Goal: Transaction & Acquisition: Obtain resource

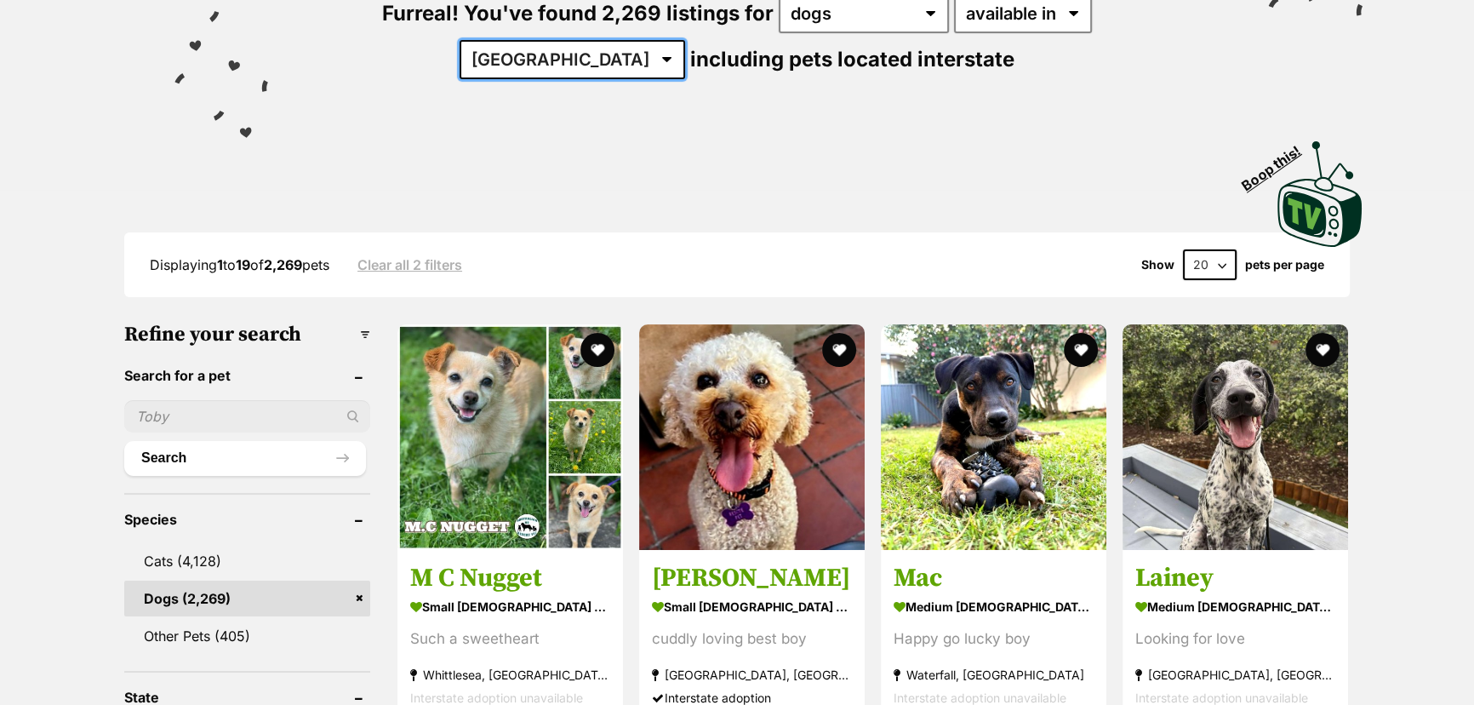
scroll to position [224, 0]
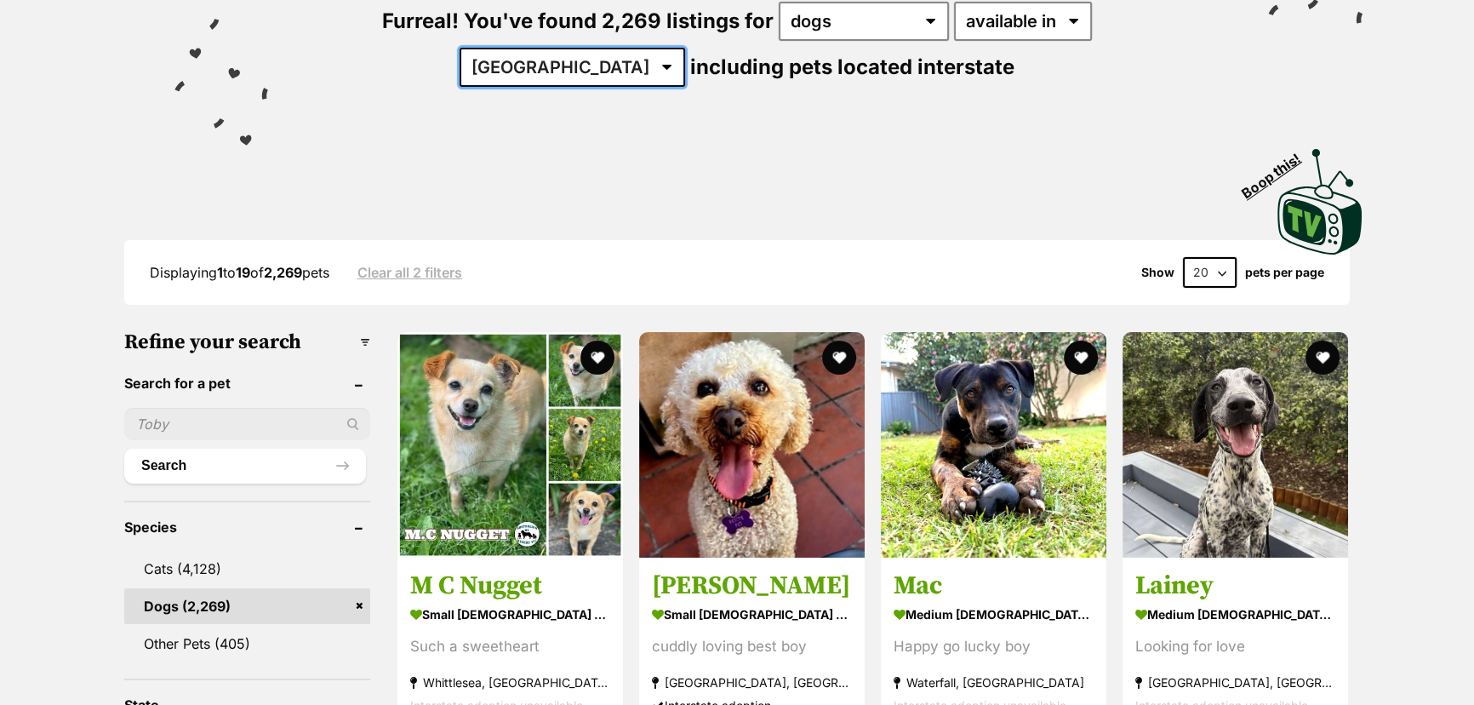
click at [685, 48] on select "Australia ACT NSW NT QLD SA TAS VIC WA" at bounding box center [573, 67] width 226 height 39
select select "VIC"
click at [685, 48] on select "Australia ACT NSW NT QLD SA TAS VIC WA" at bounding box center [573, 67] width 226 height 39
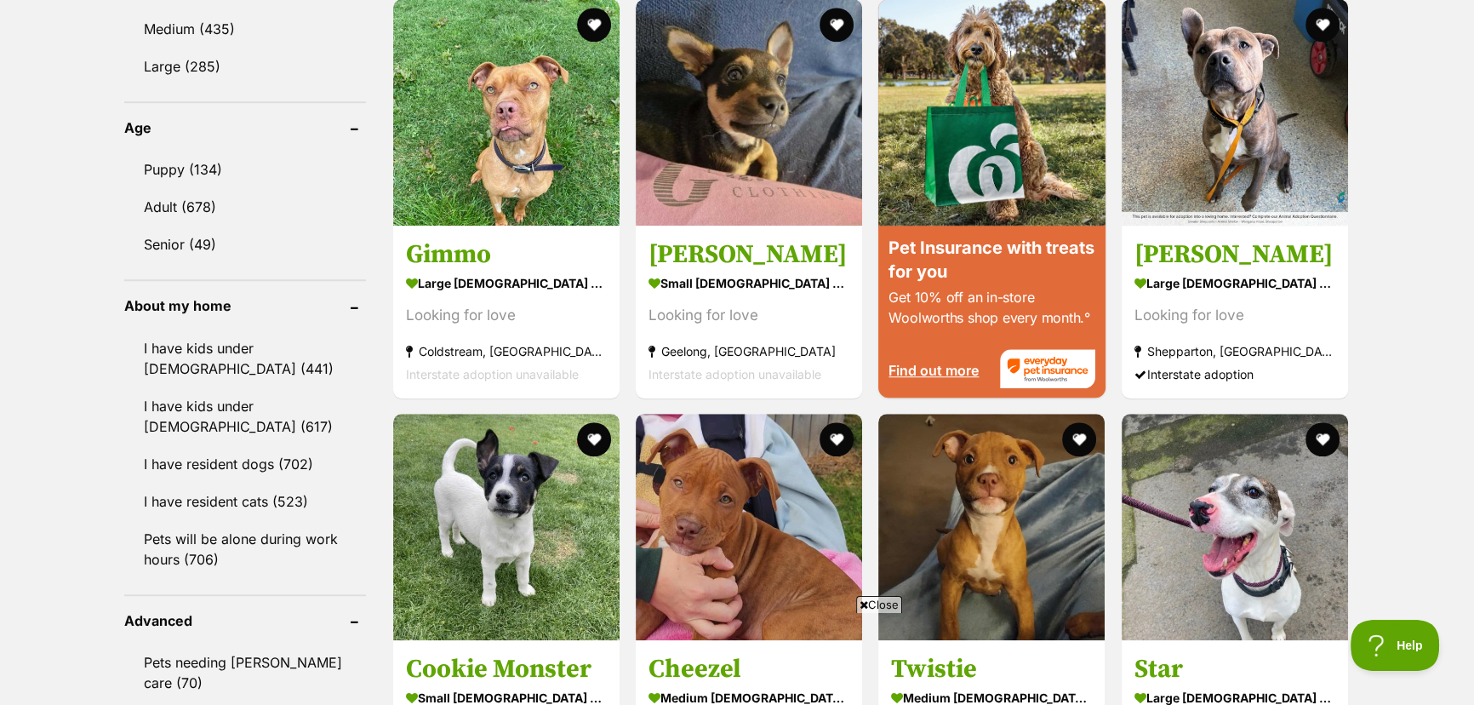
scroll to position [1779, 0]
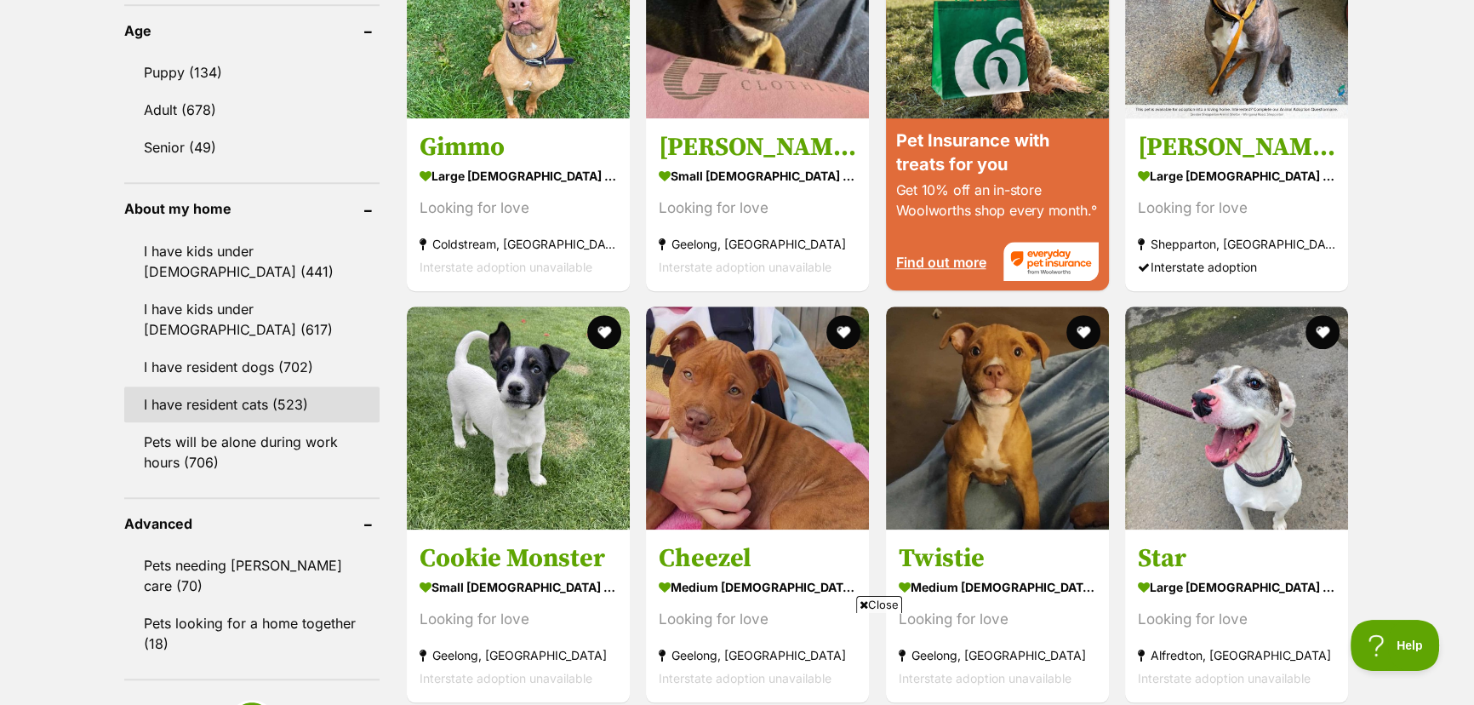
click at [149, 401] on link "I have resident cats (523)" at bounding box center [251, 404] width 255 height 36
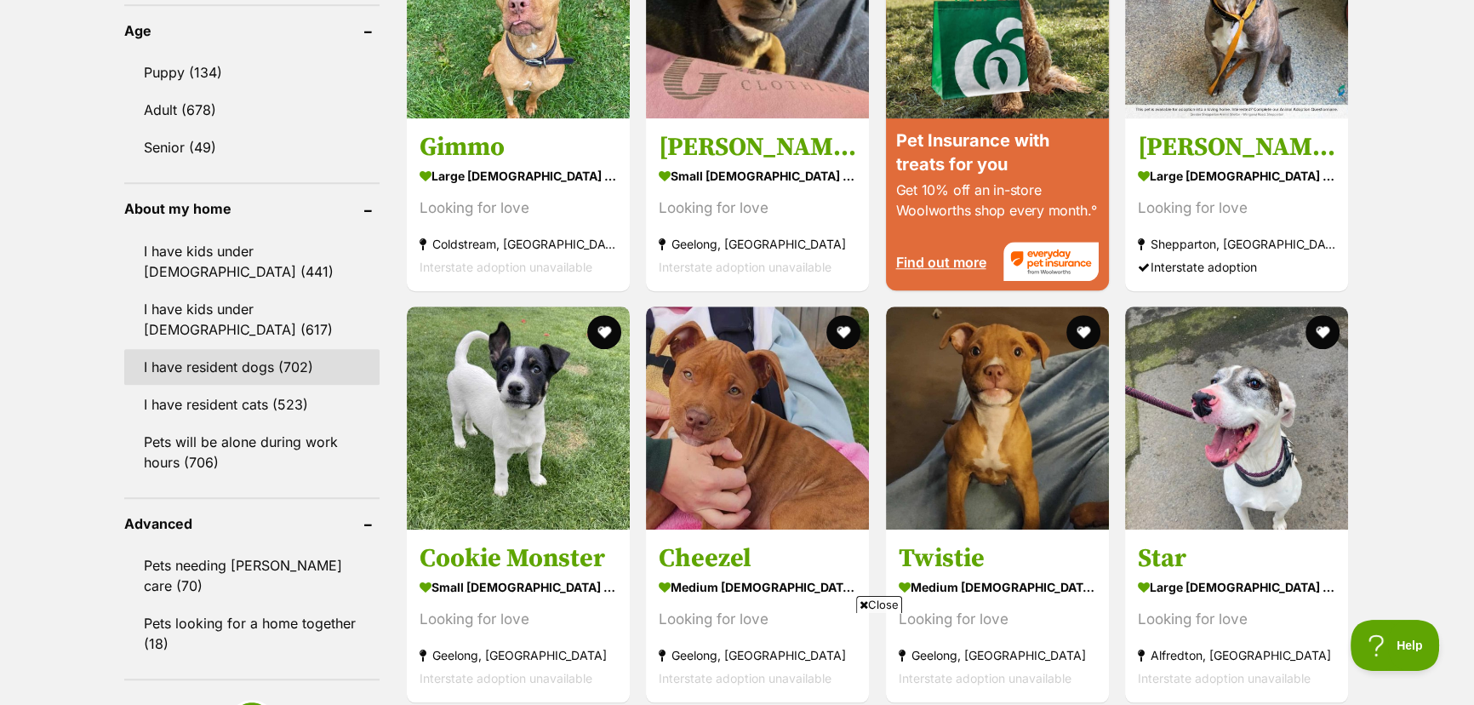
click at [156, 368] on link "I have resident dogs (702)" at bounding box center [251, 367] width 255 height 36
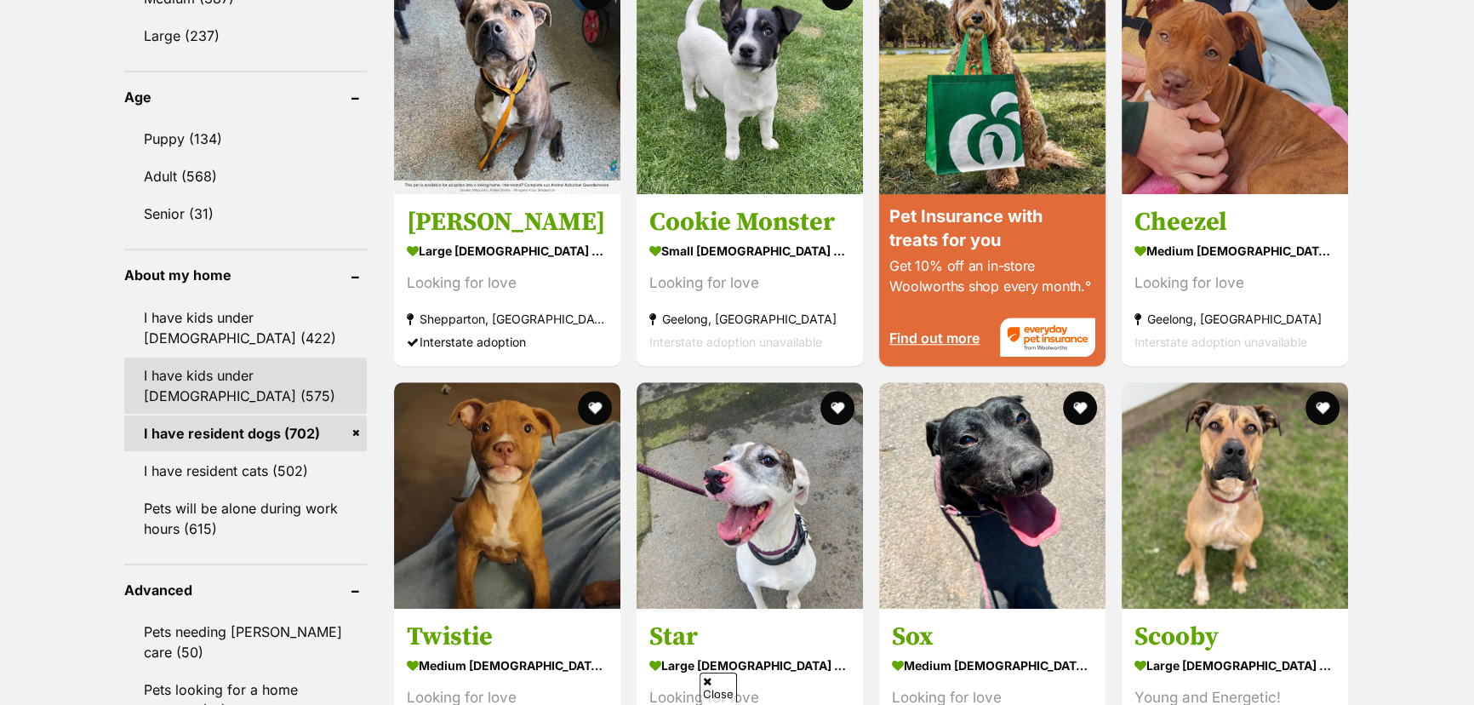
scroll to position [1717, 0]
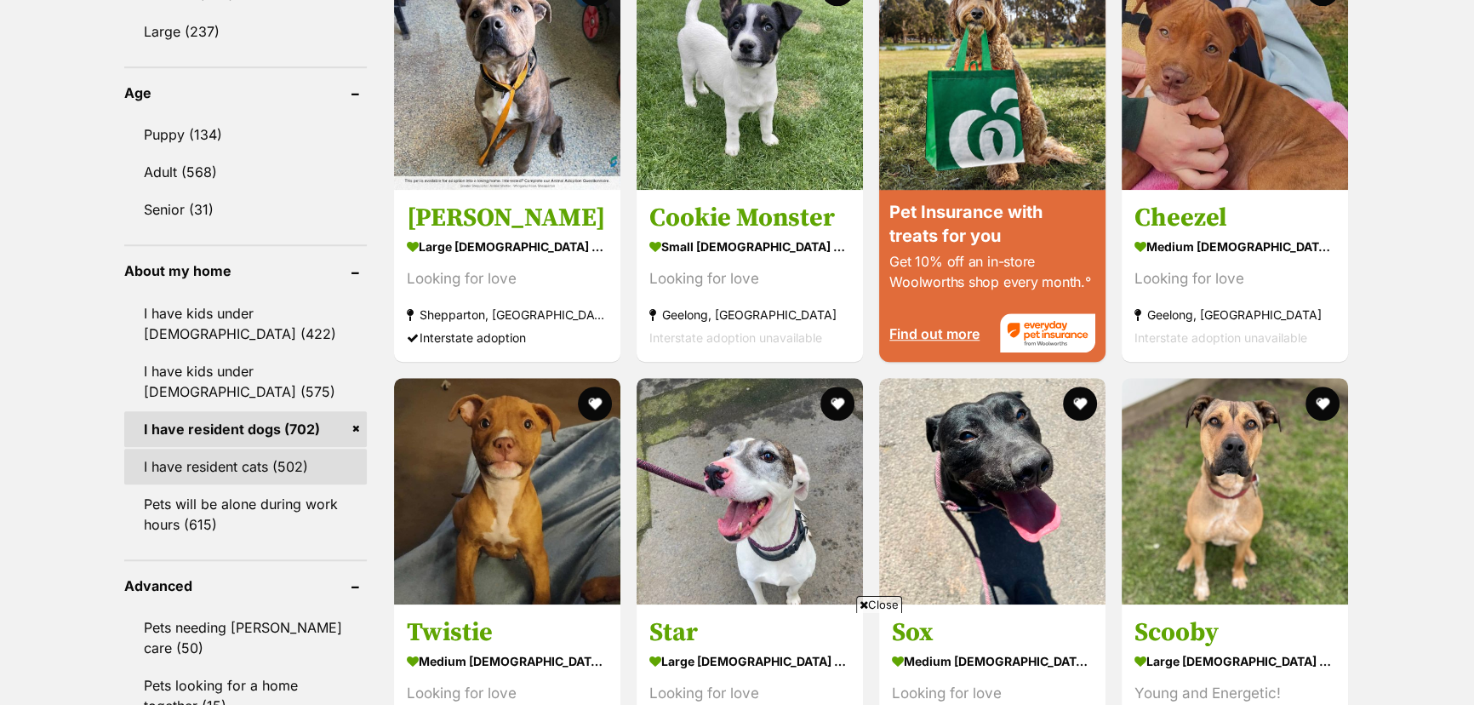
click at [175, 455] on link "I have resident cats (502)" at bounding box center [245, 467] width 243 height 36
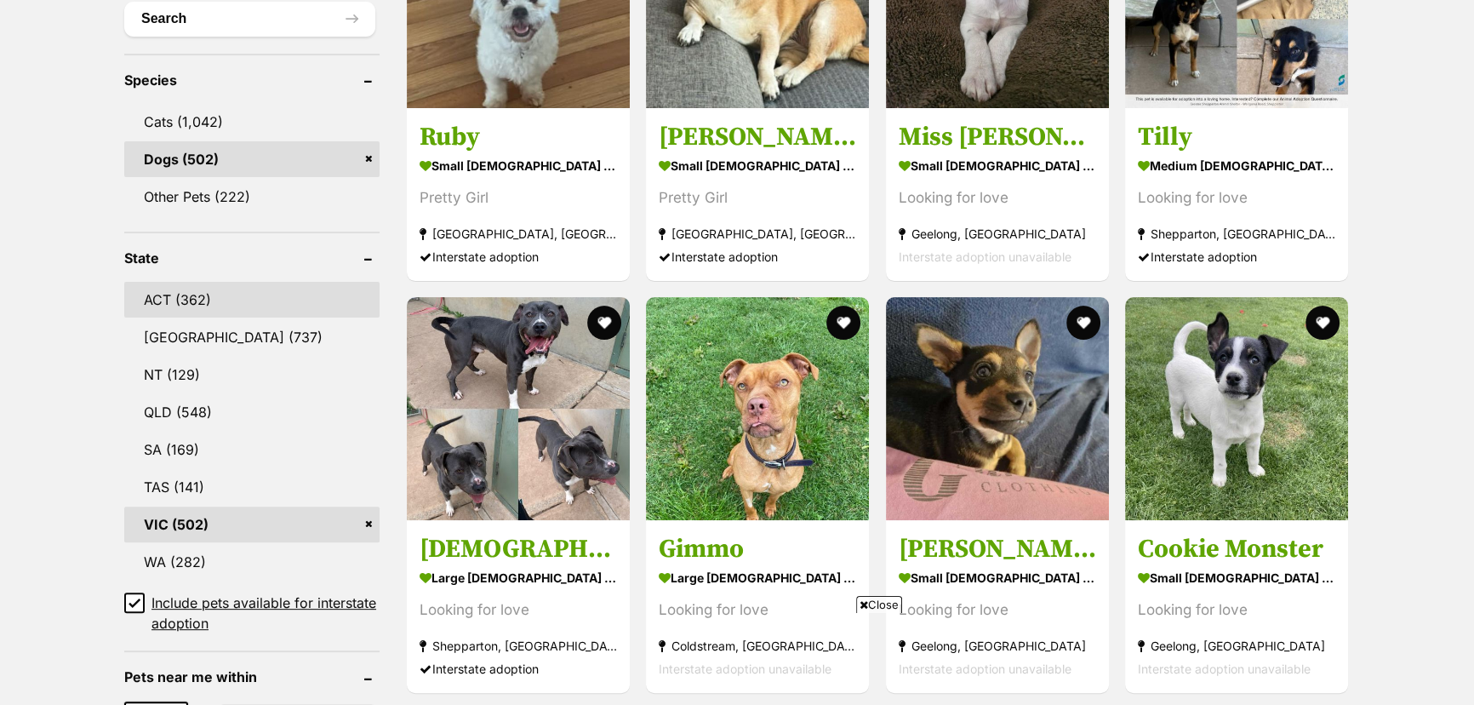
scroll to position [696, 0]
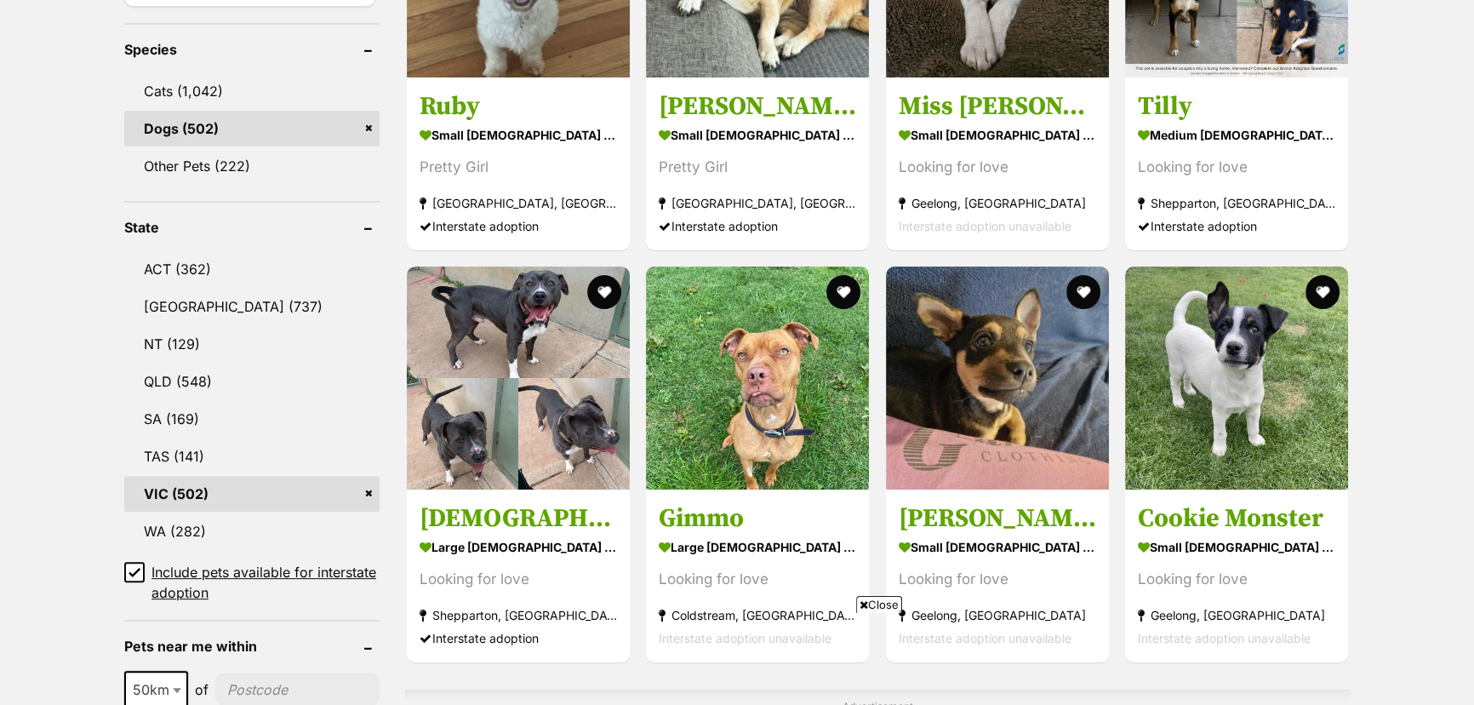
click at [875, 605] on span "Close" at bounding box center [879, 604] width 46 height 17
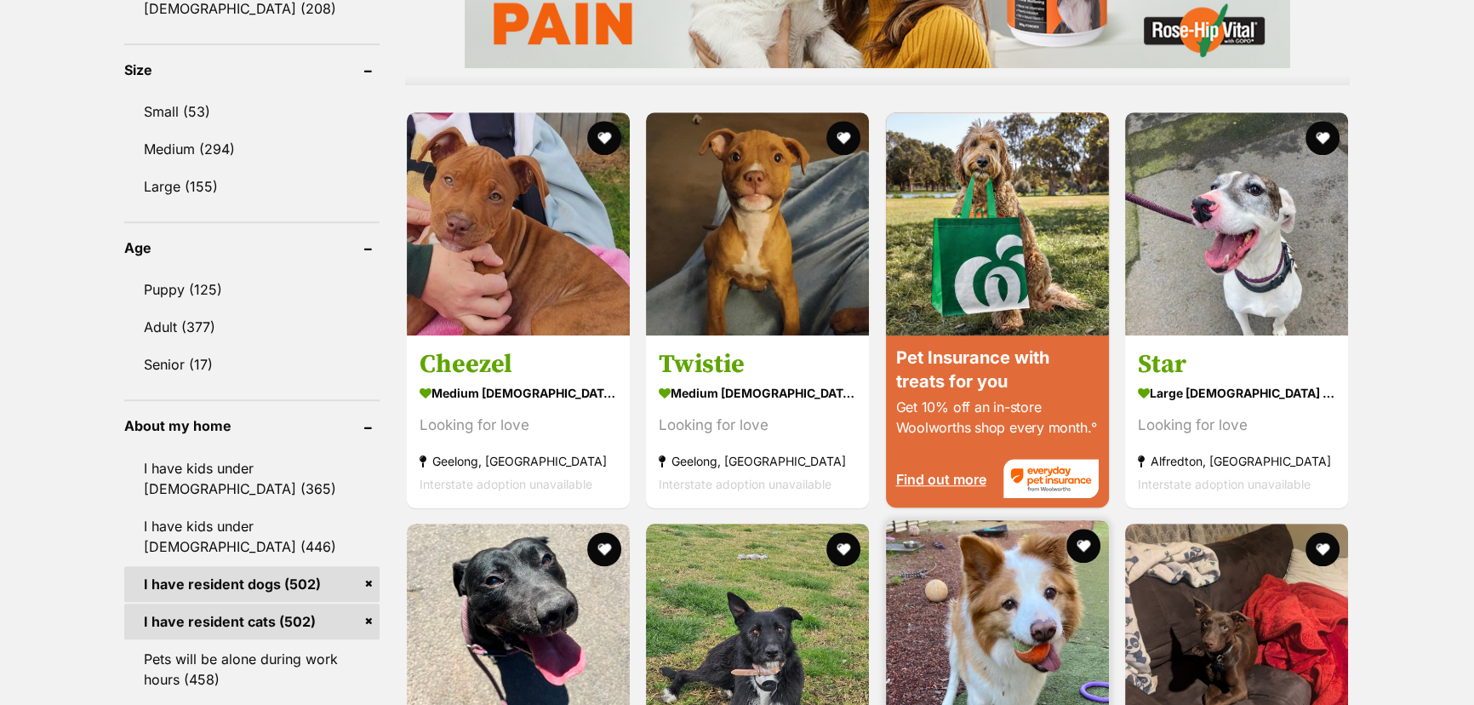
scroll to position [1625, 0]
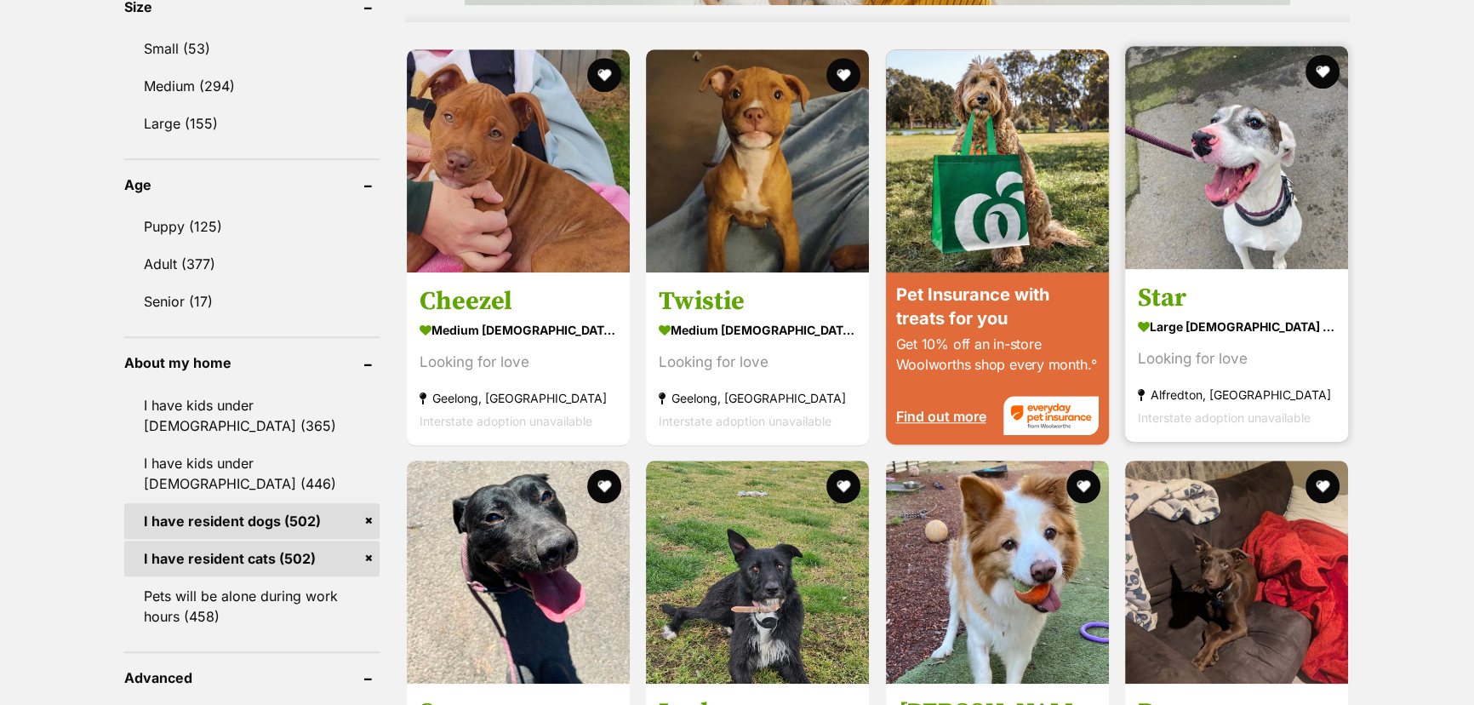
click at [1205, 140] on img at bounding box center [1236, 157] width 223 height 223
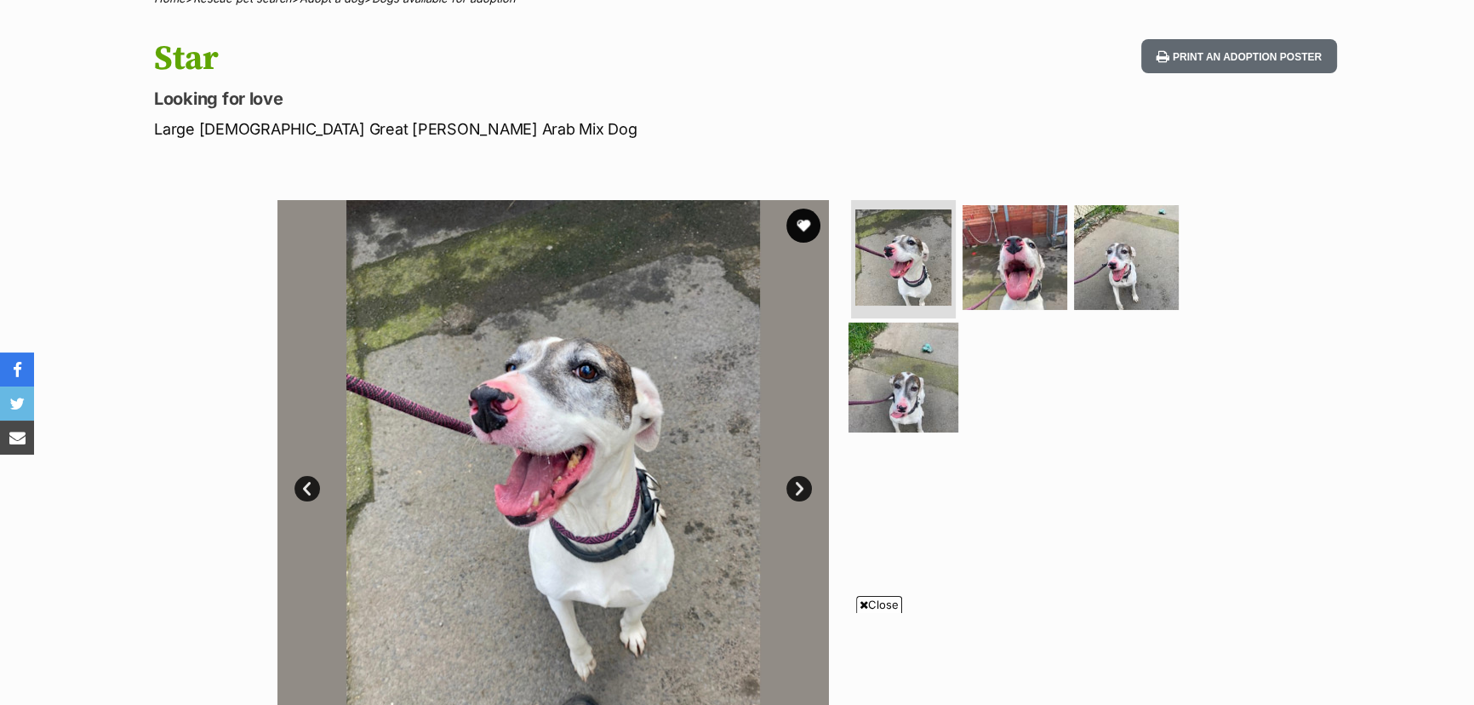
click at [891, 376] on img at bounding box center [904, 378] width 110 height 110
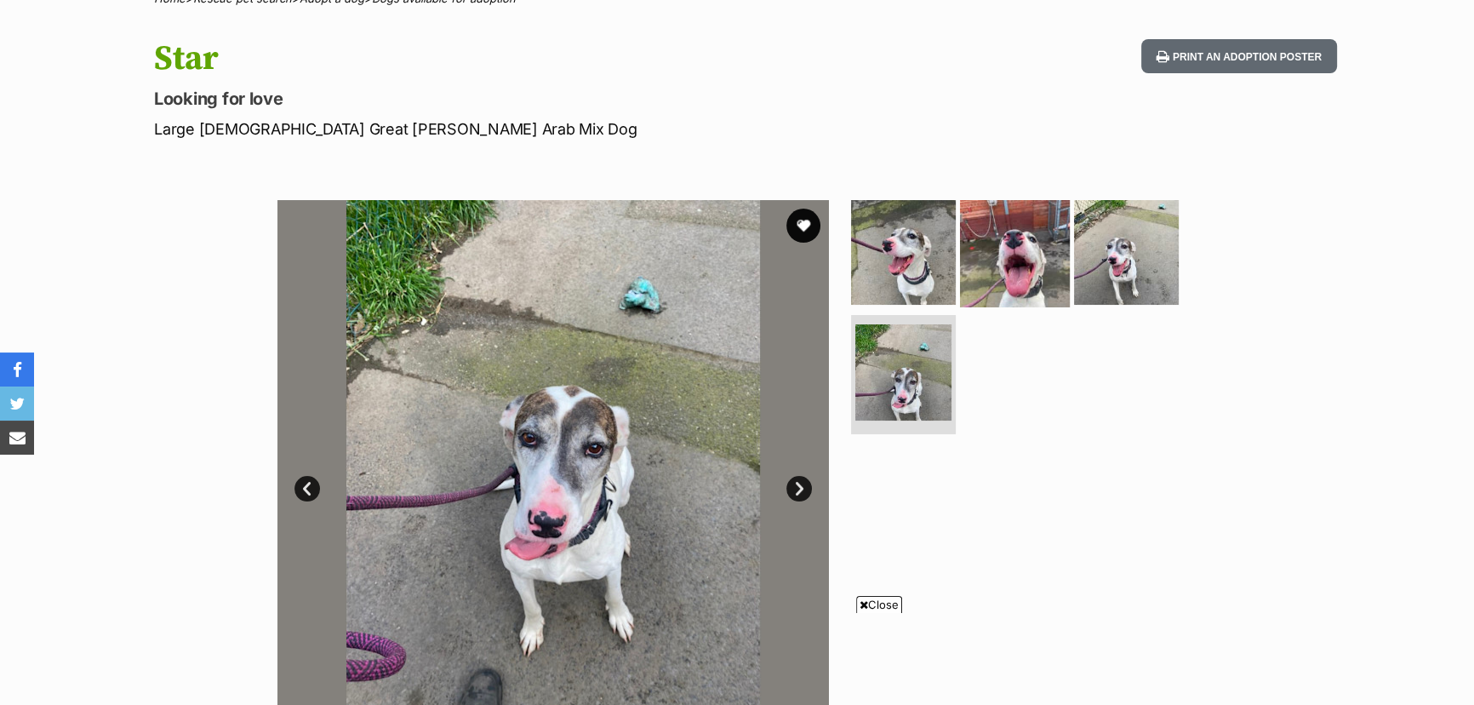
click at [1020, 251] on img at bounding box center [1015, 252] width 110 height 110
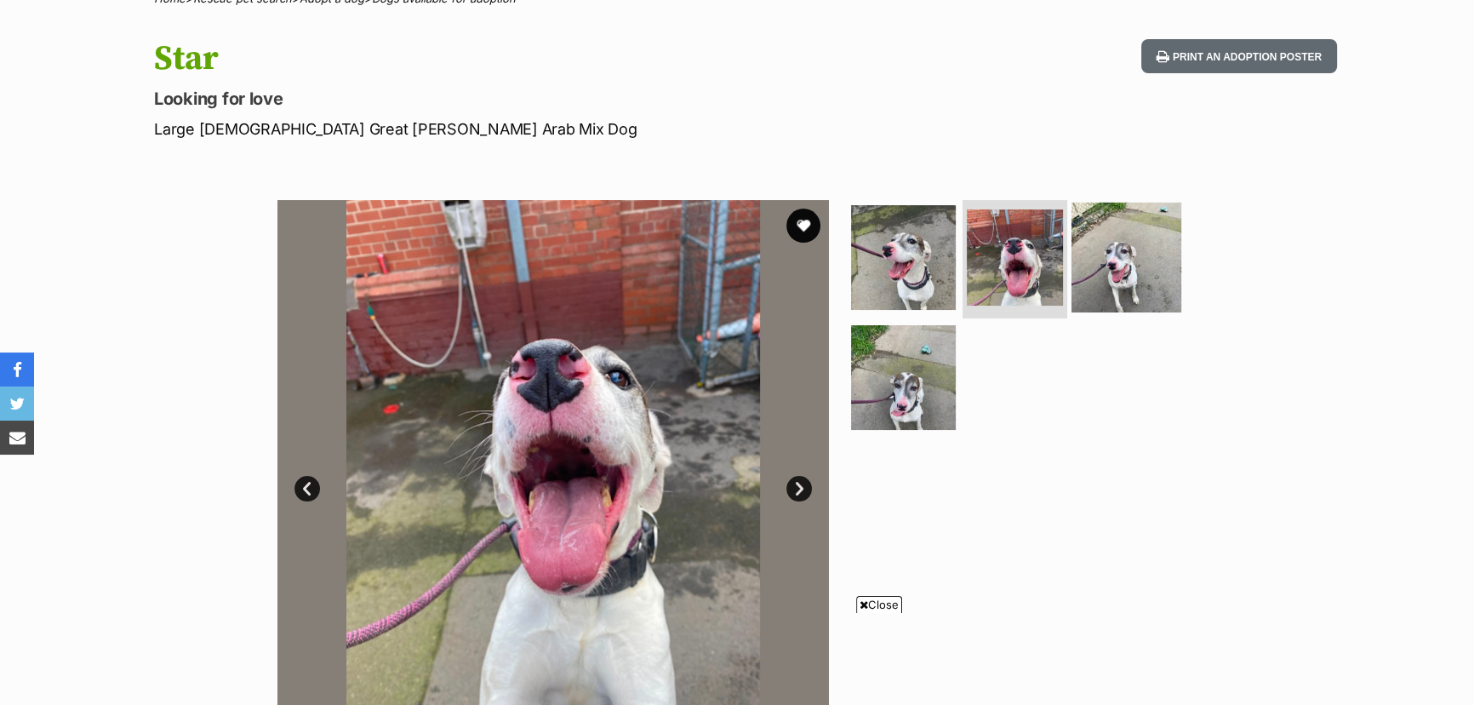
click at [1138, 251] on img at bounding box center [1127, 257] width 110 height 110
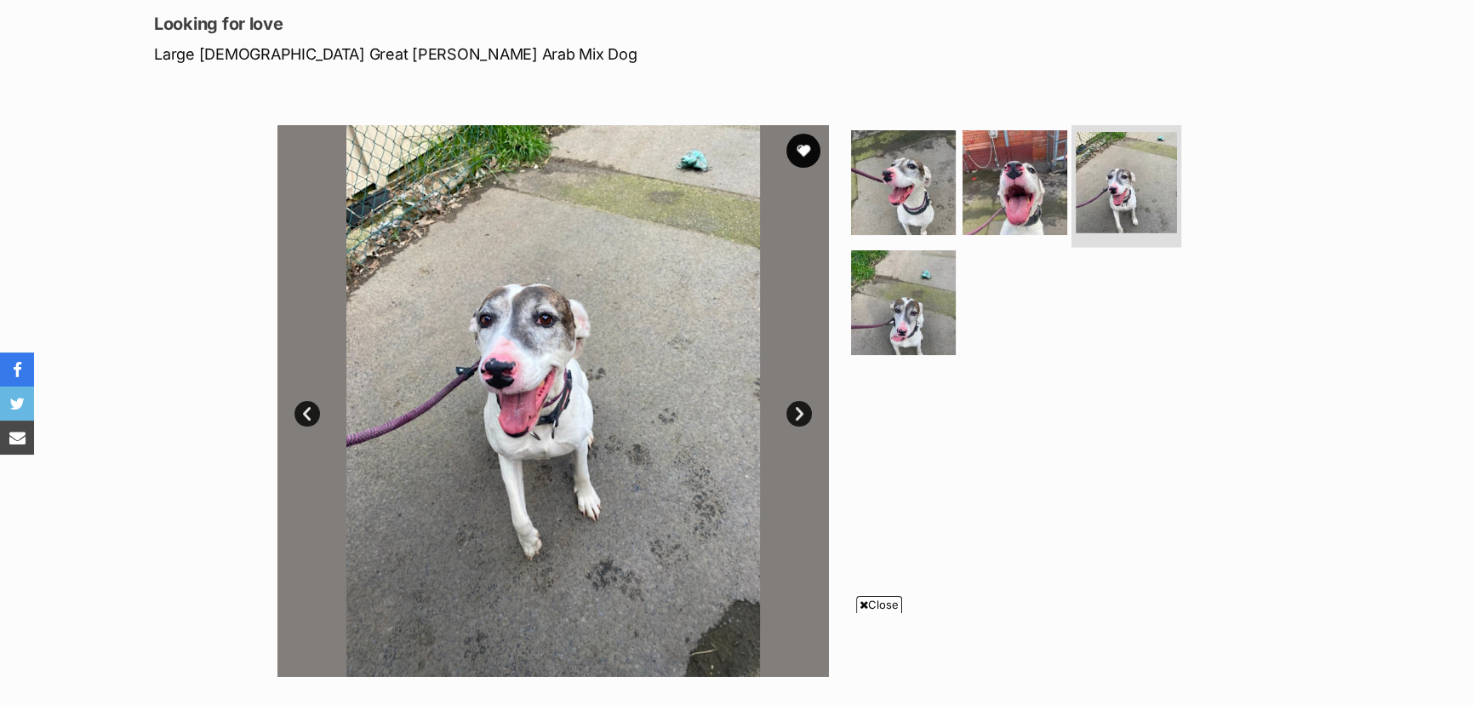
scroll to position [386, 0]
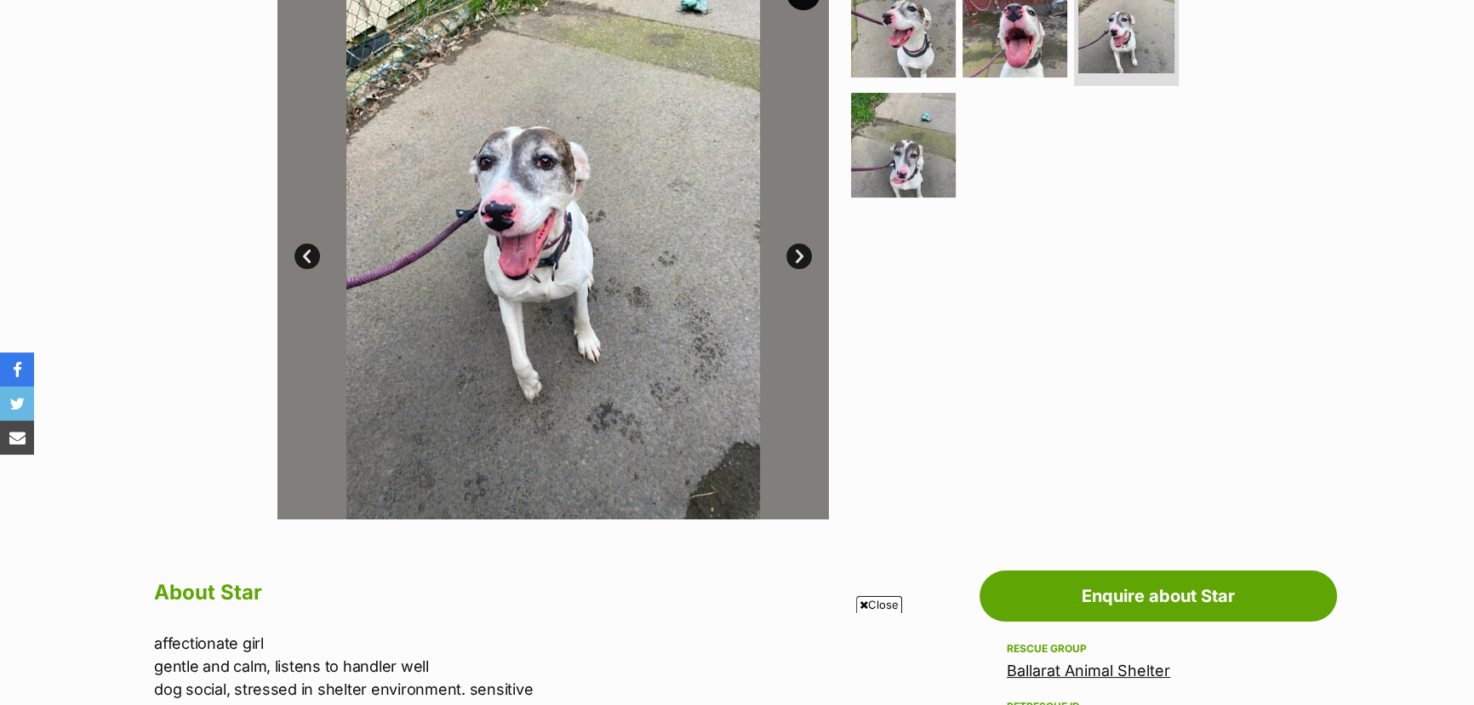
click at [889, 602] on span "Close" at bounding box center [879, 604] width 46 height 17
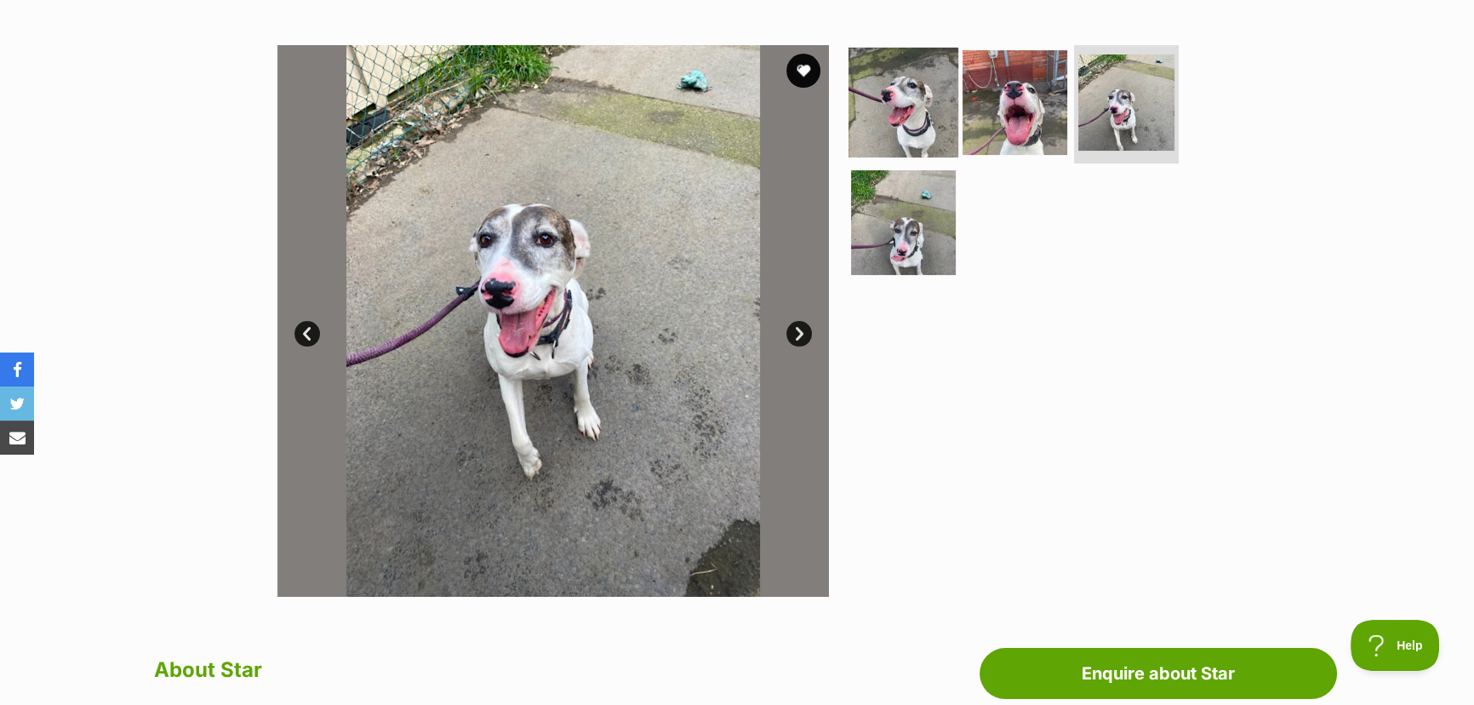
click at [901, 86] on img at bounding box center [904, 102] width 110 height 110
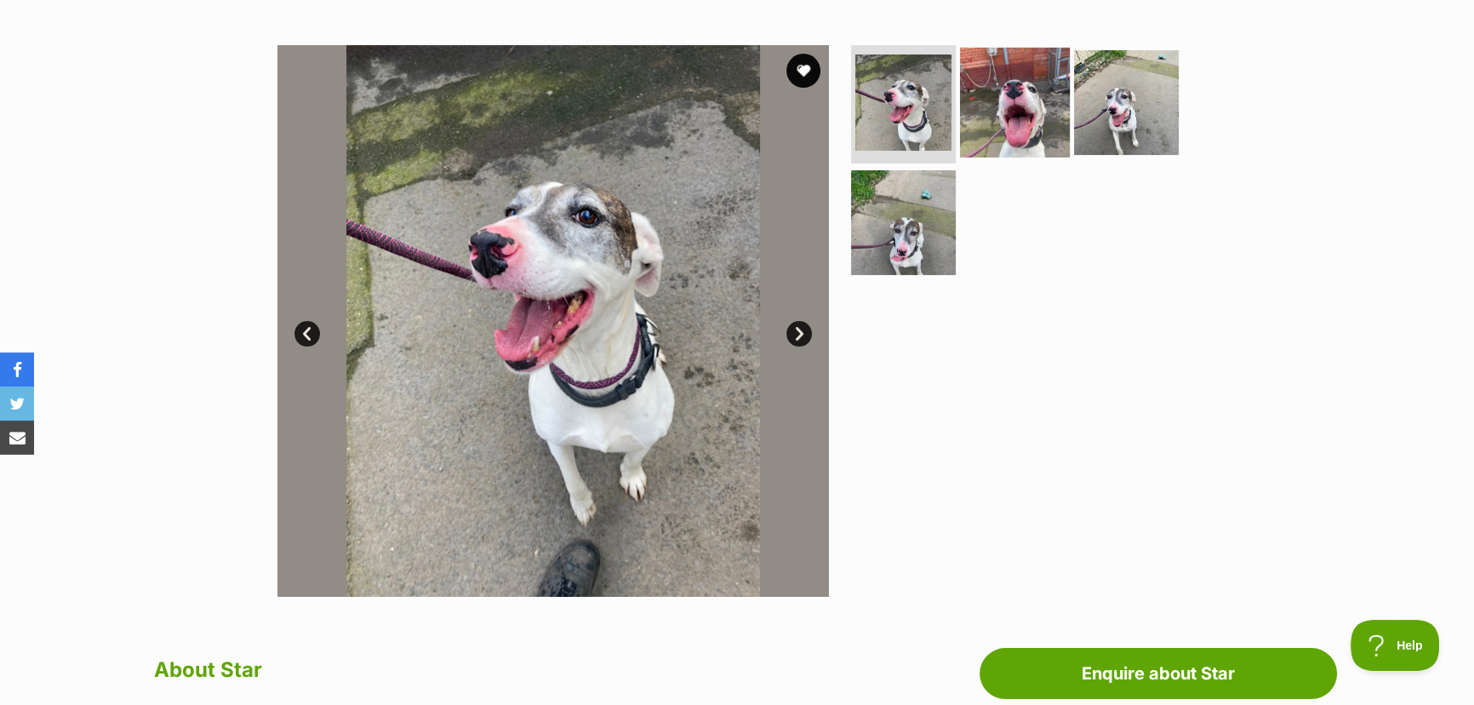
click at [1010, 119] on img at bounding box center [1015, 102] width 110 height 110
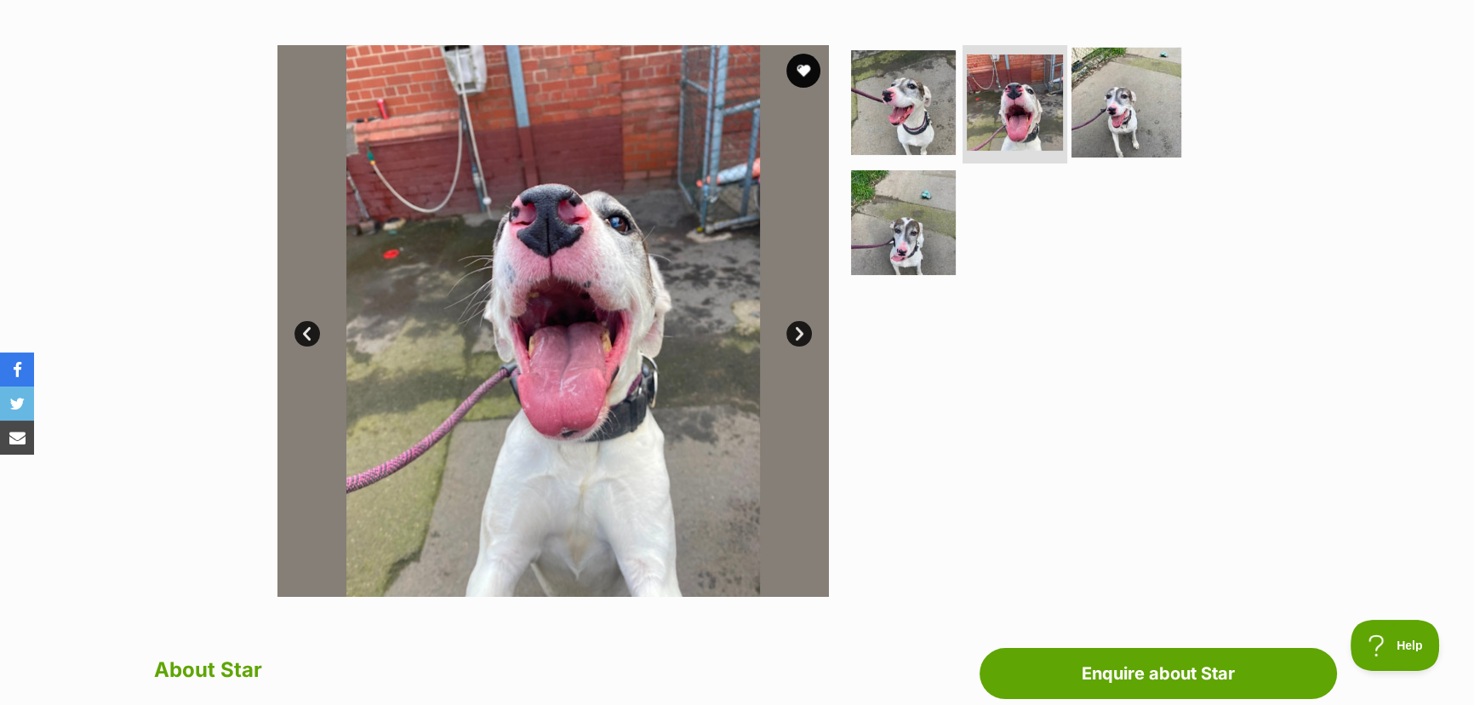
click at [1102, 106] on img at bounding box center [1127, 102] width 110 height 110
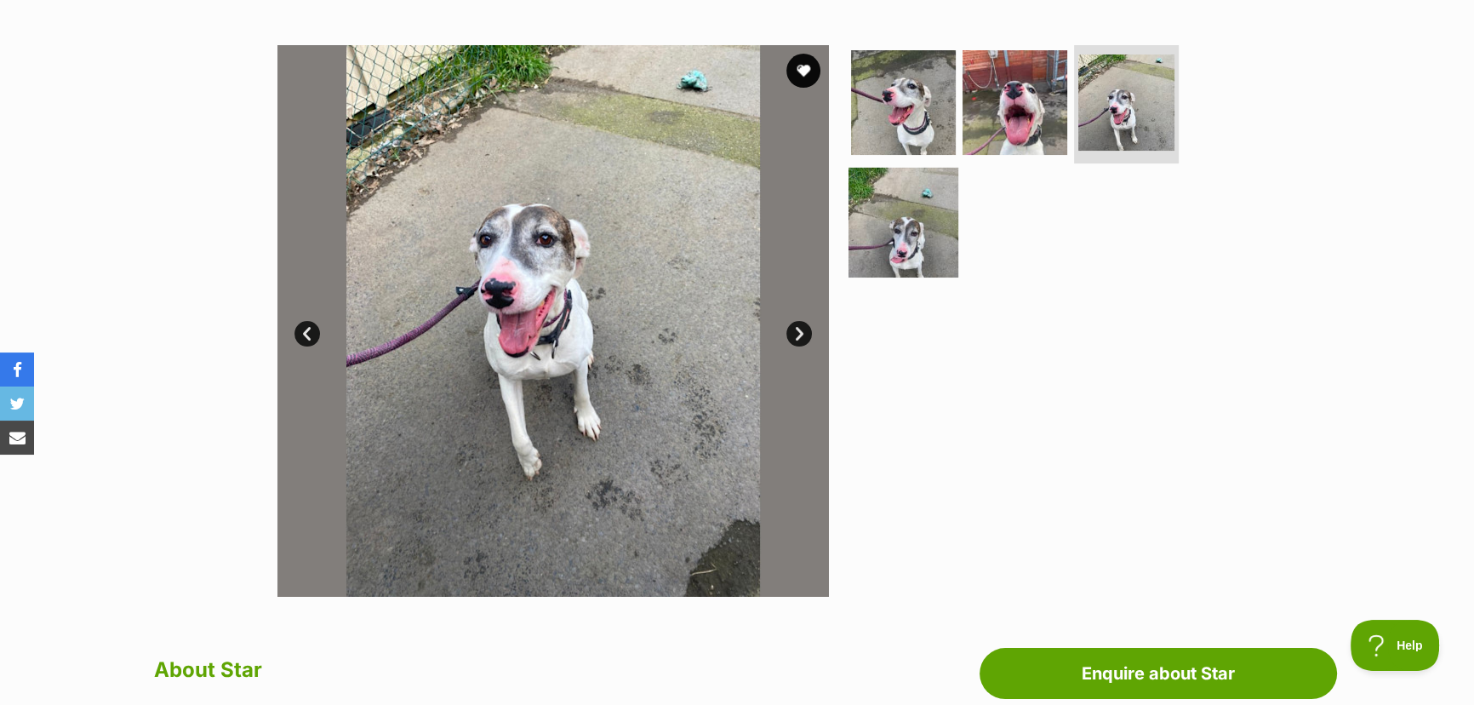
click at [904, 230] on img at bounding box center [904, 223] width 110 height 110
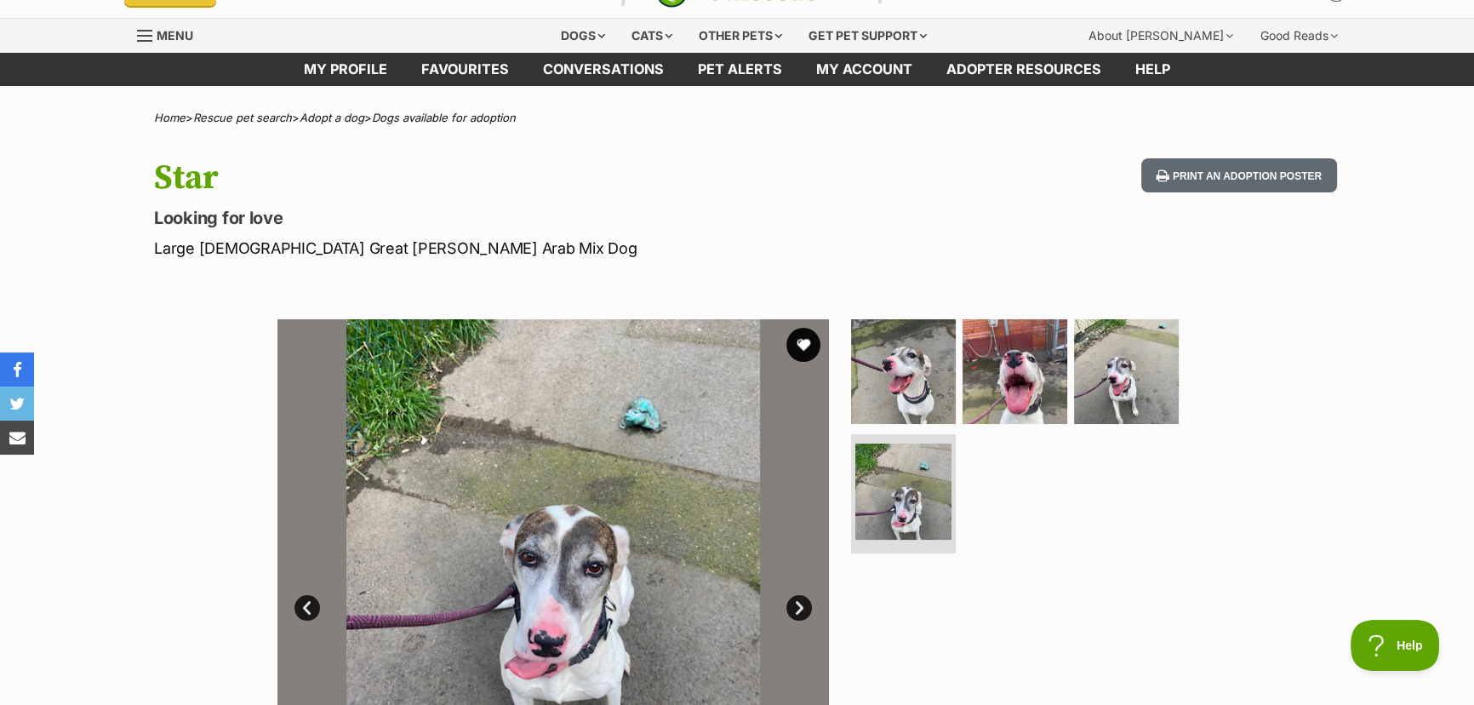
scroll to position [0, 0]
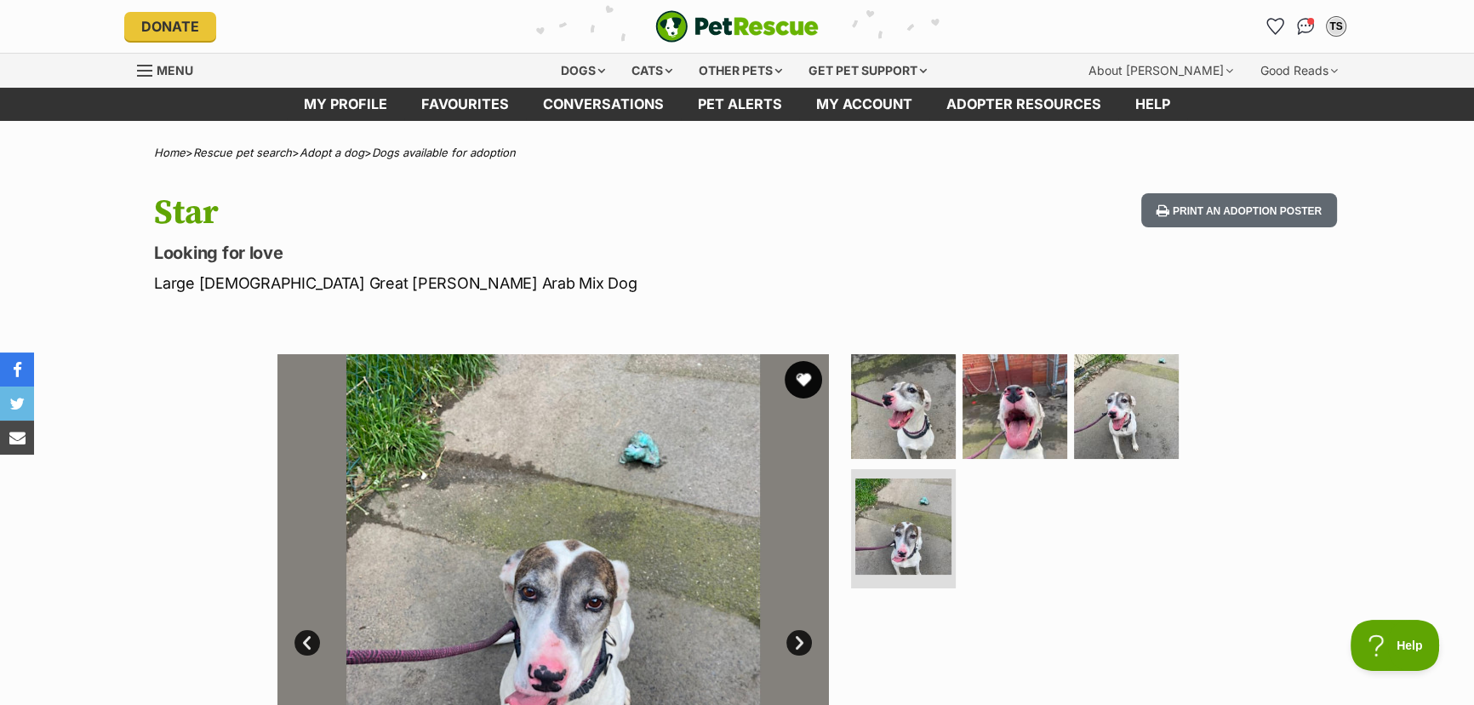
click at [801, 377] on button "favourite" at bounding box center [803, 379] width 37 height 37
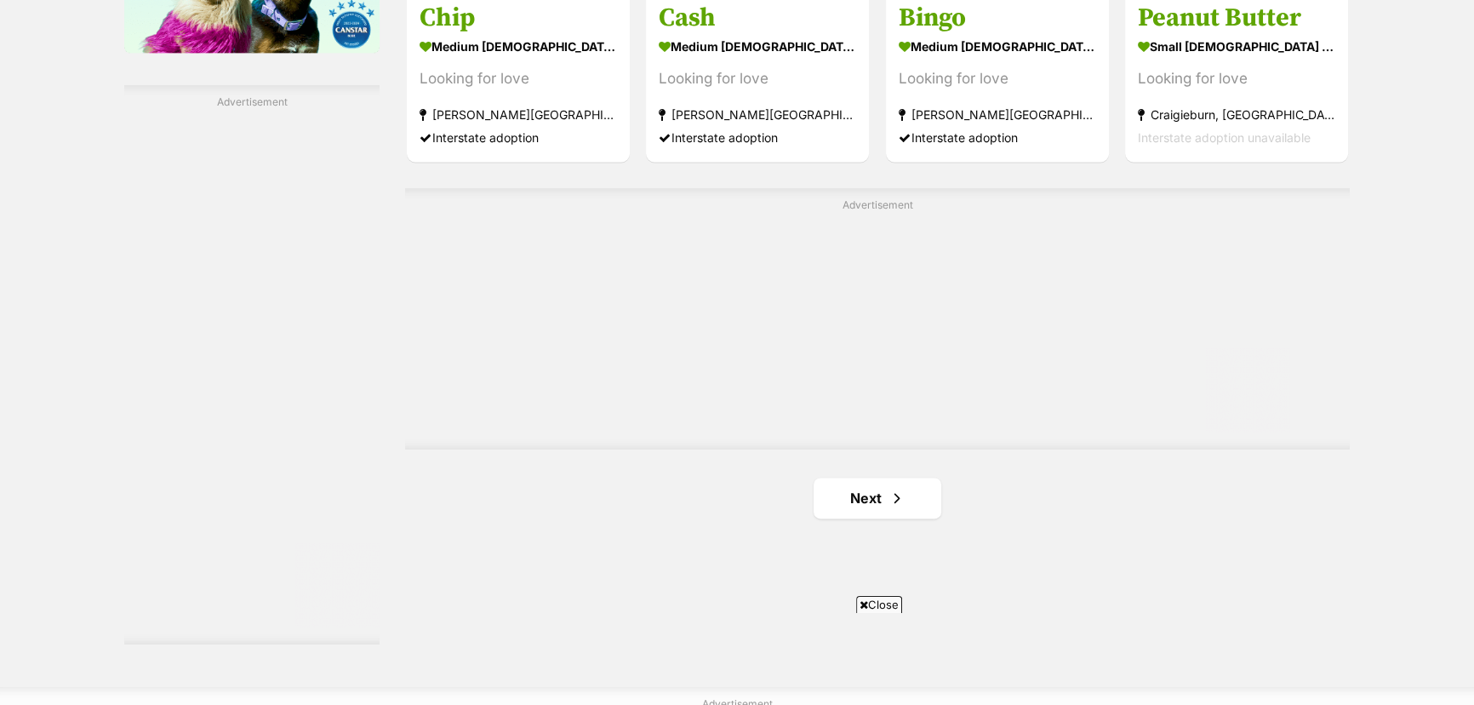
scroll to position [2922, 0]
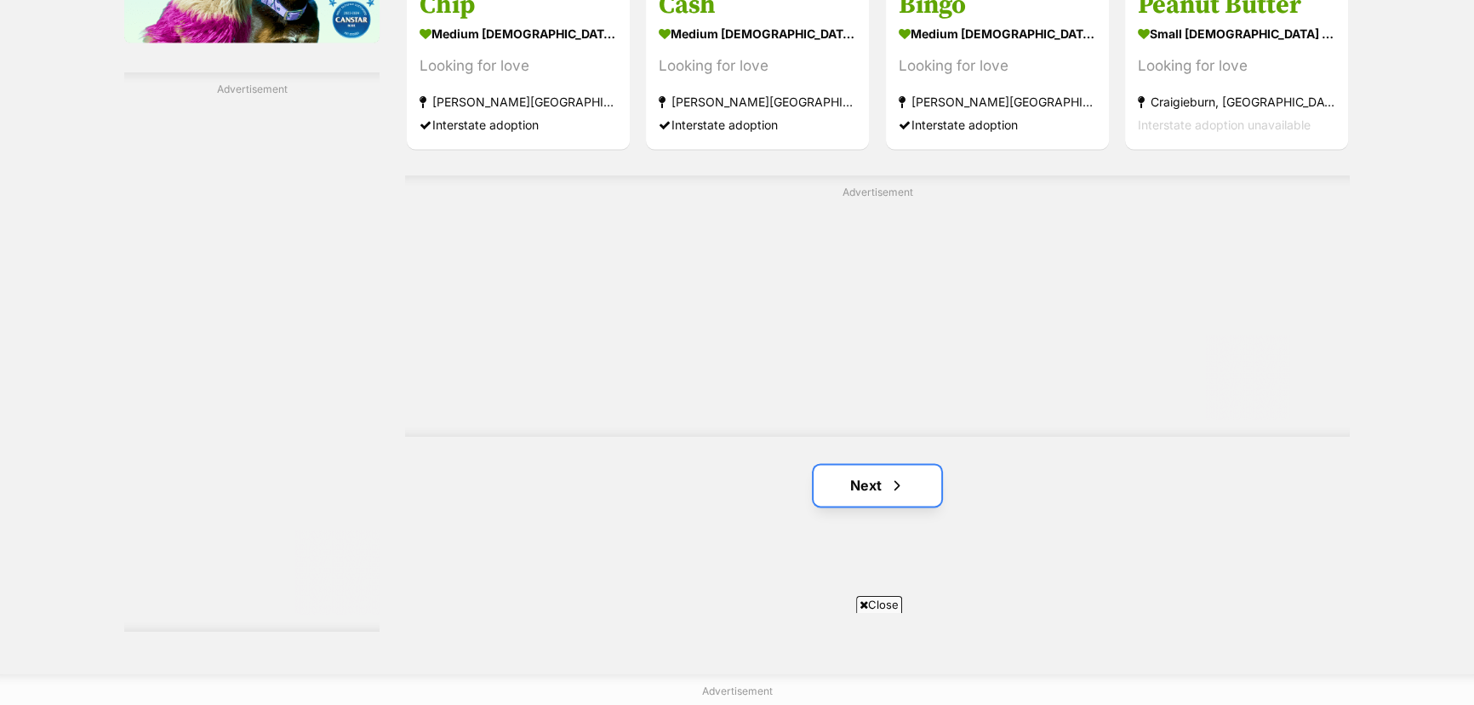
click at [873, 485] on link "Next" at bounding box center [878, 485] width 128 height 41
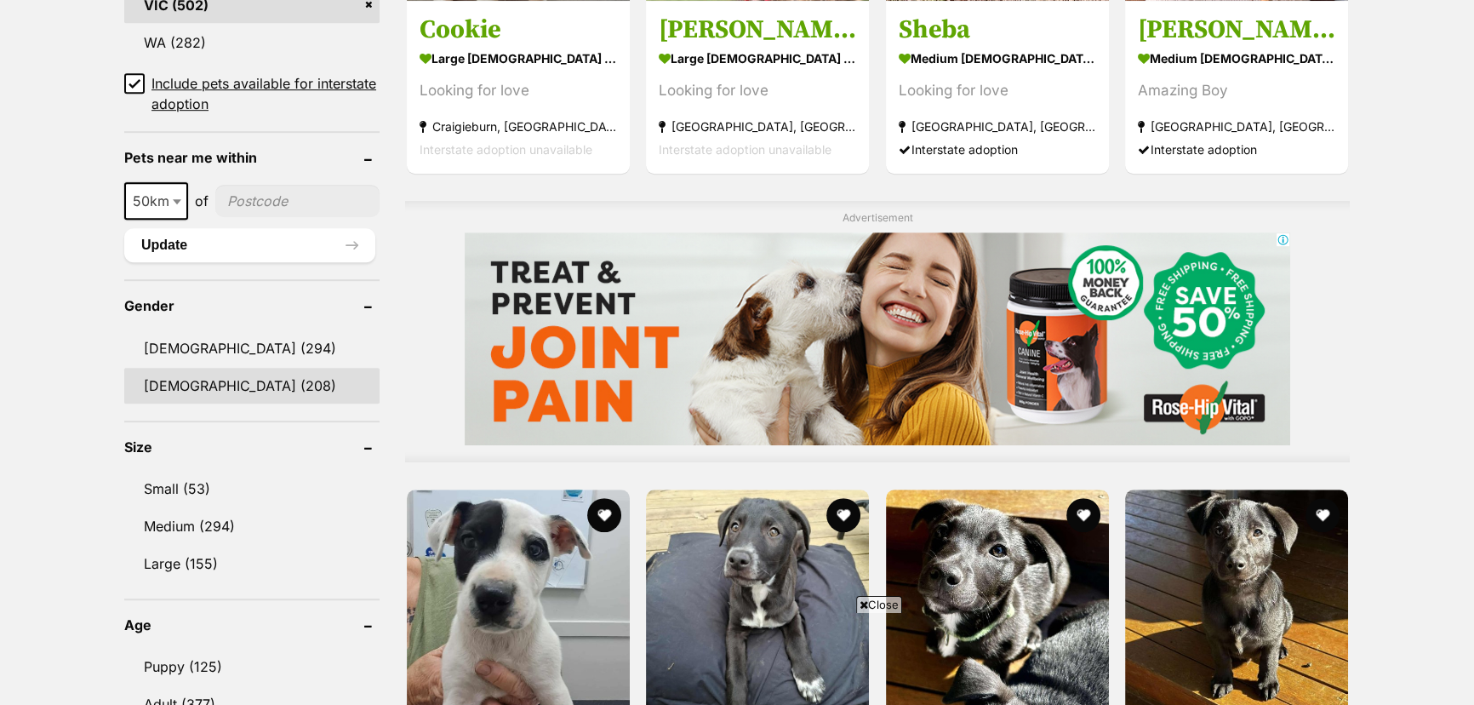
scroll to position [1238, 0]
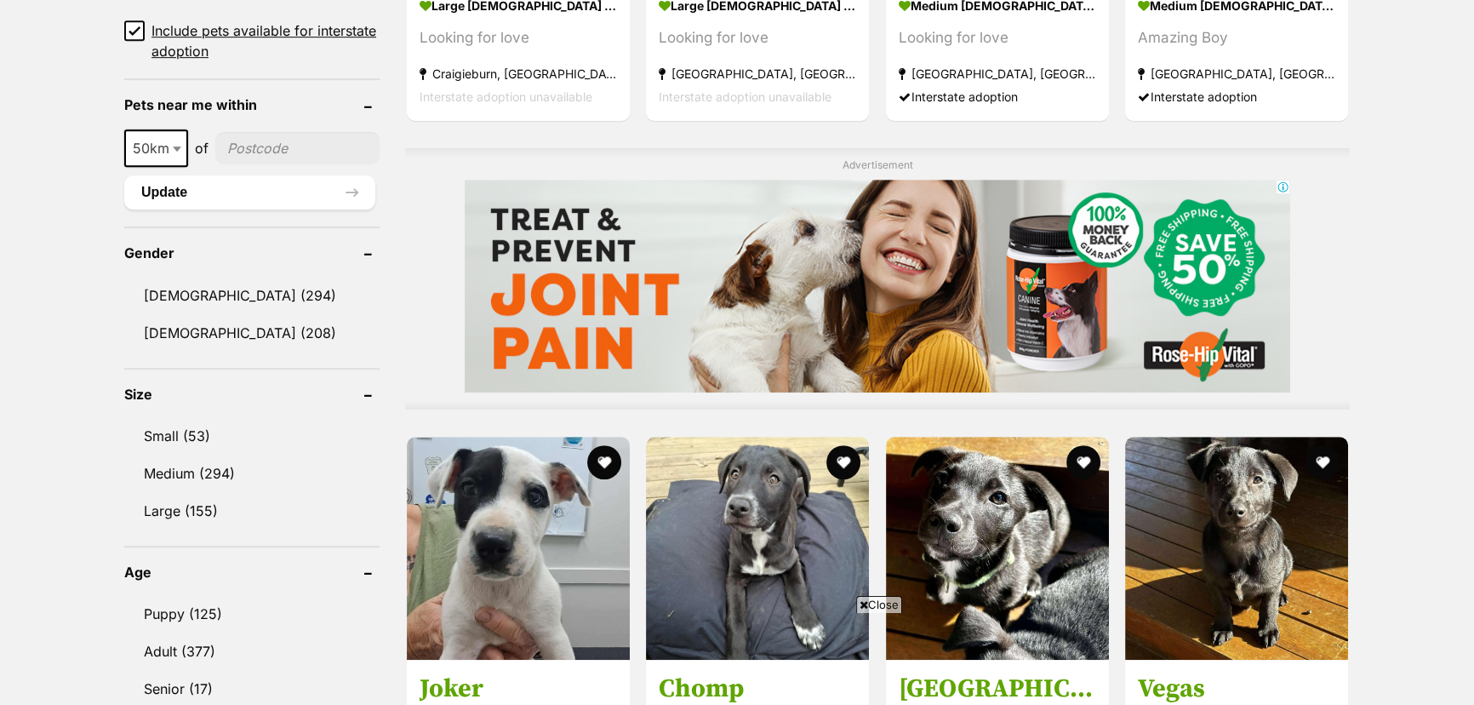
click at [887, 605] on span "Close" at bounding box center [879, 604] width 46 height 17
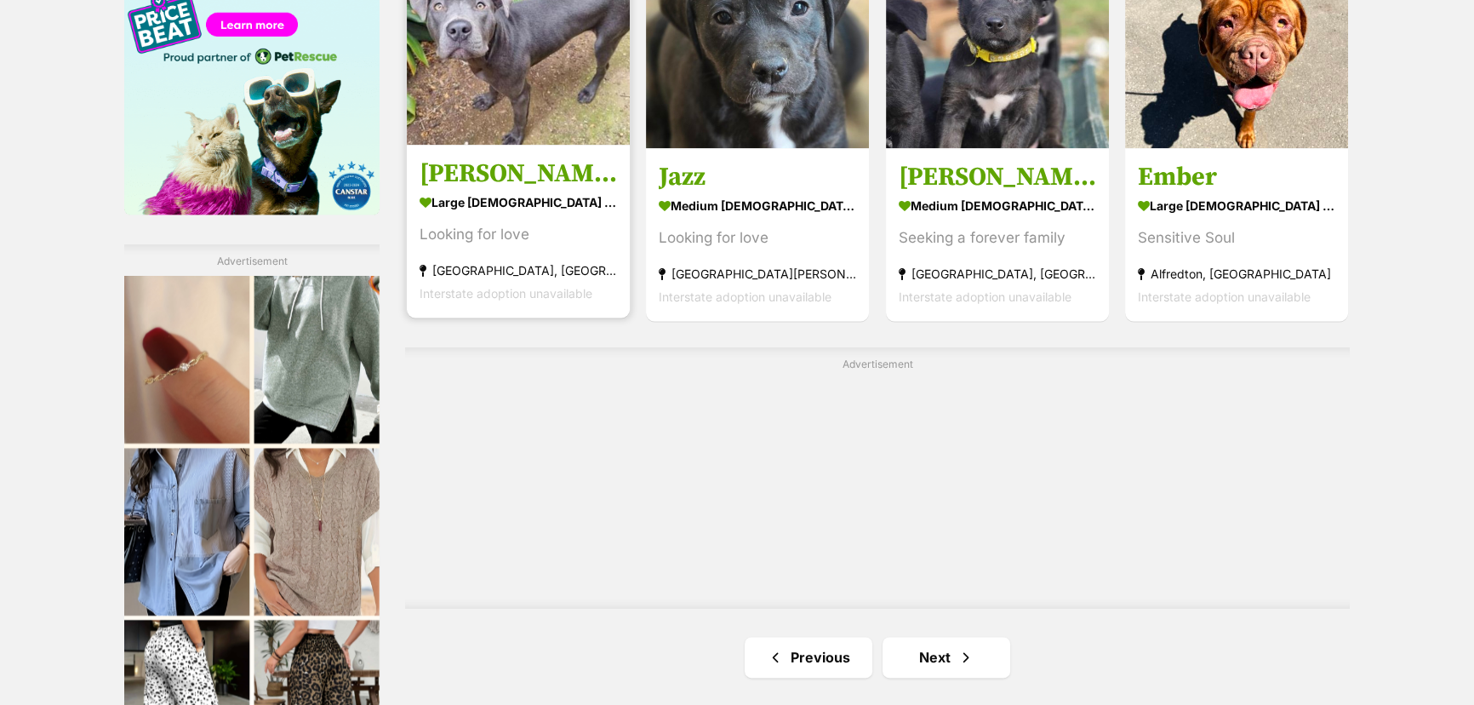
scroll to position [2785, 0]
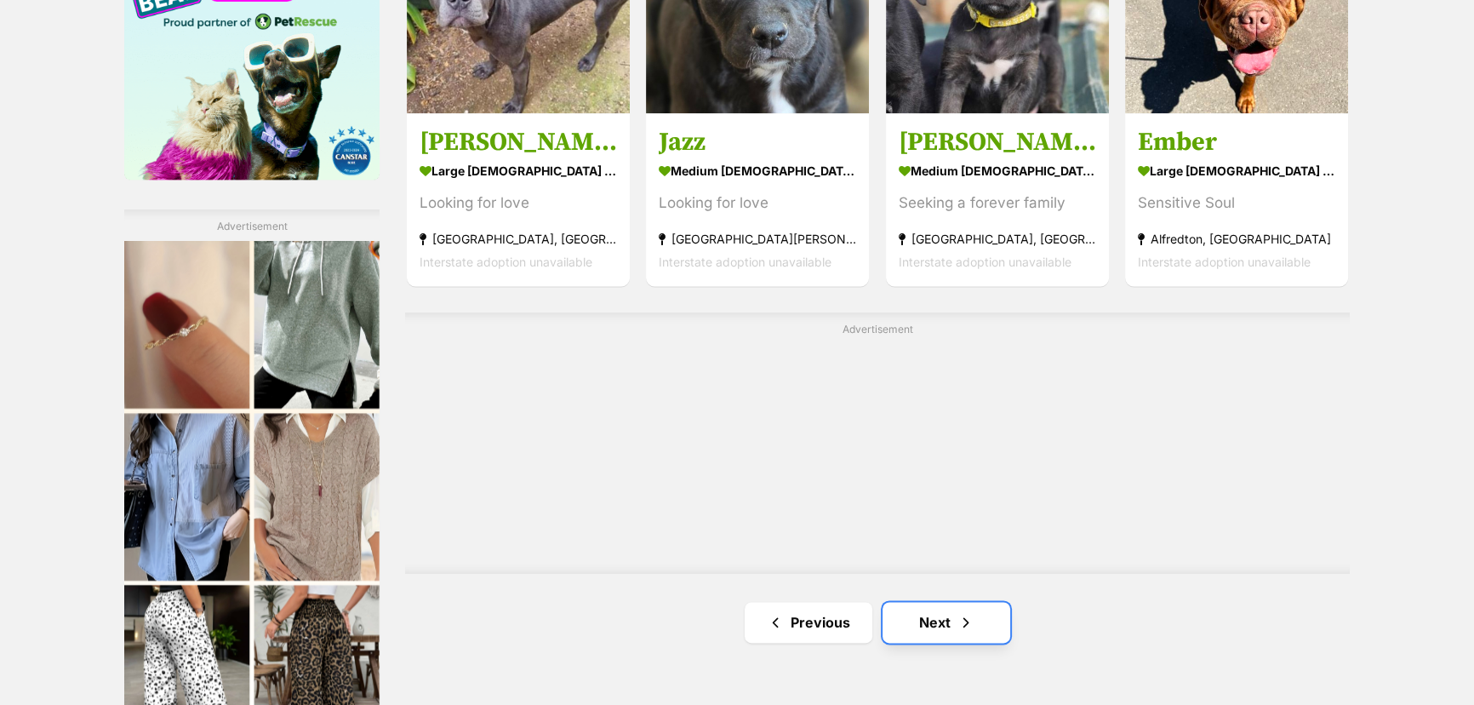
click at [936, 621] on link "Next" at bounding box center [947, 622] width 128 height 41
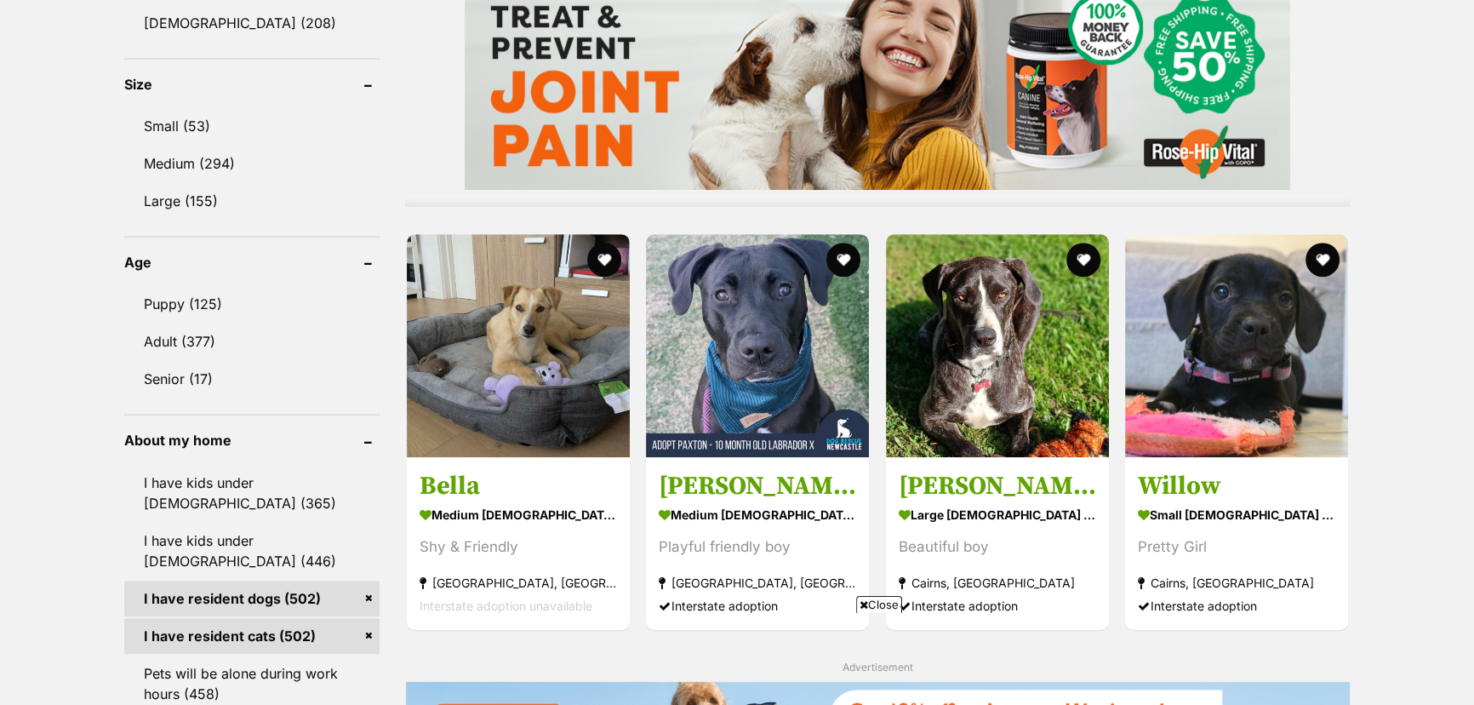
click at [877, 604] on span "Close" at bounding box center [879, 604] width 46 height 17
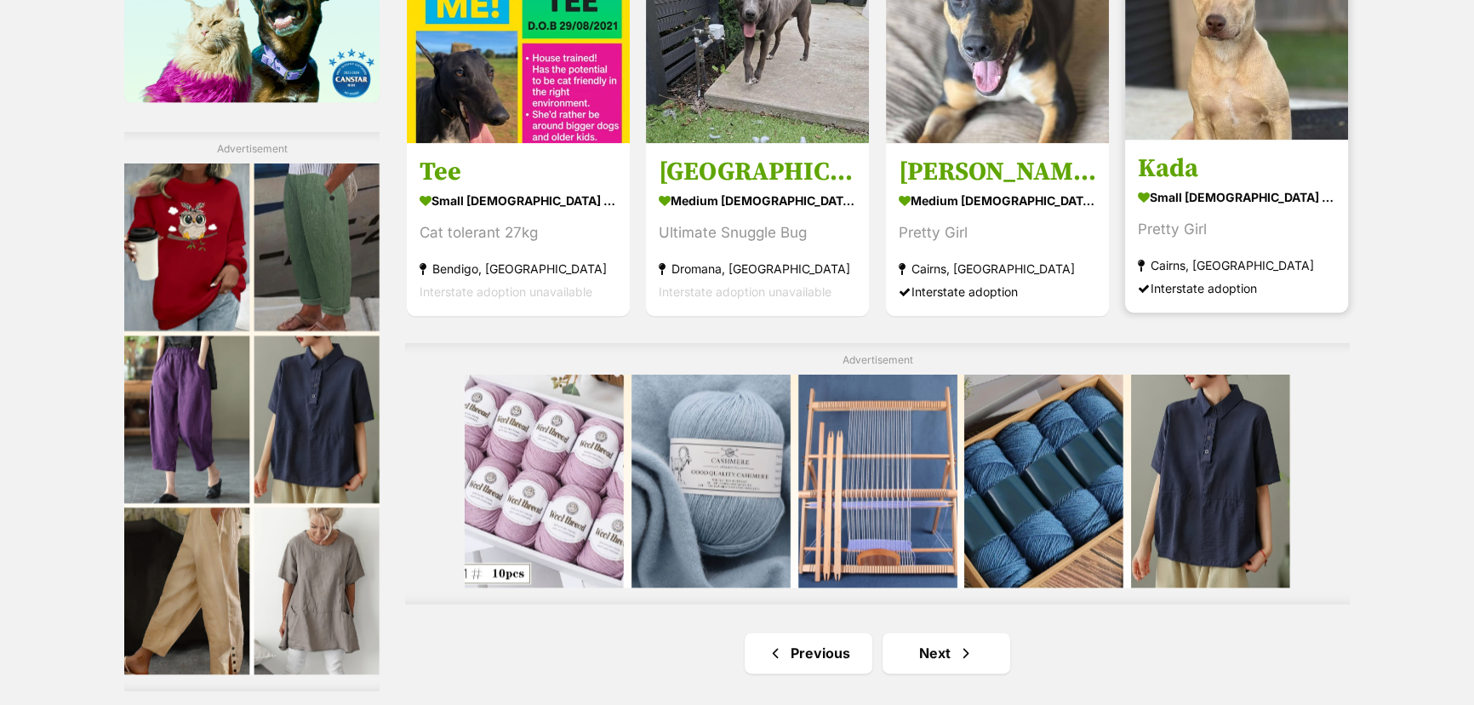
scroll to position [2940, 0]
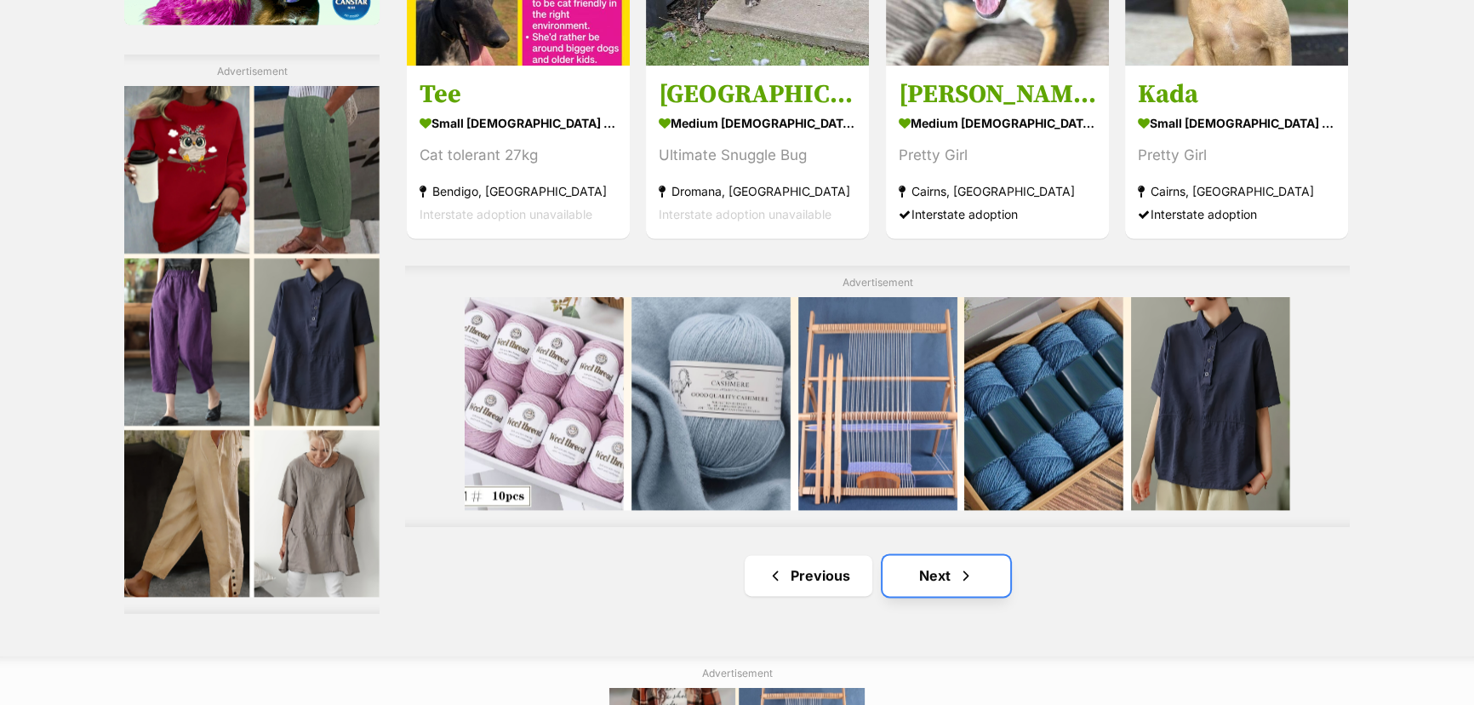
click at [936, 575] on link "Next" at bounding box center [947, 575] width 128 height 41
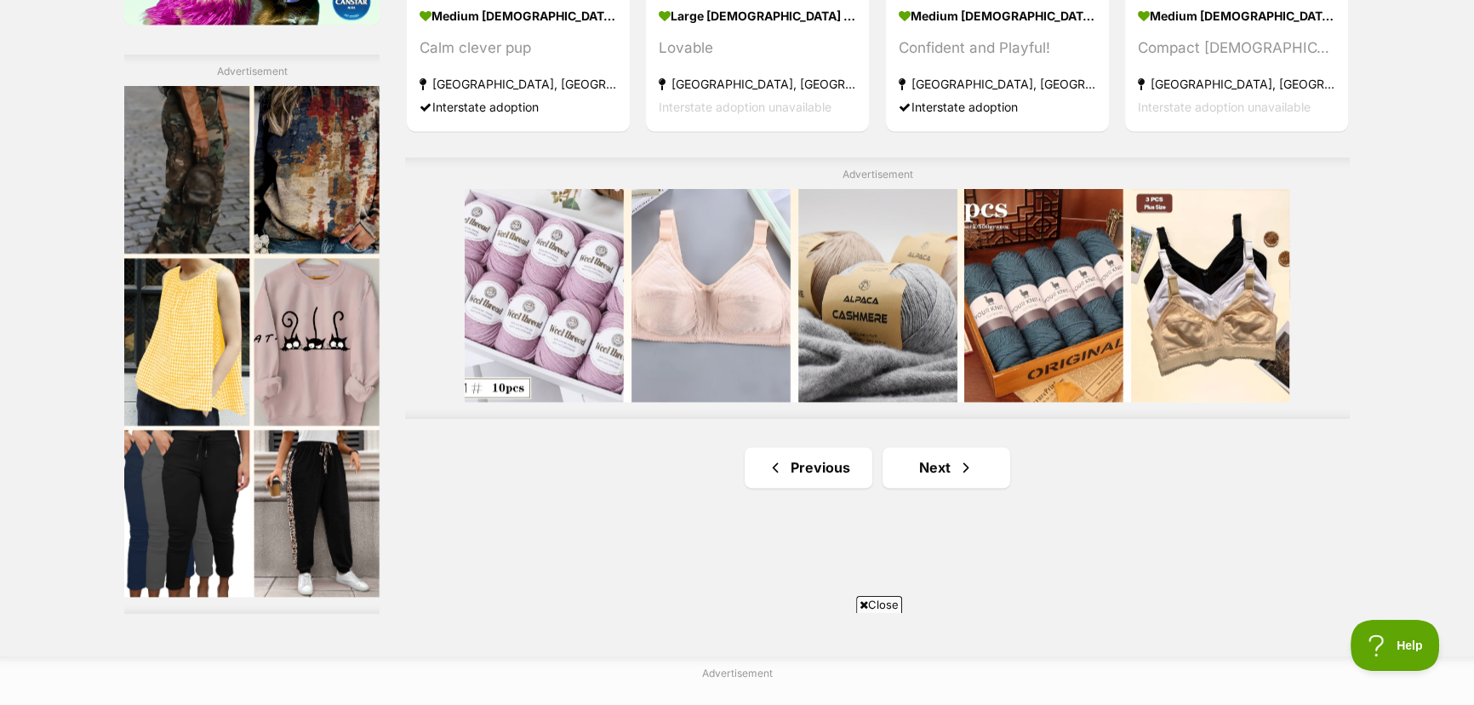
scroll to position [3018, 0]
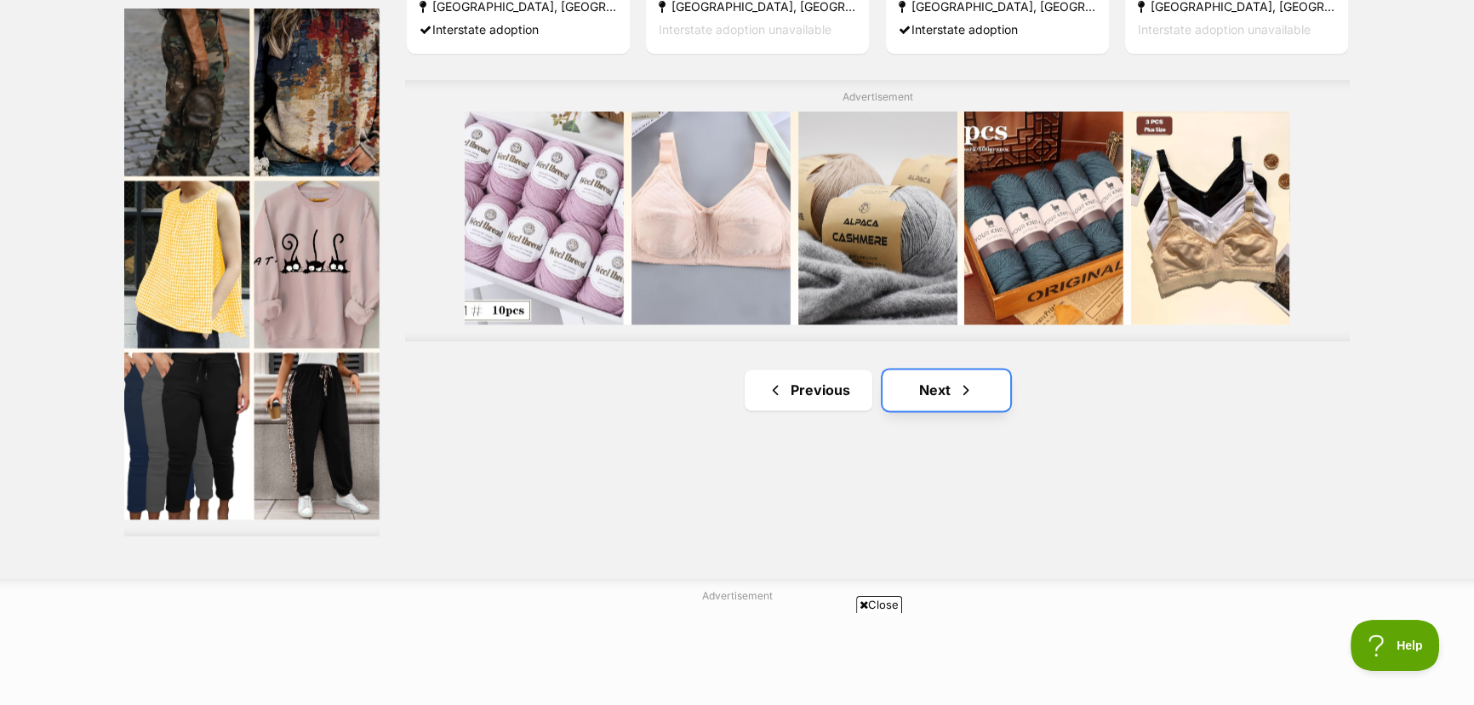
click at [936, 392] on link "Next" at bounding box center [947, 389] width 128 height 41
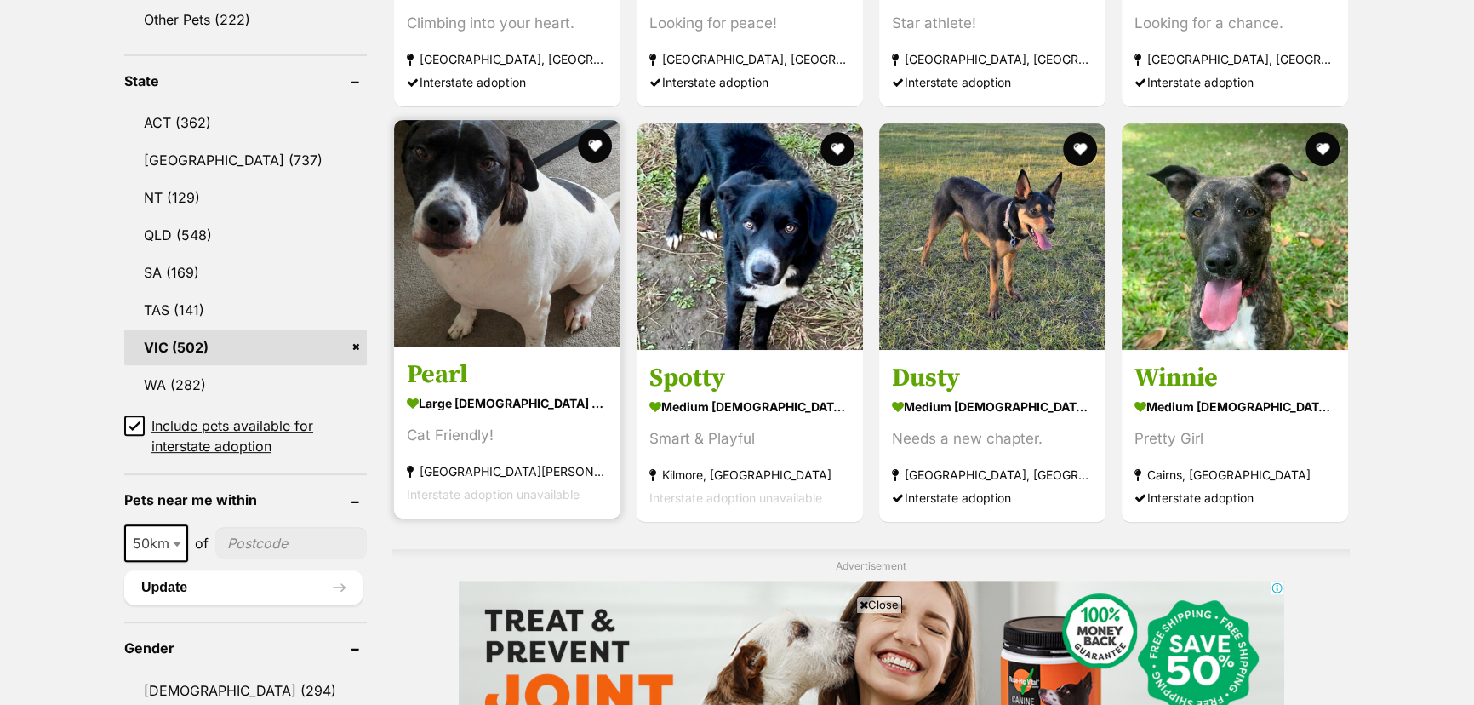
scroll to position [851, 0]
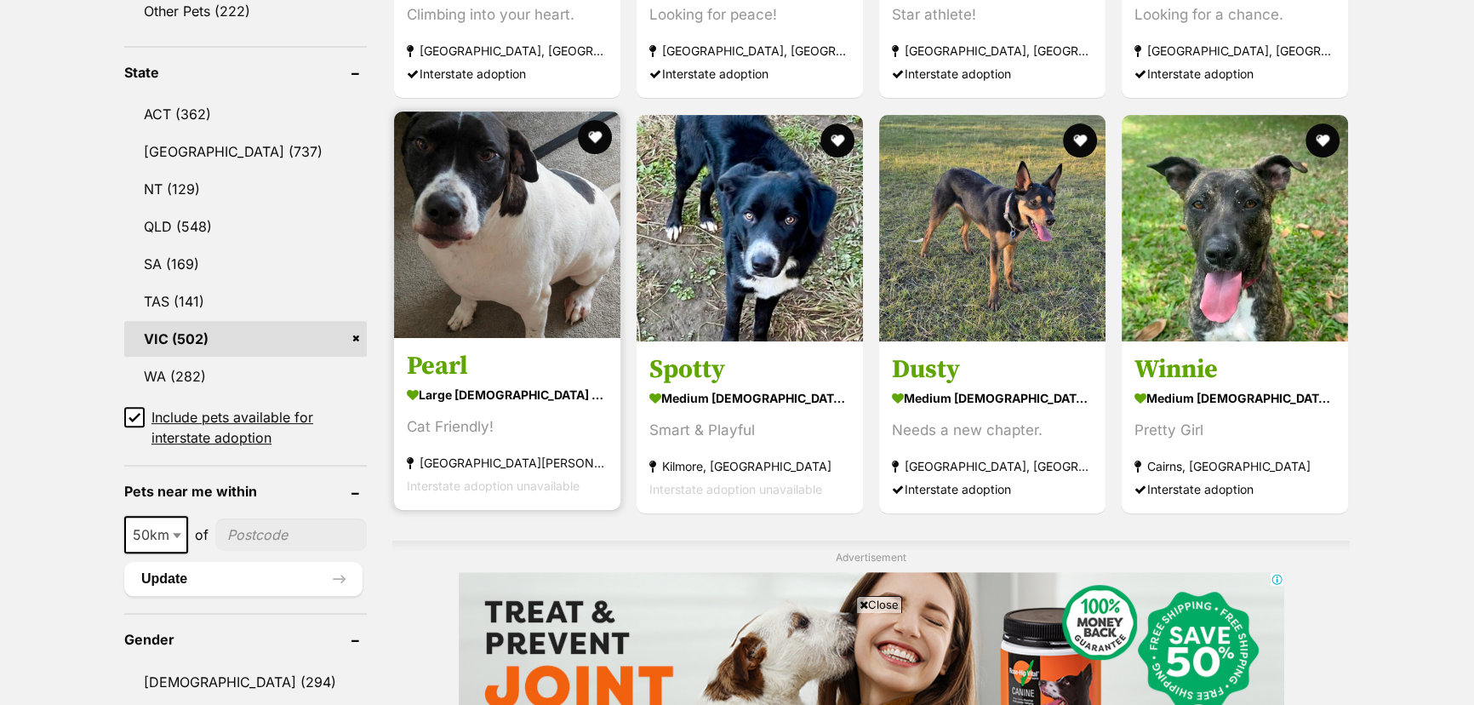
click at [523, 237] on img at bounding box center [507, 225] width 226 height 226
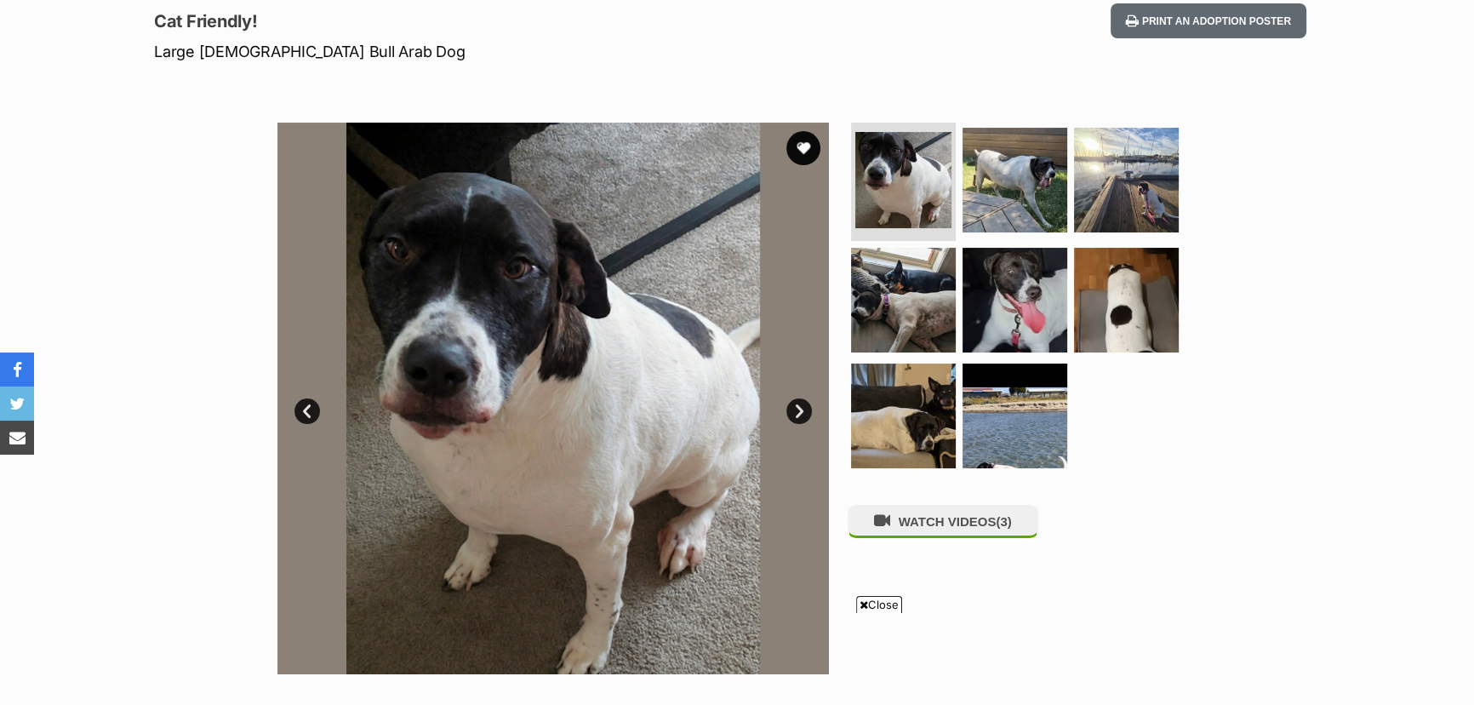
click at [796, 405] on link "Next" at bounding box center [800, 411] width 26 height 26
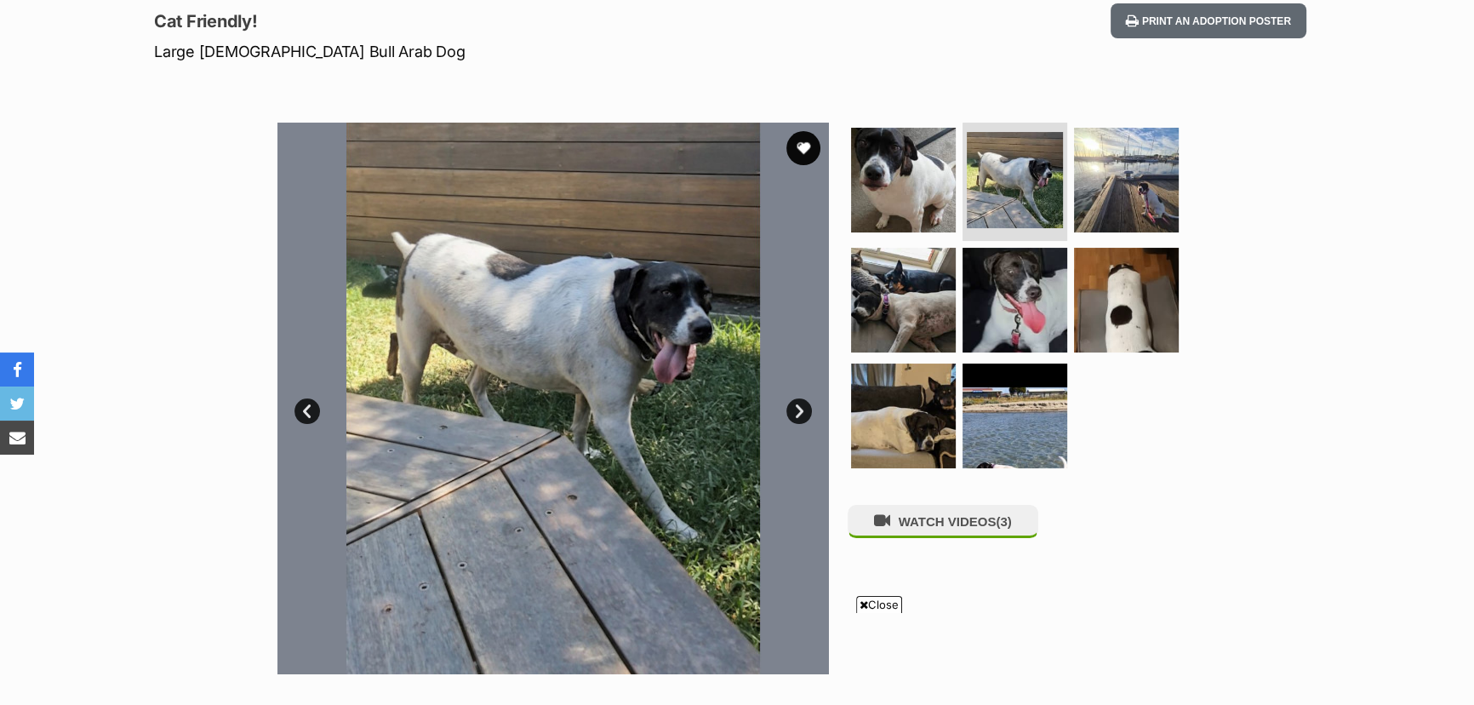
click at [796, 405] on link "Next" at bounding box center [800, 411] width 26 height 26
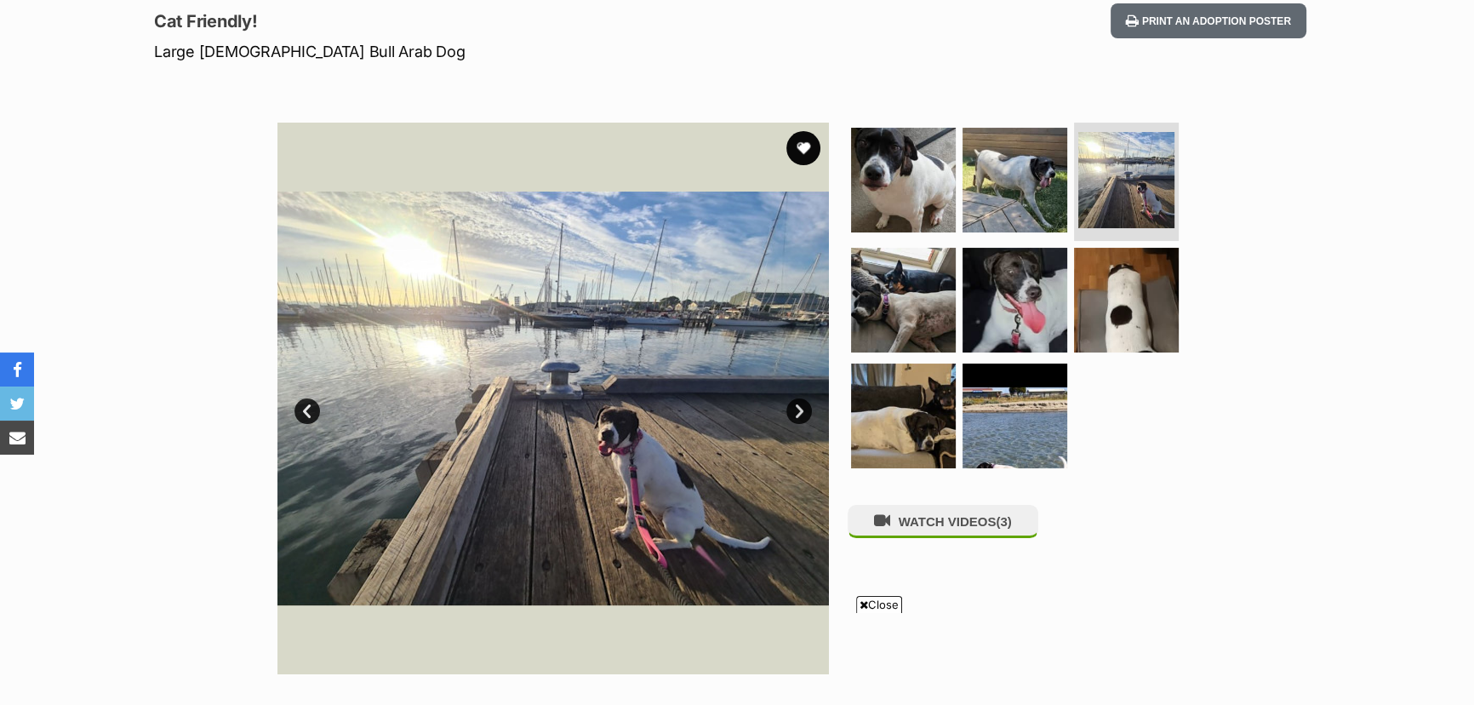
click at [796, 405] on link "Next" at bounding box center [800, 411] width 26 height 26
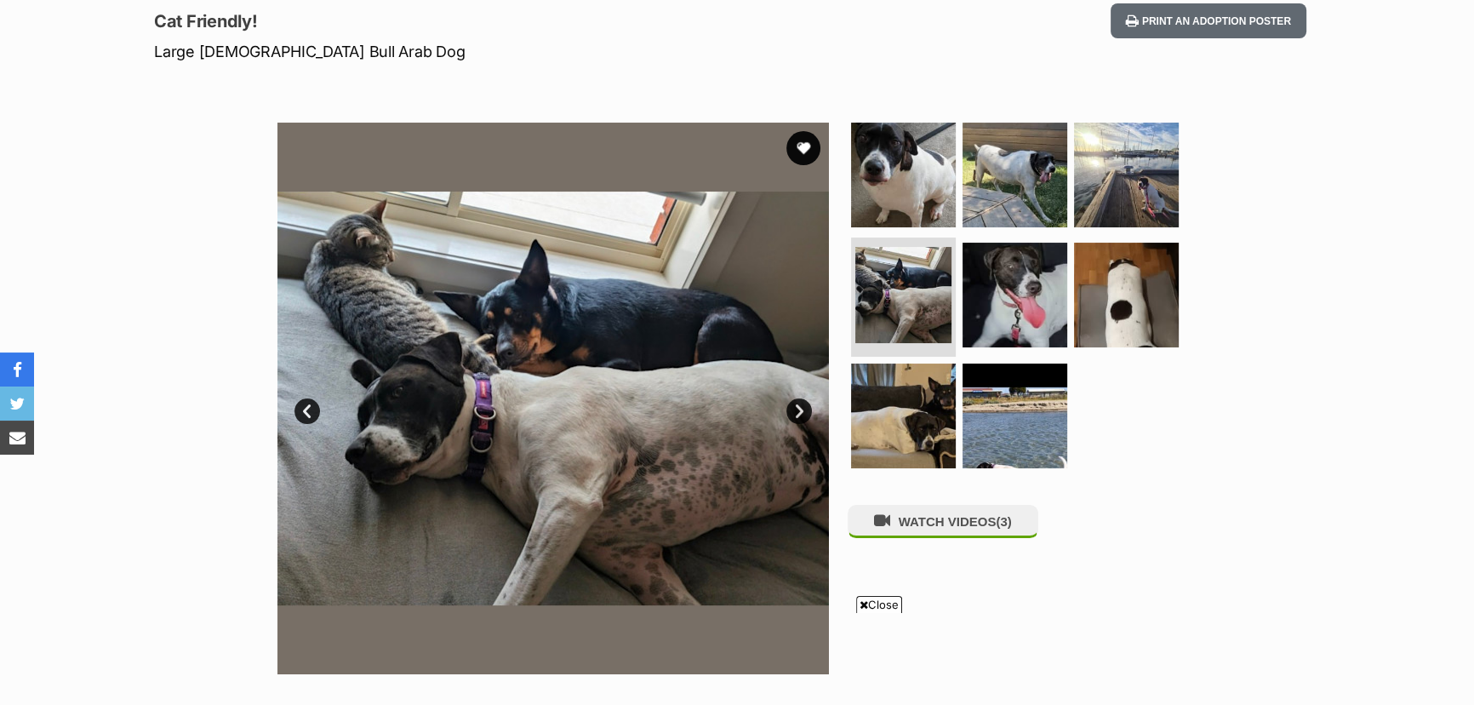
click at [796, 405] on link "Next" at bounding box center [800, 411] width 26 height 26
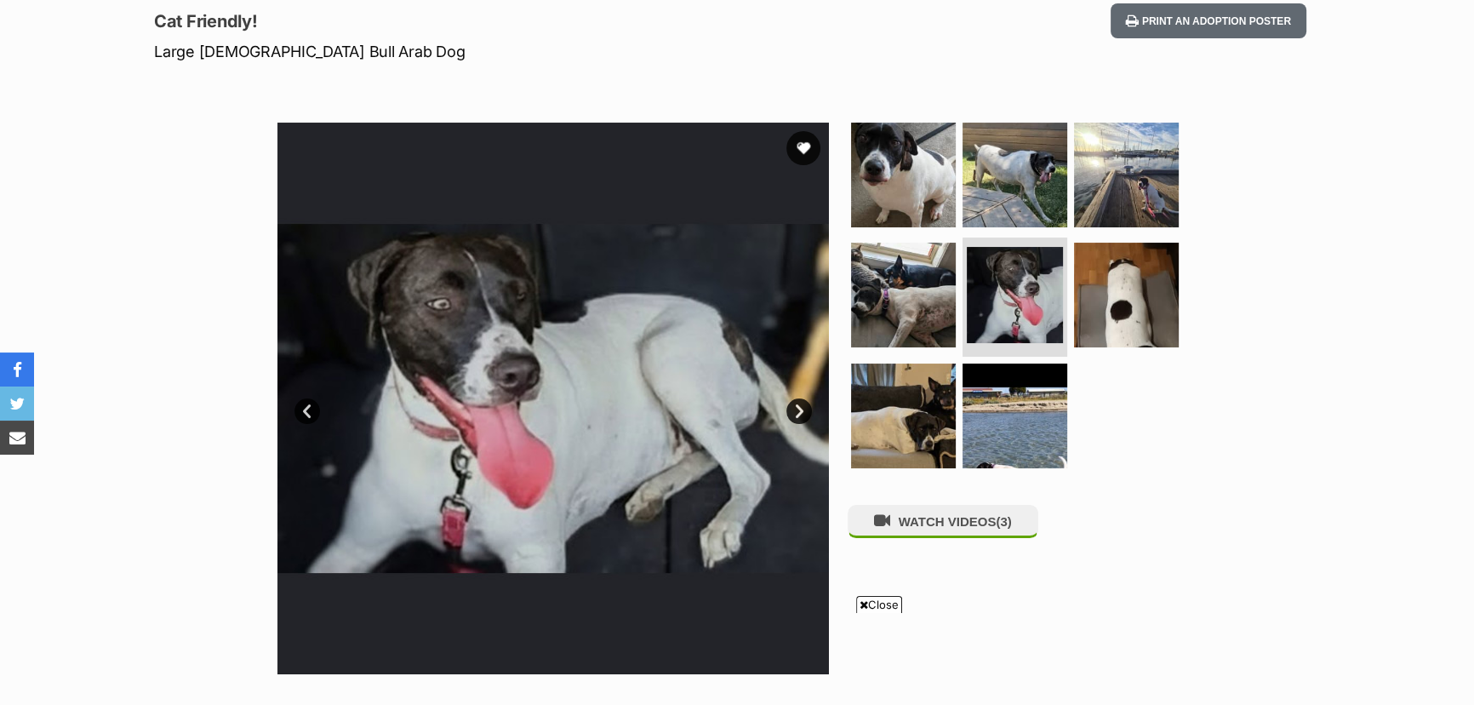
click at [796, 405] on link "Next" at bounding box center [800, 411] width 26 height 26
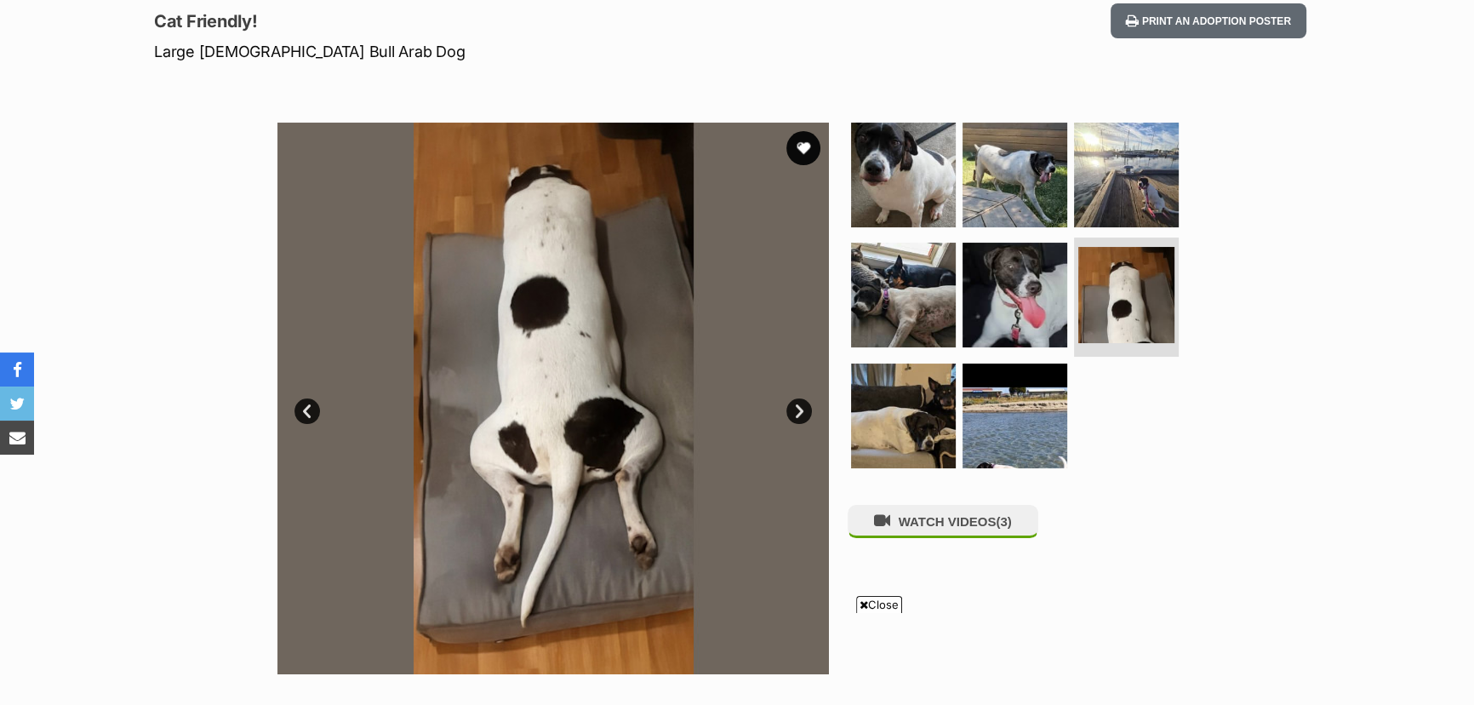
click at [796, 405] on link "Next" at bounding box center [800, 411] width 26 height 26
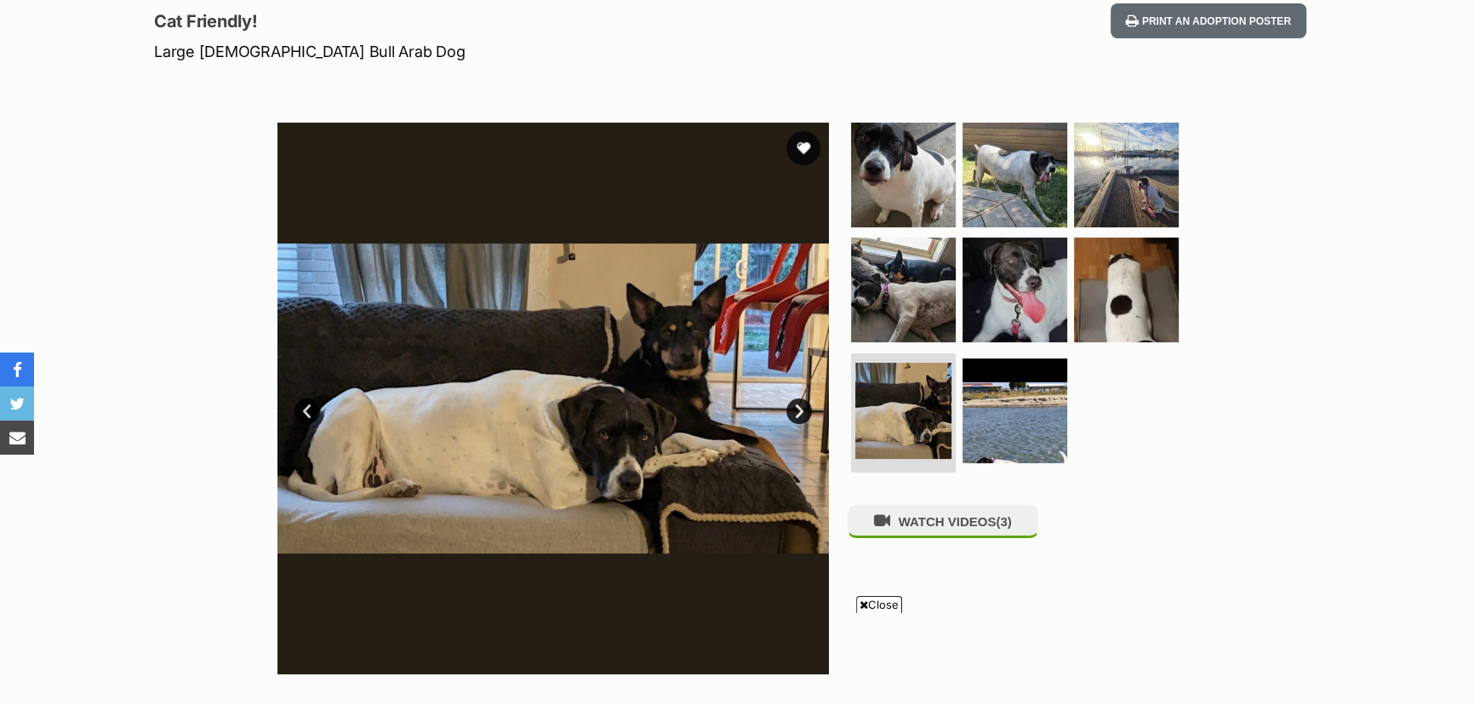
click at [796, 405] on link "Next" at bounding box center [800, 411] width 26 height 26
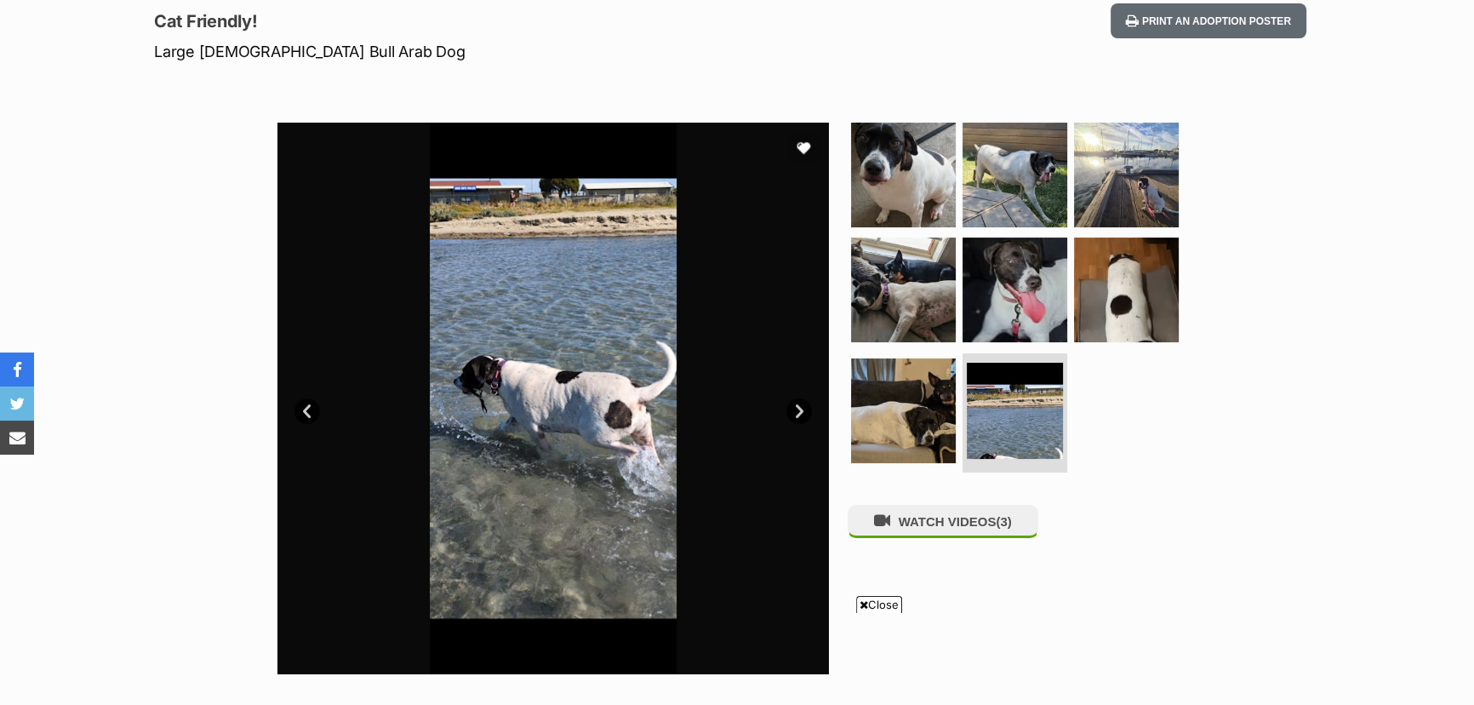
click at [796, 405] on link "Next" at bounding box center [800, 411] width 26 height 26
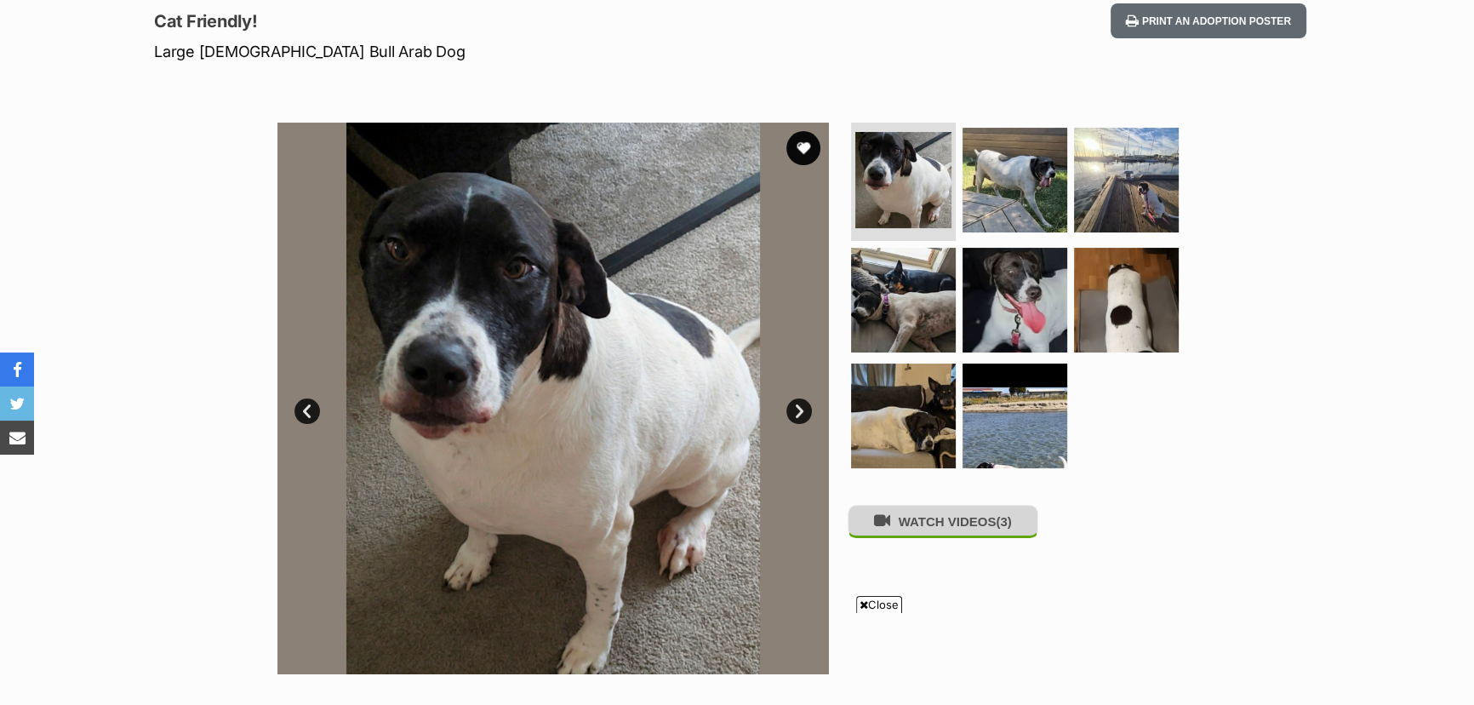
click at [964, 520] on button "WATCH VIDEOS (3)" at bounding box center [943, 521] width 191 height 33
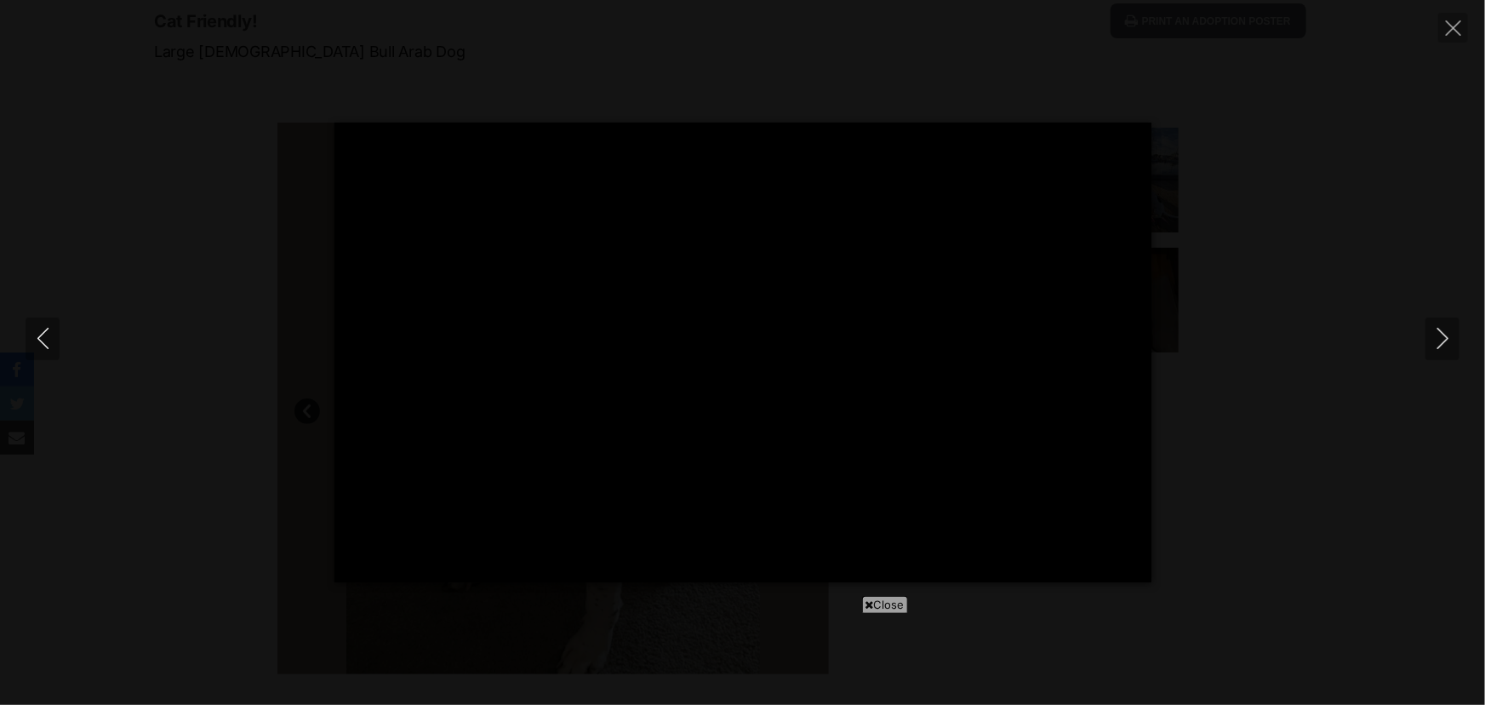
click at [876, 605] on span "Close" at bounding box center [885, 604] width 46 height 17
type input "100"
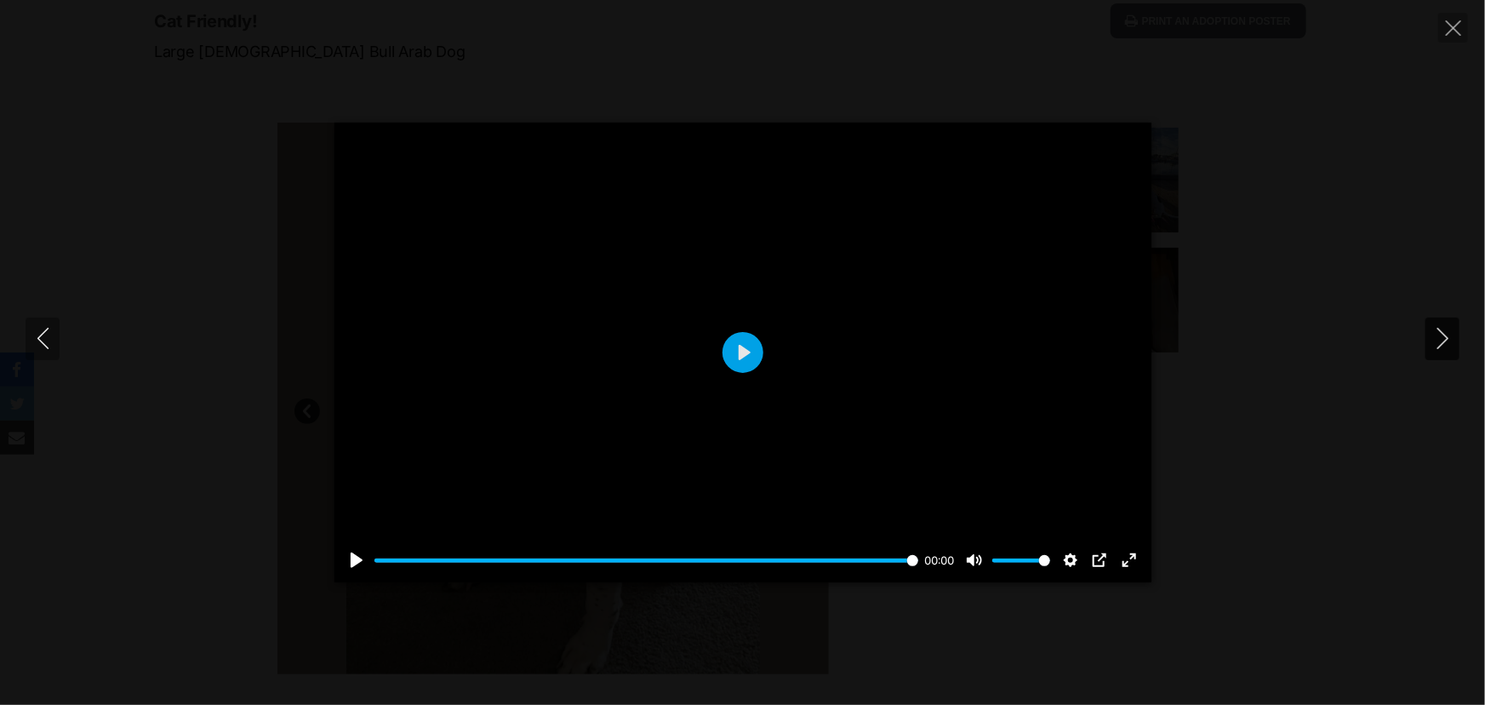
click at [1447, 329] on icon "Next" at bounding box center [1443, 338] width 21 height 21
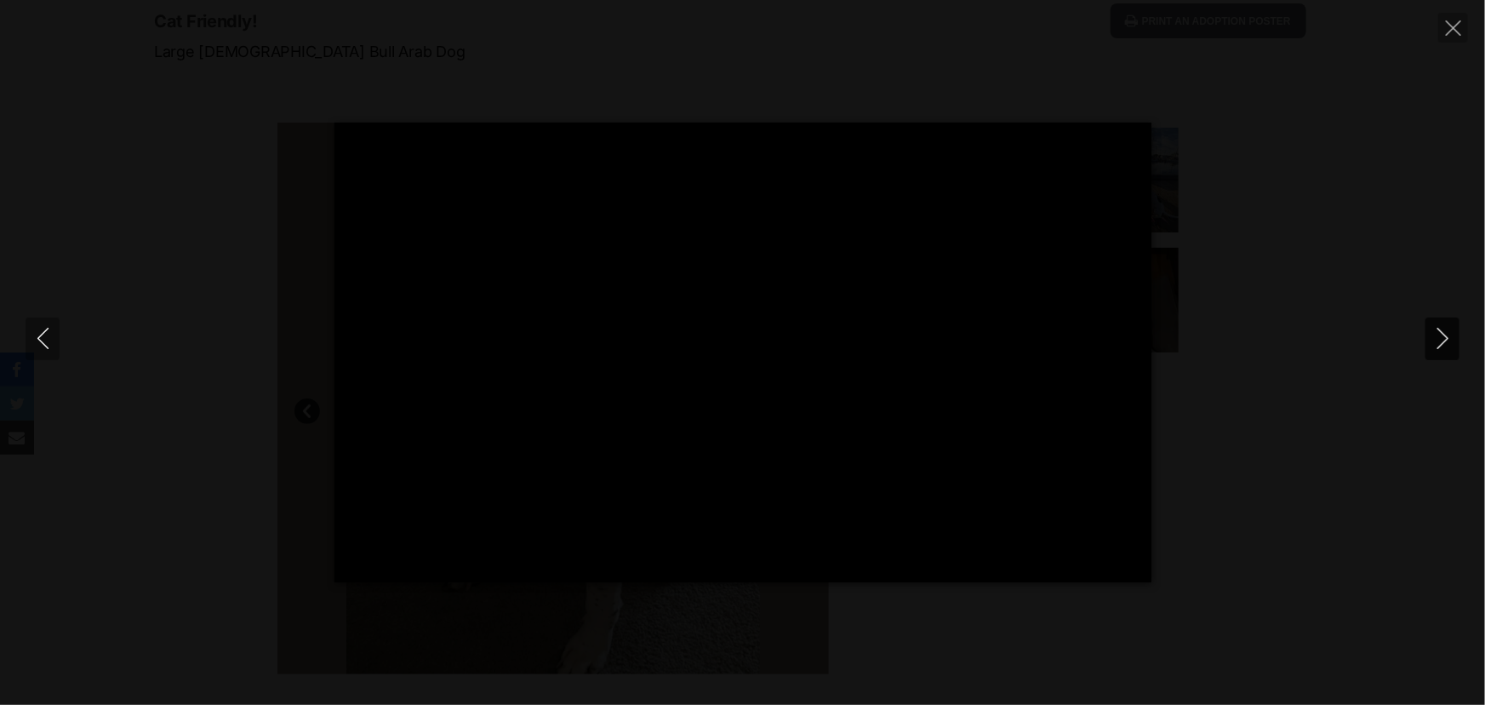
click at [1447, 329] on icon "Next" at bounding box center [1443, 338] width 21 height 21
type input "61.47"
type input "100"
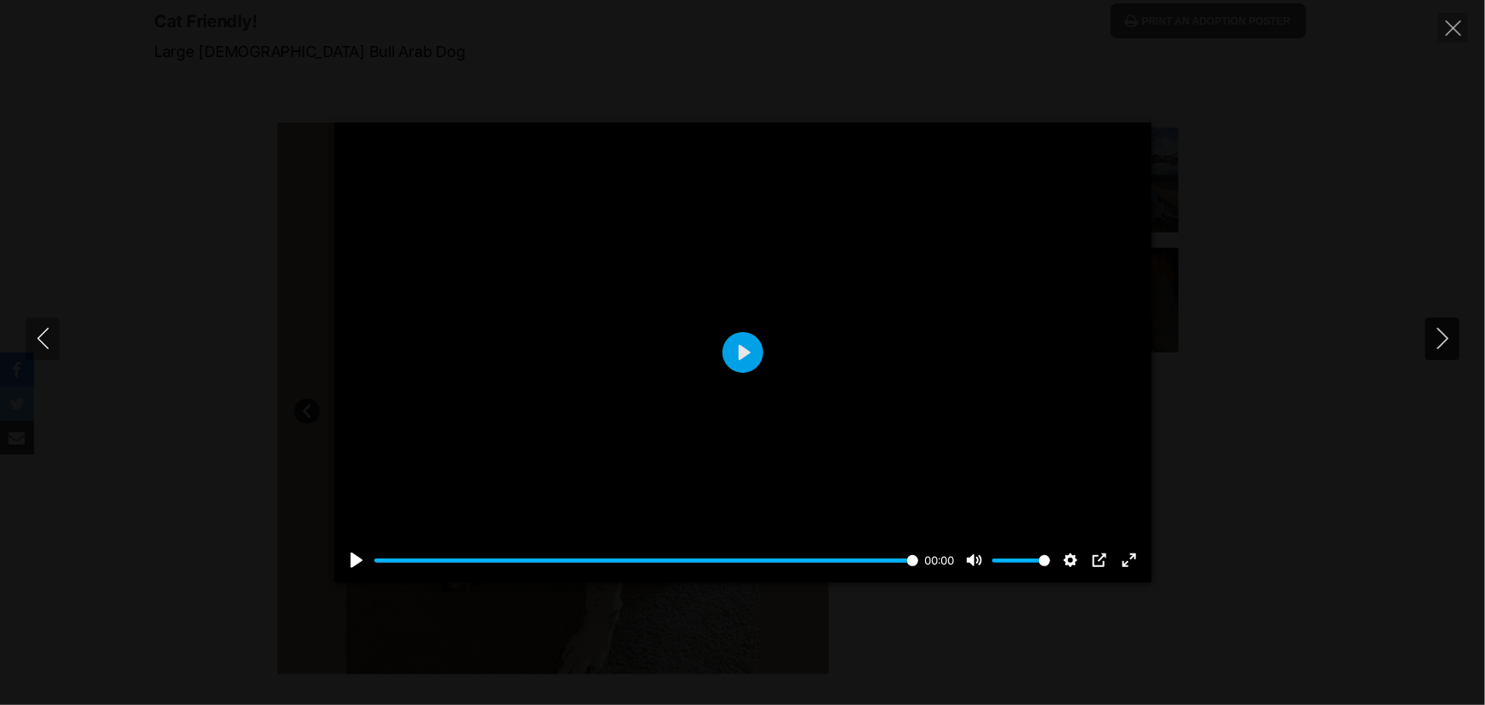
click at [1445, 329] on icon "Next" at bounding box center [1443, 338] width 21 height 21
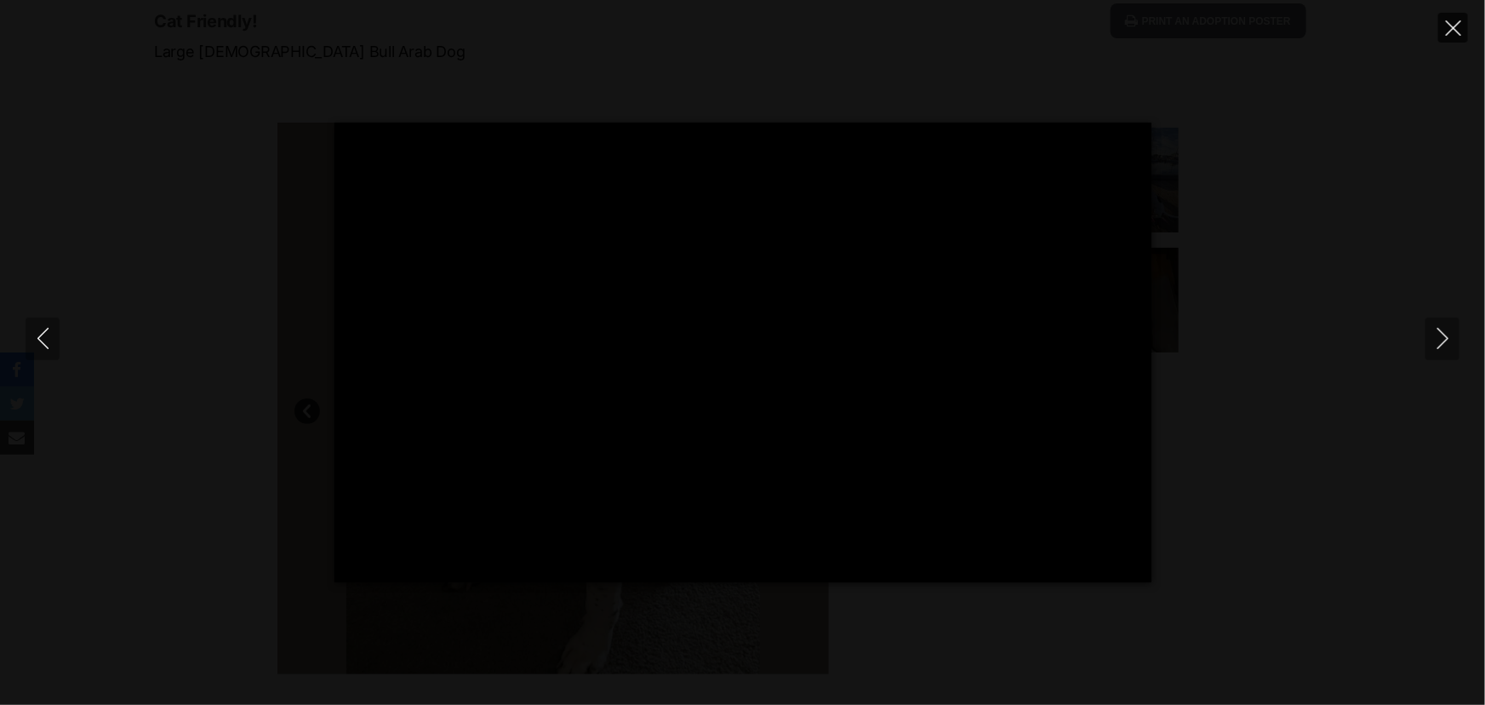
click at [1449, 25] on icon "Close" at bounding box center [1453, 27] width 15 height 15
type input "6.4"
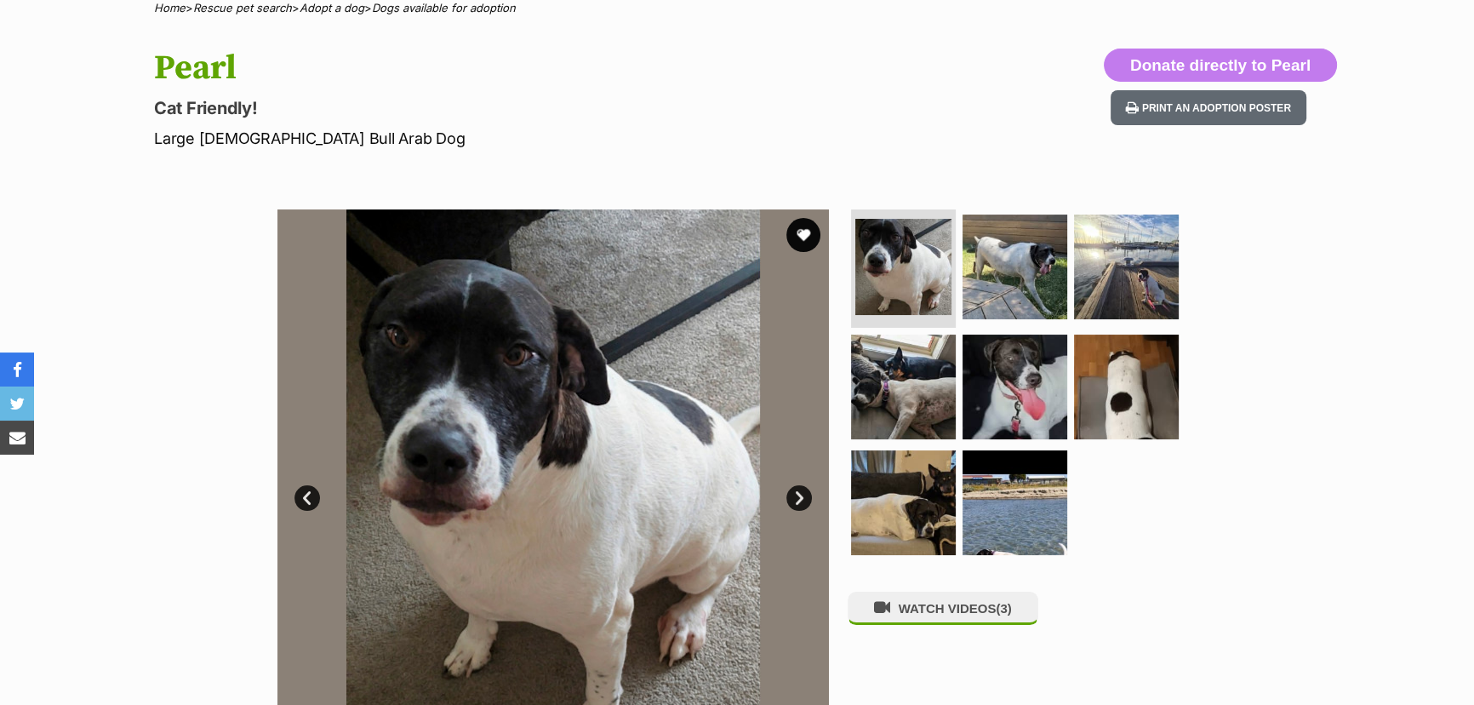
scroll to position [154, 0]
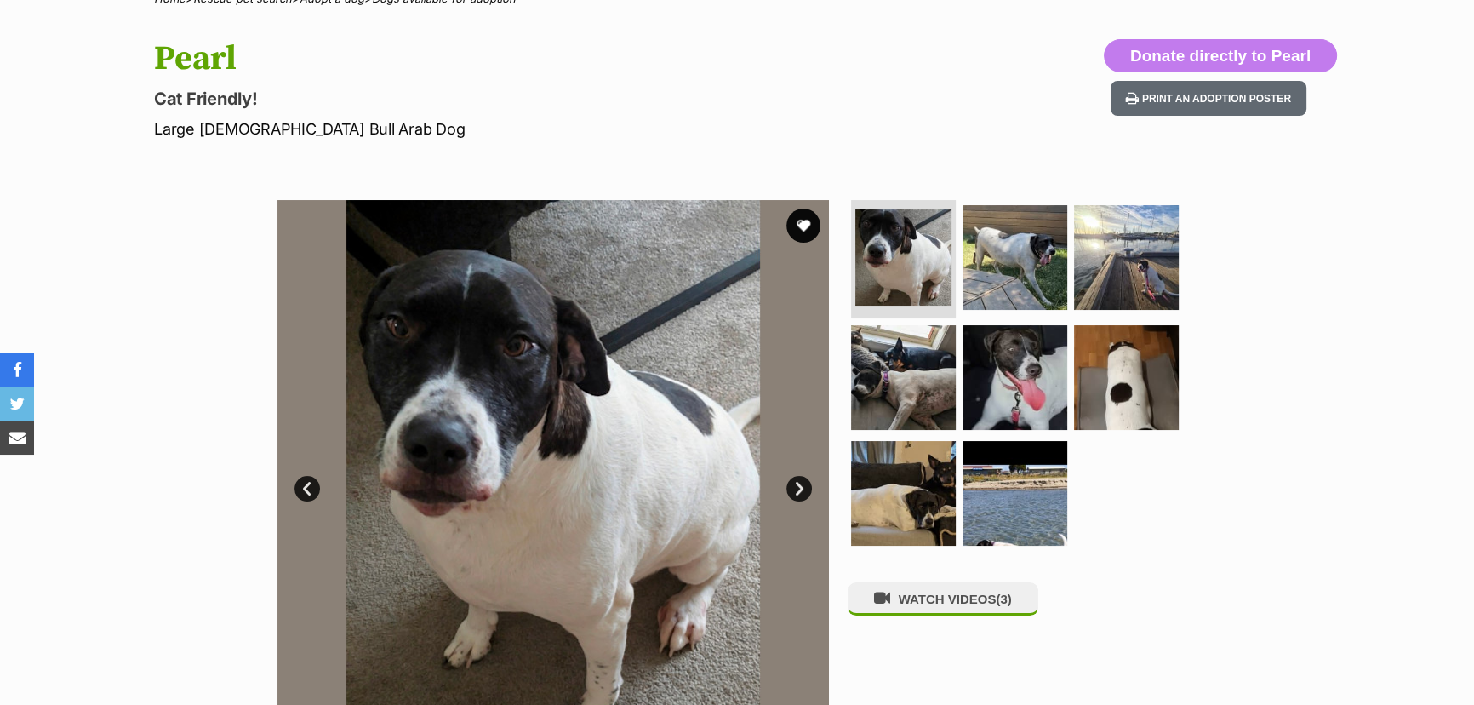
click at [799, 483] on link "Next" at bounding box center [800, 489] width 26 height 26
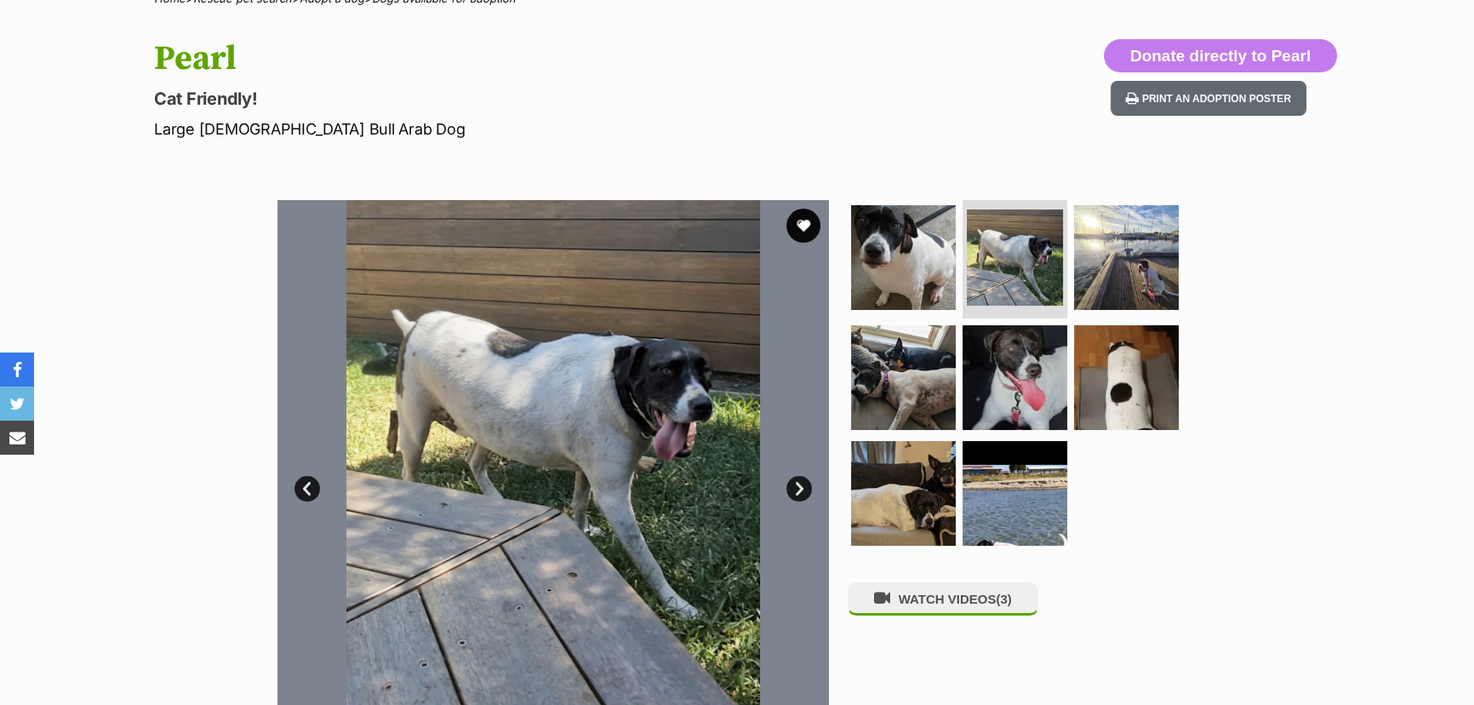
click at [799, 484] on link "Next" at bounding box center [800, 489] width 26 height 26
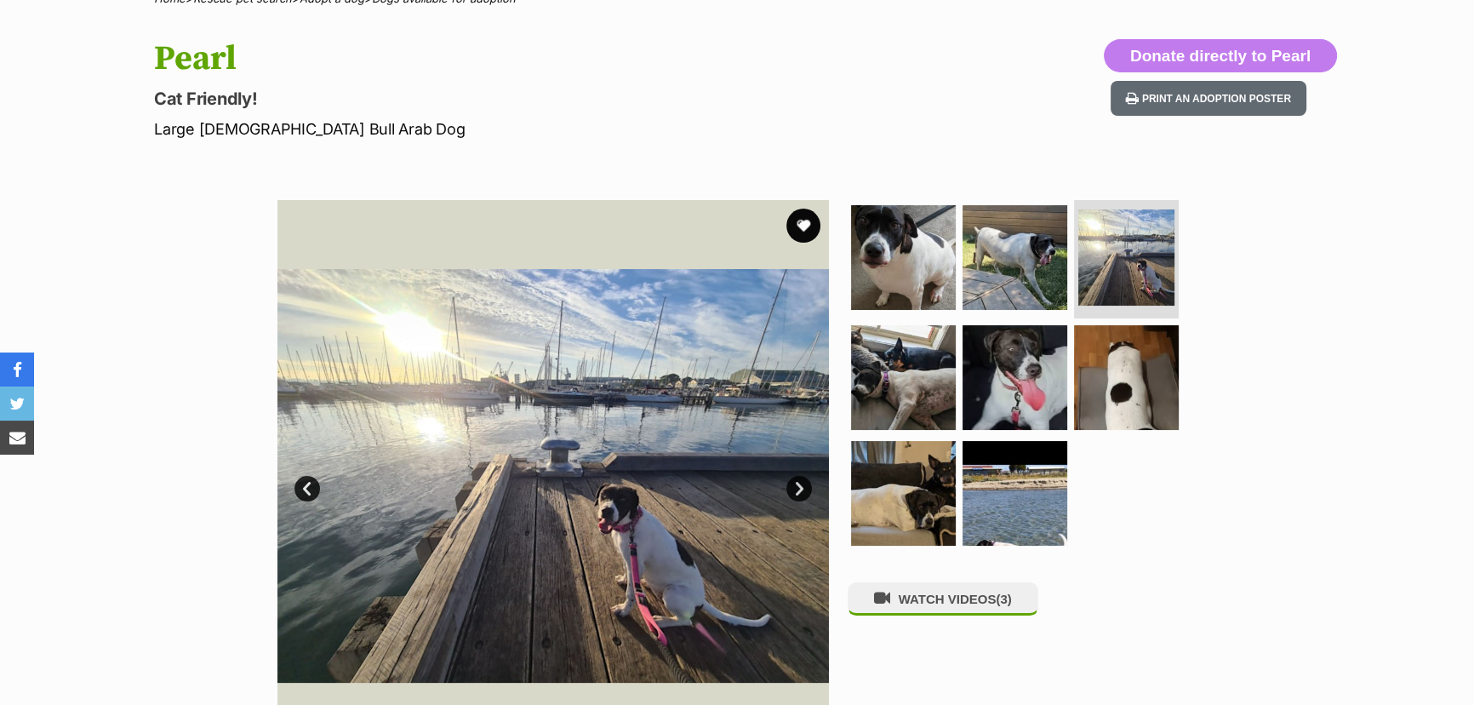
click at [799, 484] on link "Next" at bounding box center [800, 489] width 26 height 26
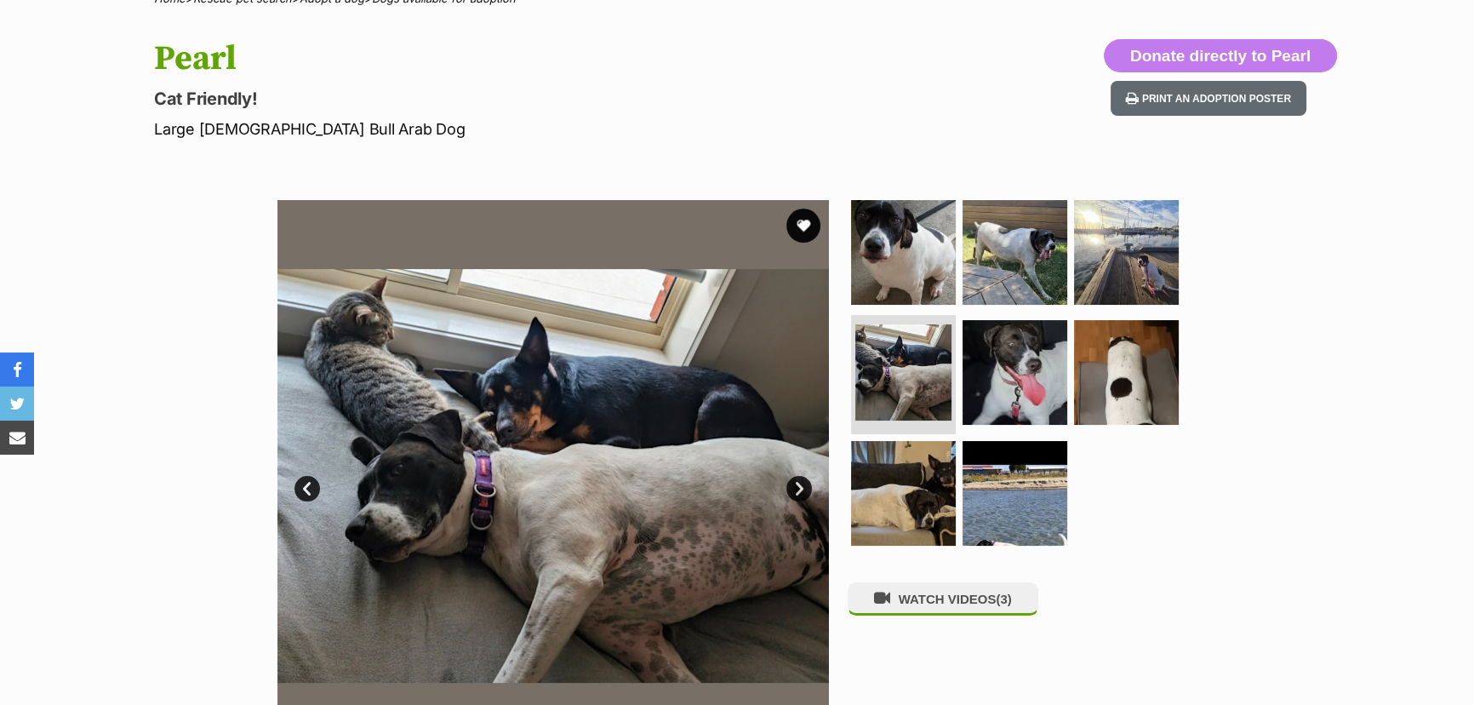
click at [799, 484] on link "Next" at bounding box center [800, 489] width 26 height 26
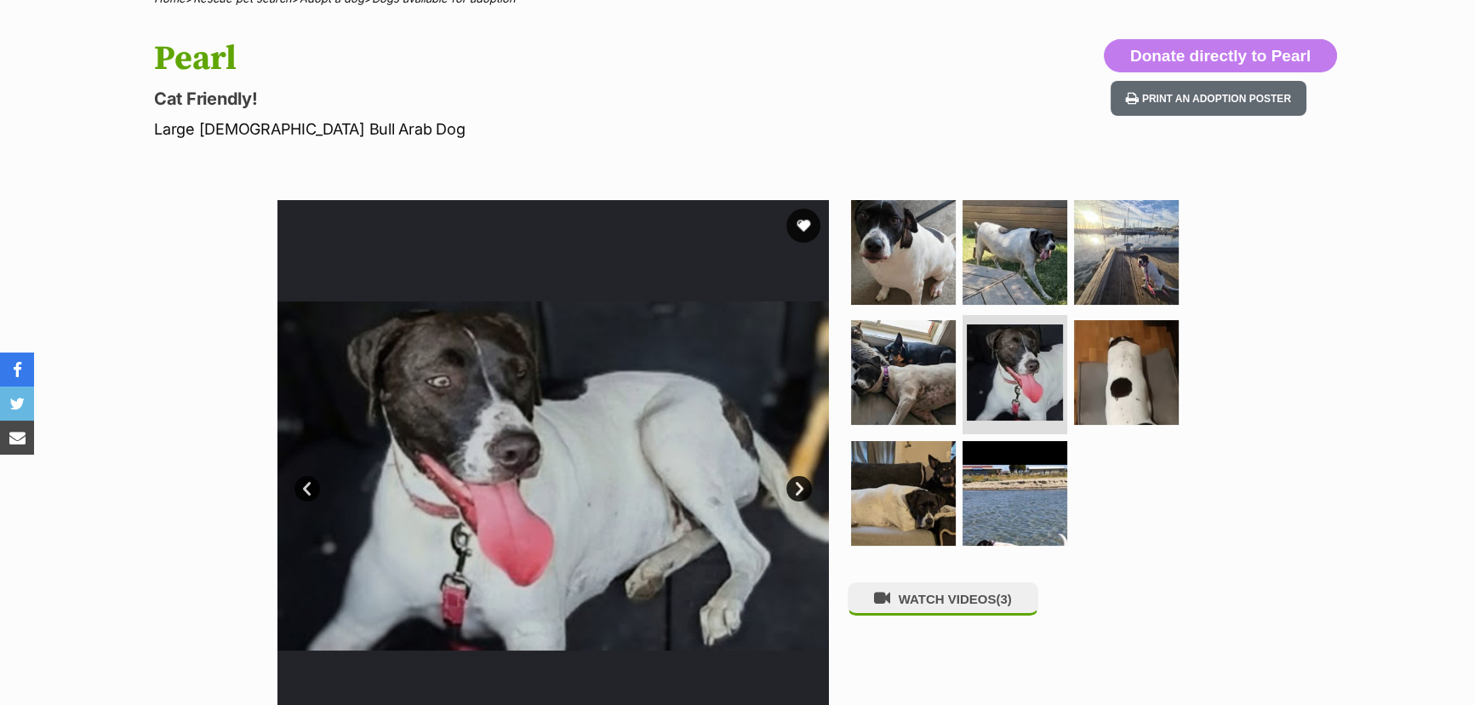
click at [799, 484] on link "Next" at bounding box center [800, 489] width 26 height 26
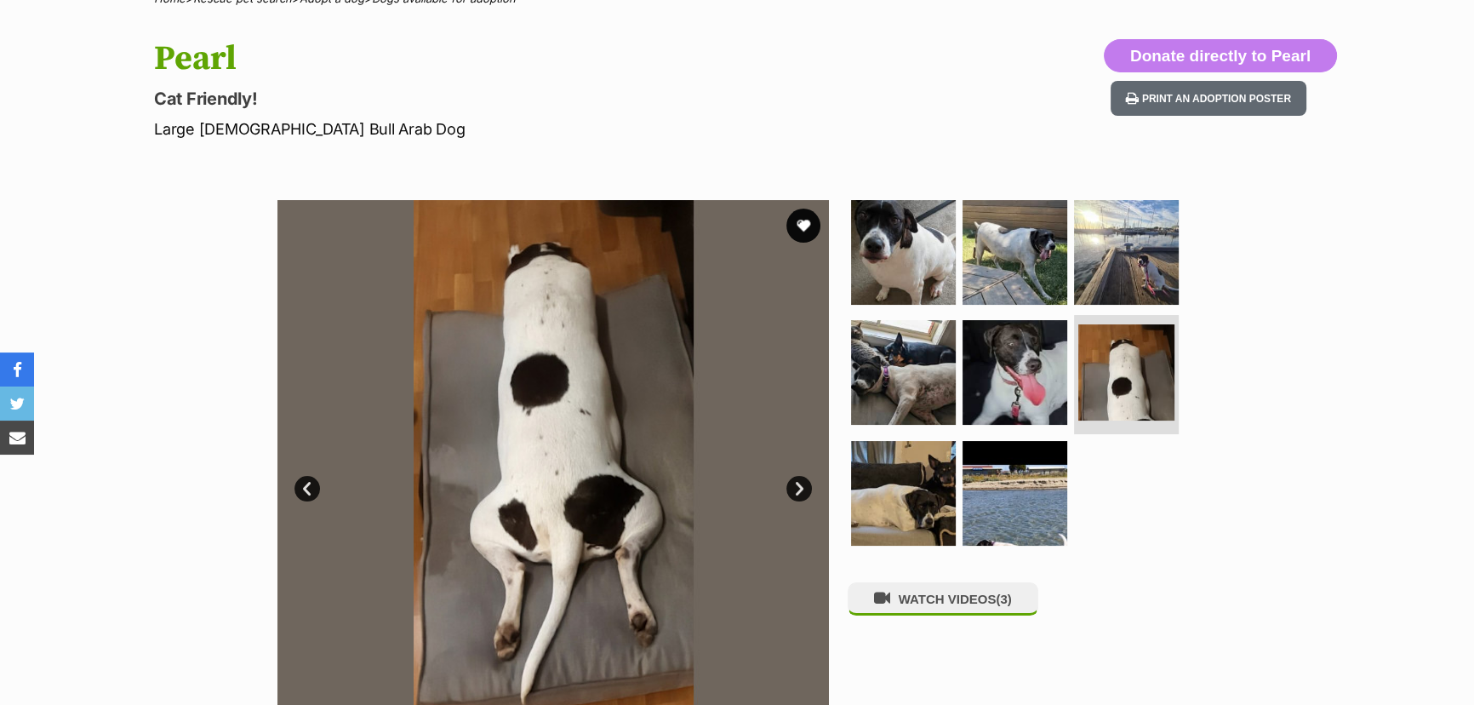
click at [799, 484] on link "Next" at bounding box center [800, 489] width 26 height 26
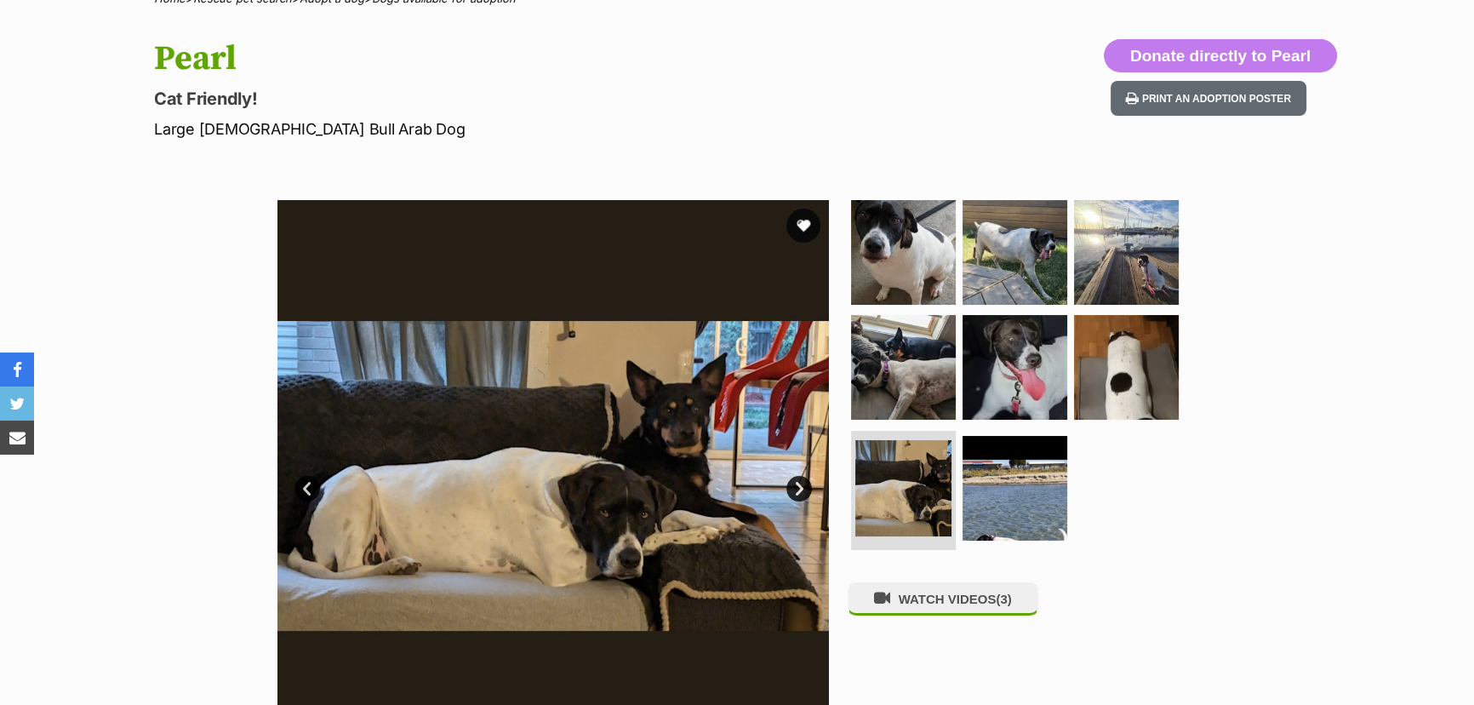
click at [799, 484] on link "Next" at bounding box center [800, 489] width 26 height 26
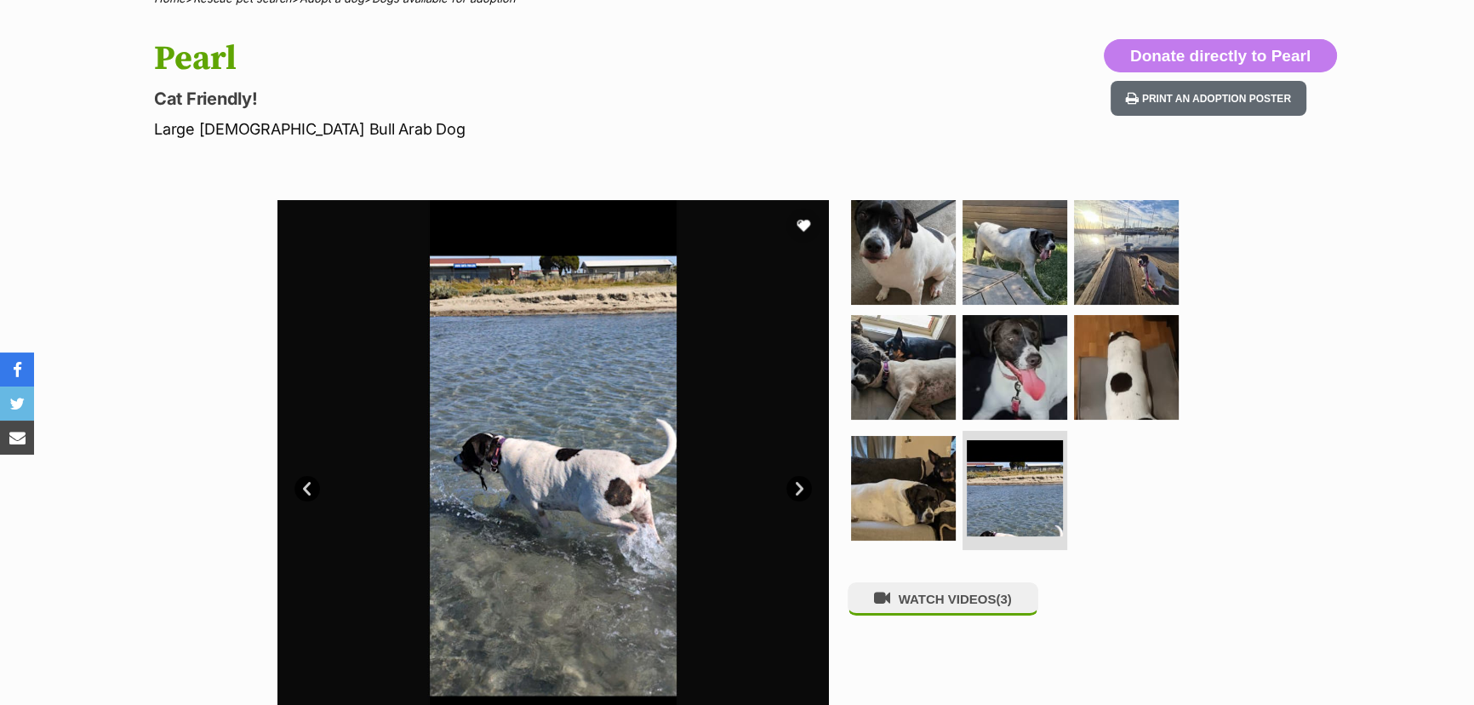
click at [799, 484] on link "Next" at bounding box center [800, 489] width 26 height 26
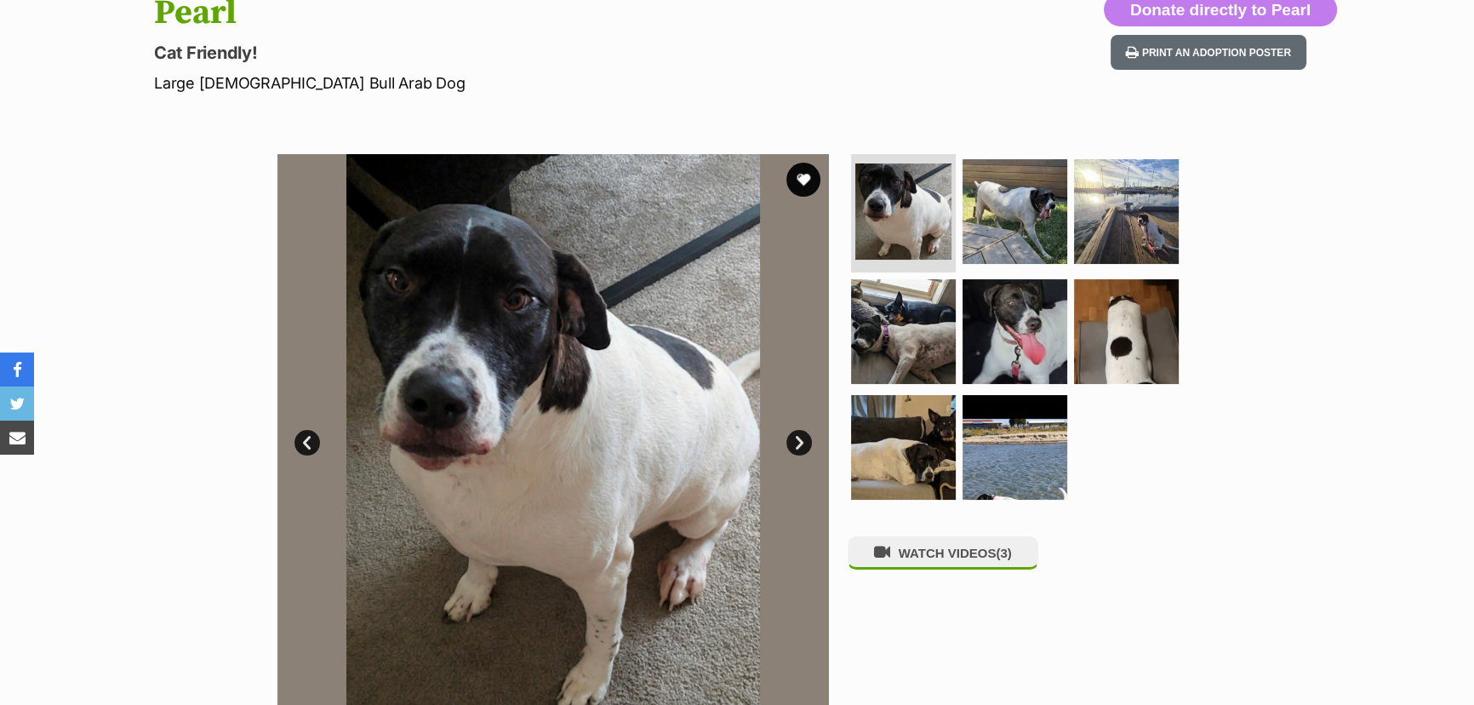
scroll to position [77, 0]
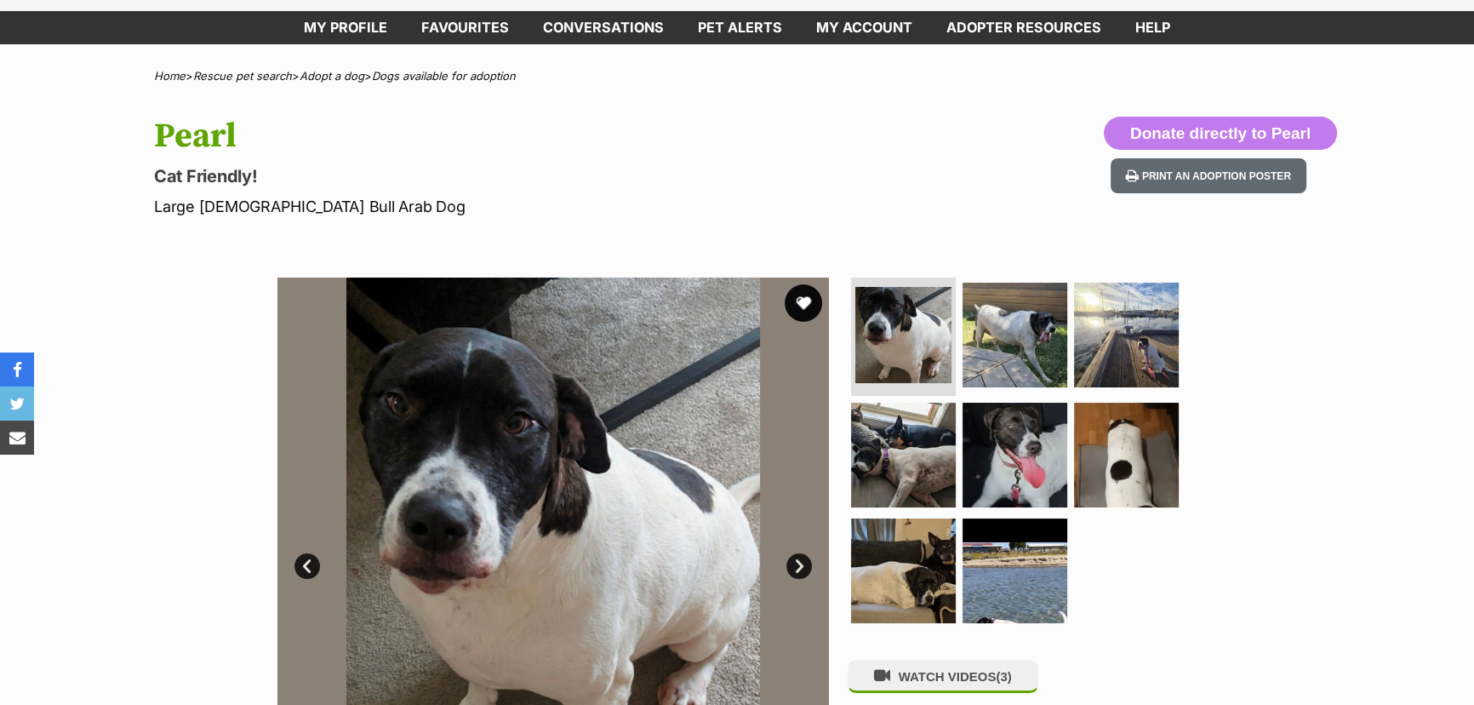
click at [804, 302] on button "favourite" at bounding box center [803, 302] width 37 height 37
click at [461, 31] on link "Favourites" at bounding box center [465, 27] width 122 height 33
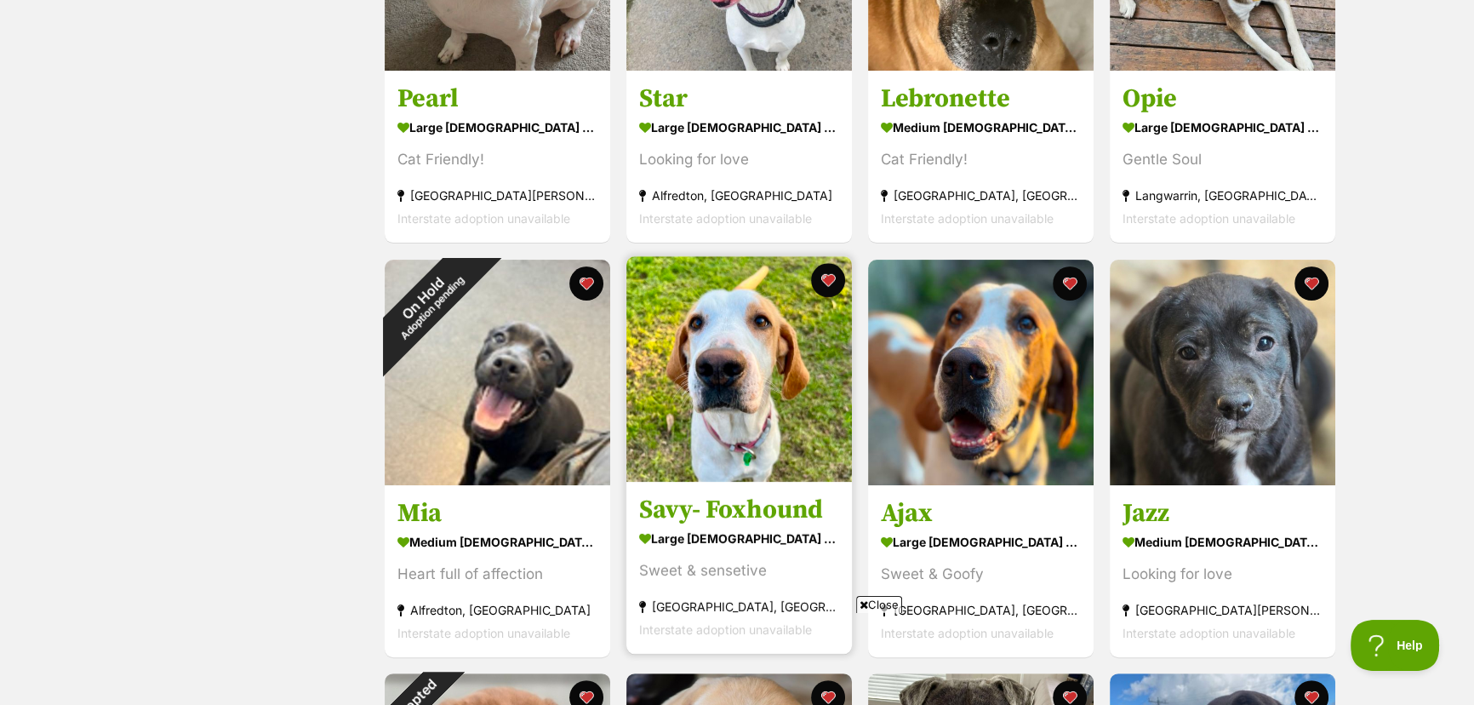
scroll to position [541, 0]
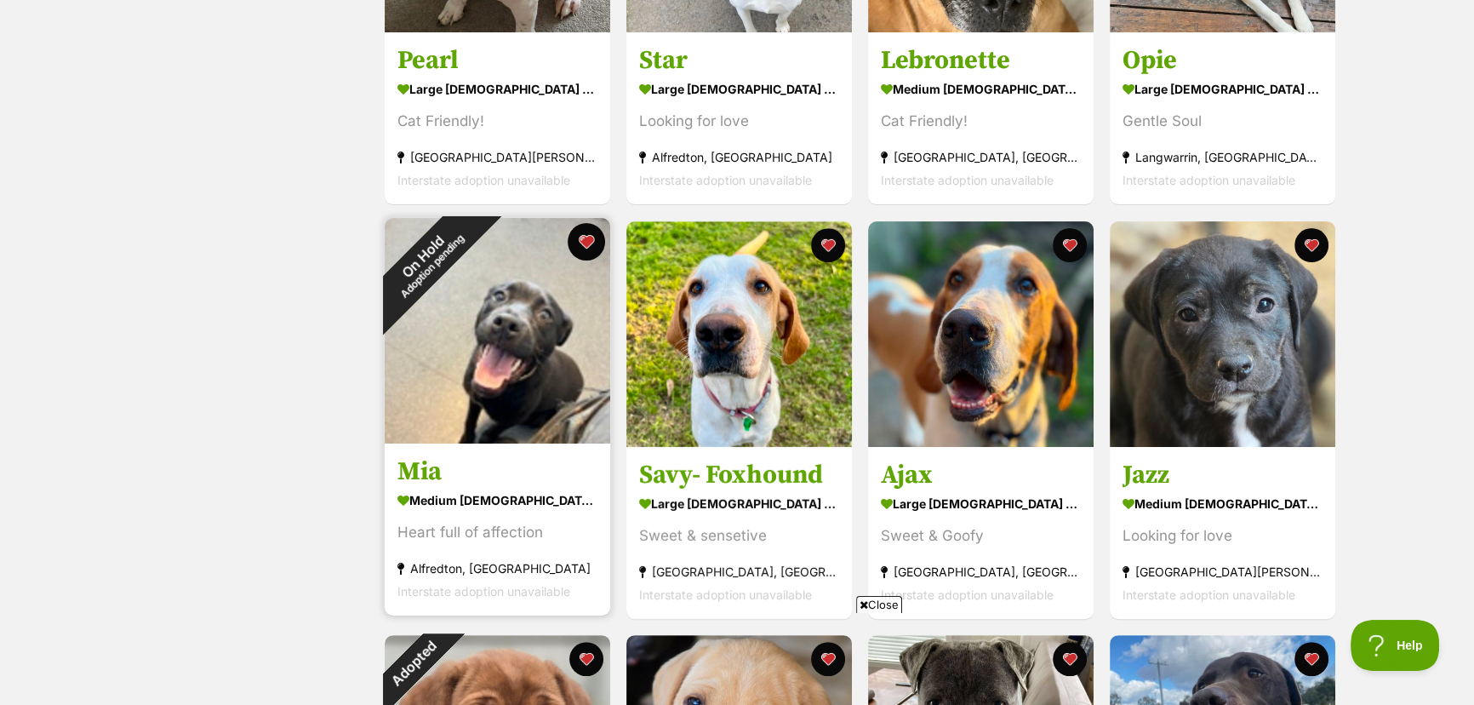
click at [580, 237] on button "favourite" at bounding box center [586, 241] width 37 height 37
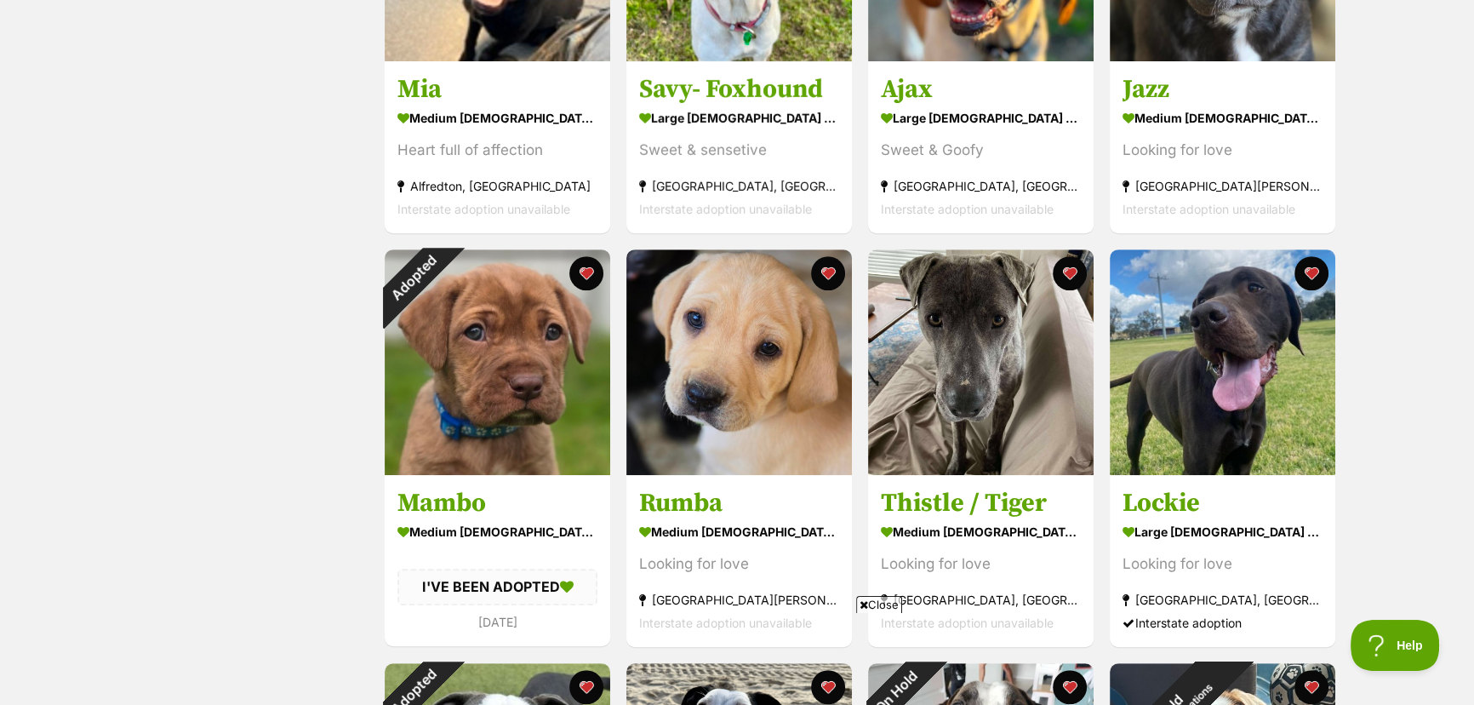
scroll to position [928, 0]
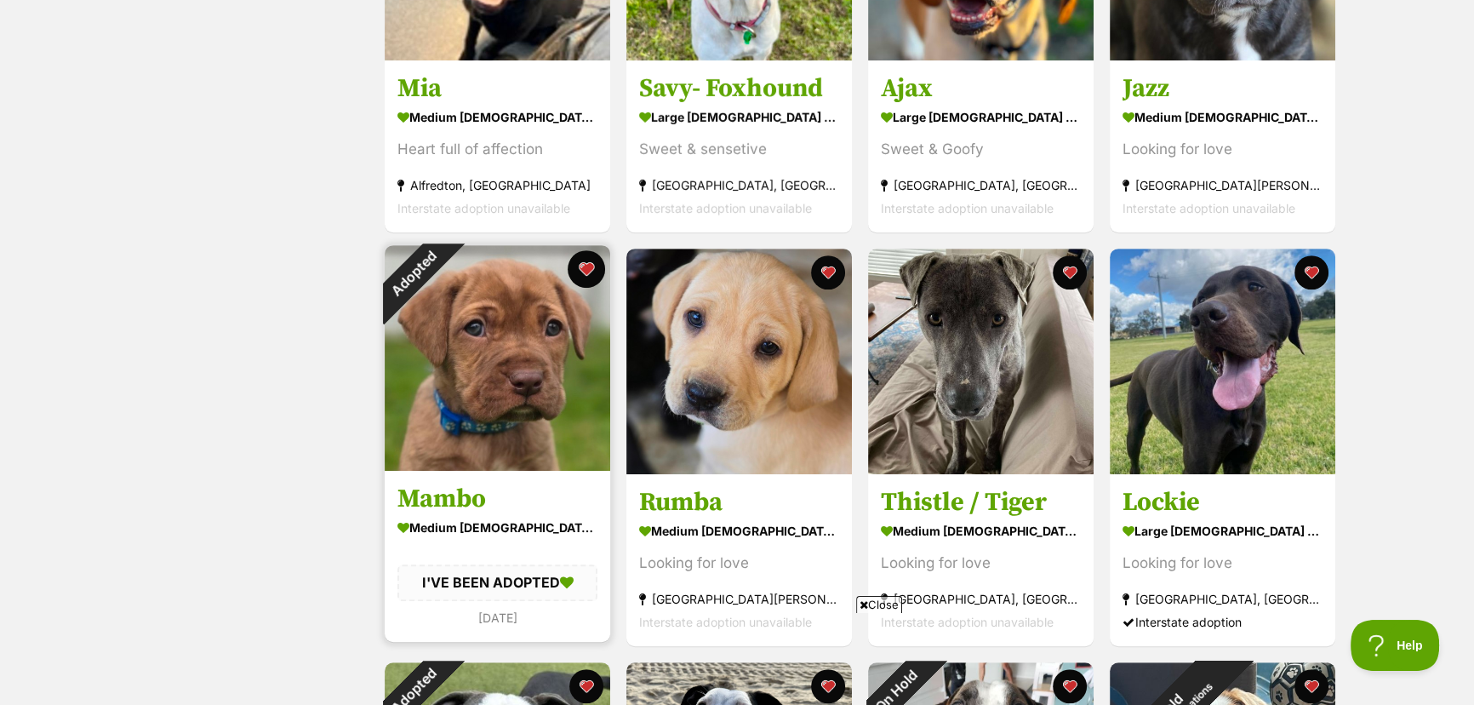
click at [587, 260] on button "favourite" at bounding box center [586, 268] width 37 height 37
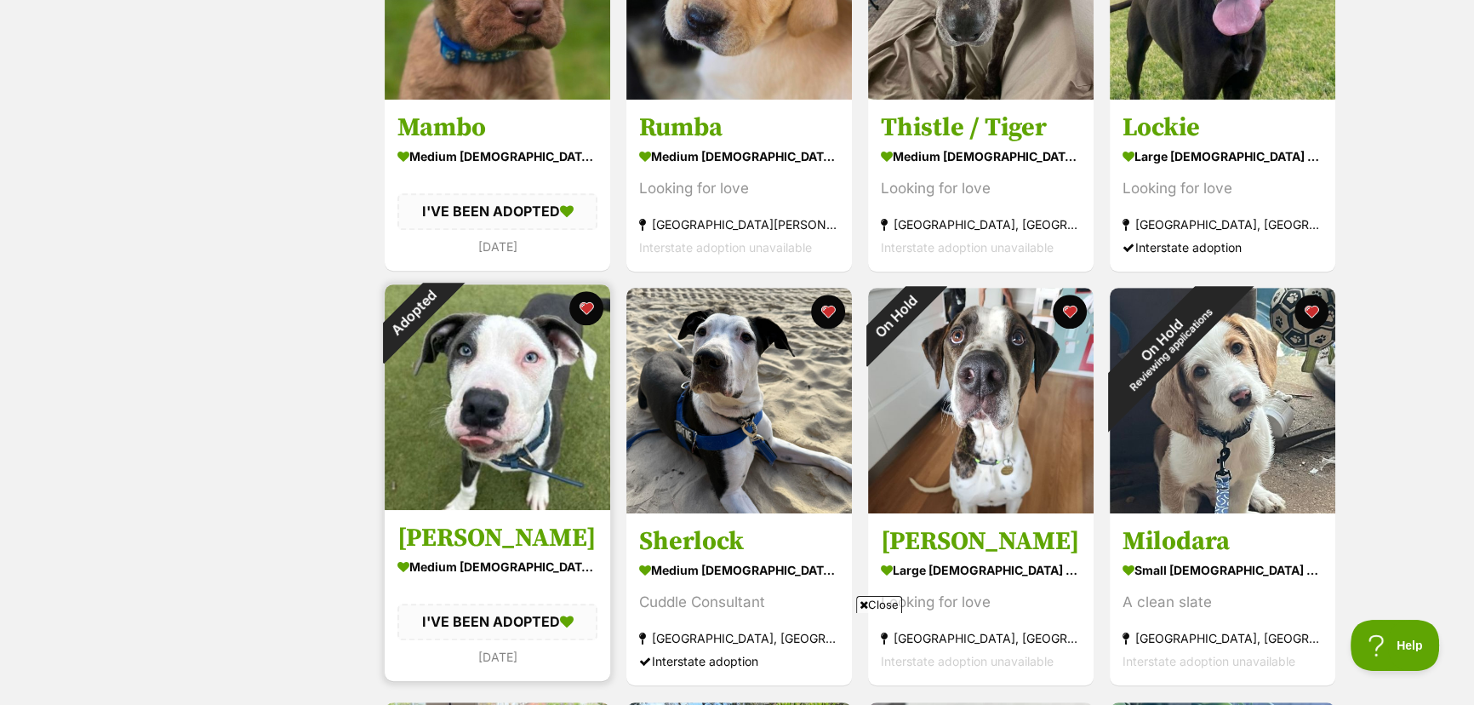
scroll to position [1315, 0]
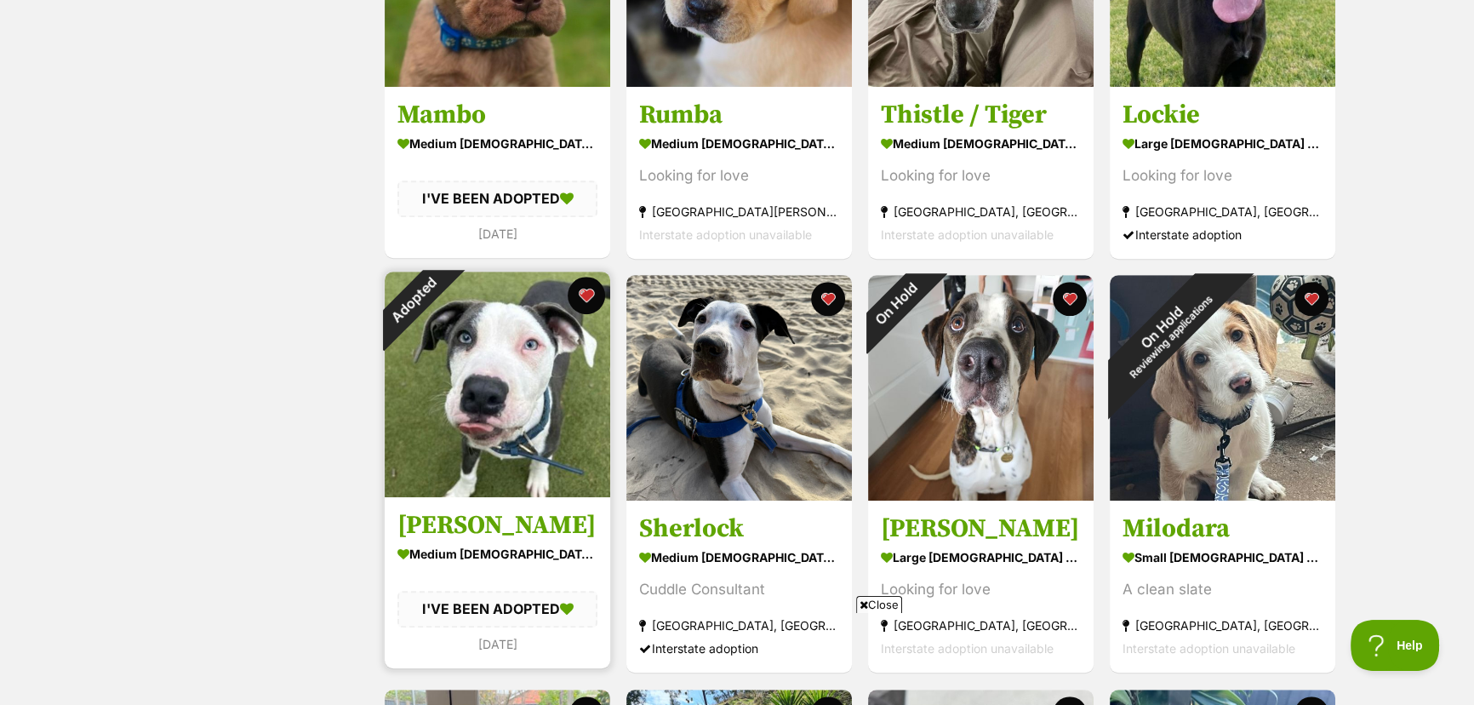
click at [583, 293] on button "favourite" at bounding box center [586, 295] width 37 height 37
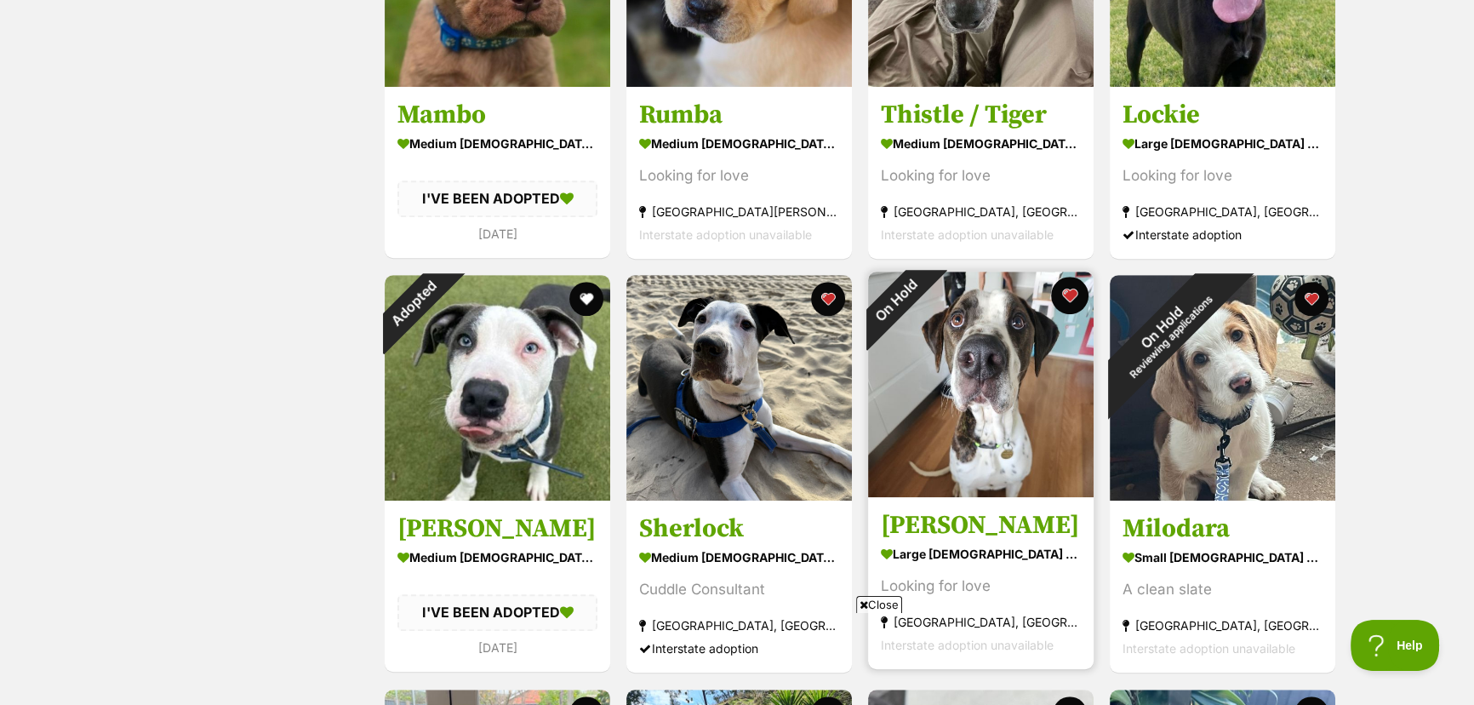
click at [1065, 294] on button "favourite" at bounding box center [1069, 295] width 37 height 37
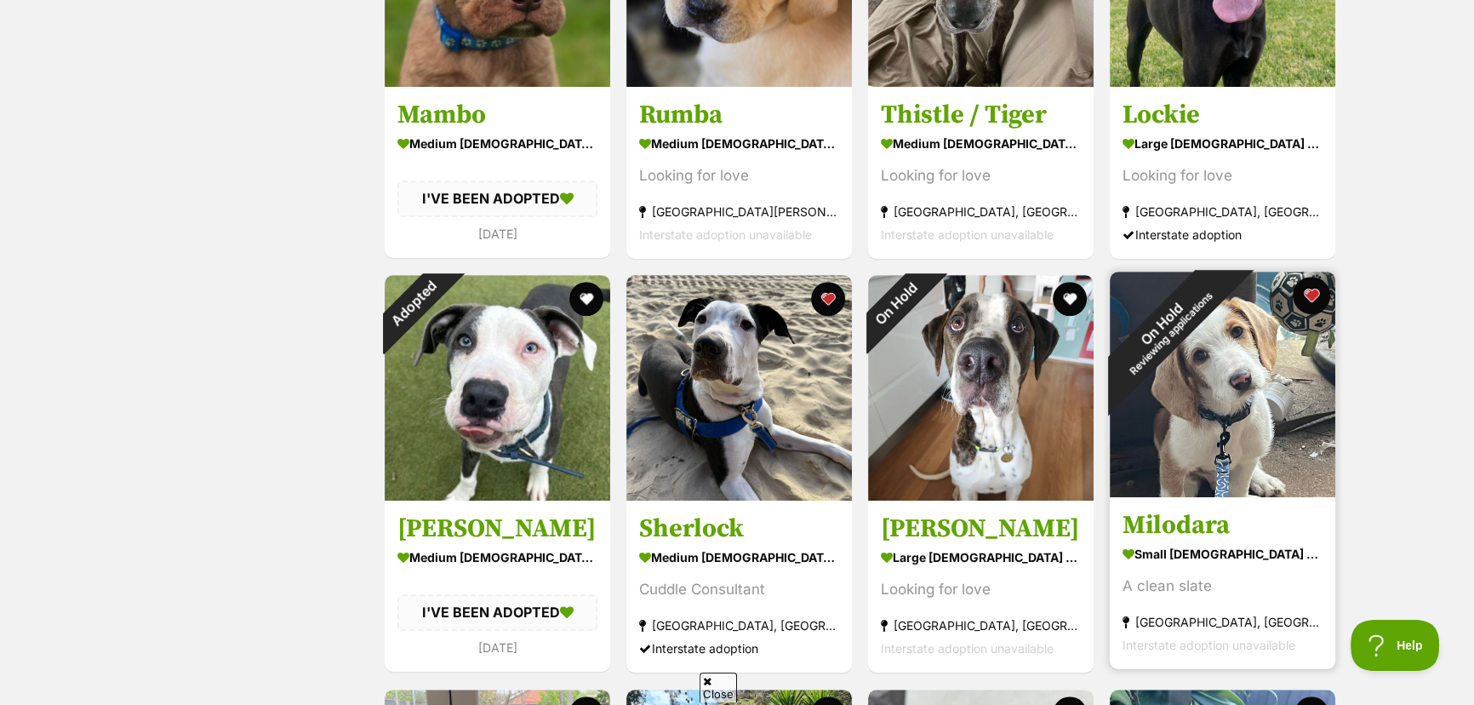
scroll to position [0, 0]
click at [1309, 292] on button "favourite" at bounding box center [1311, 295] width 37 height 37
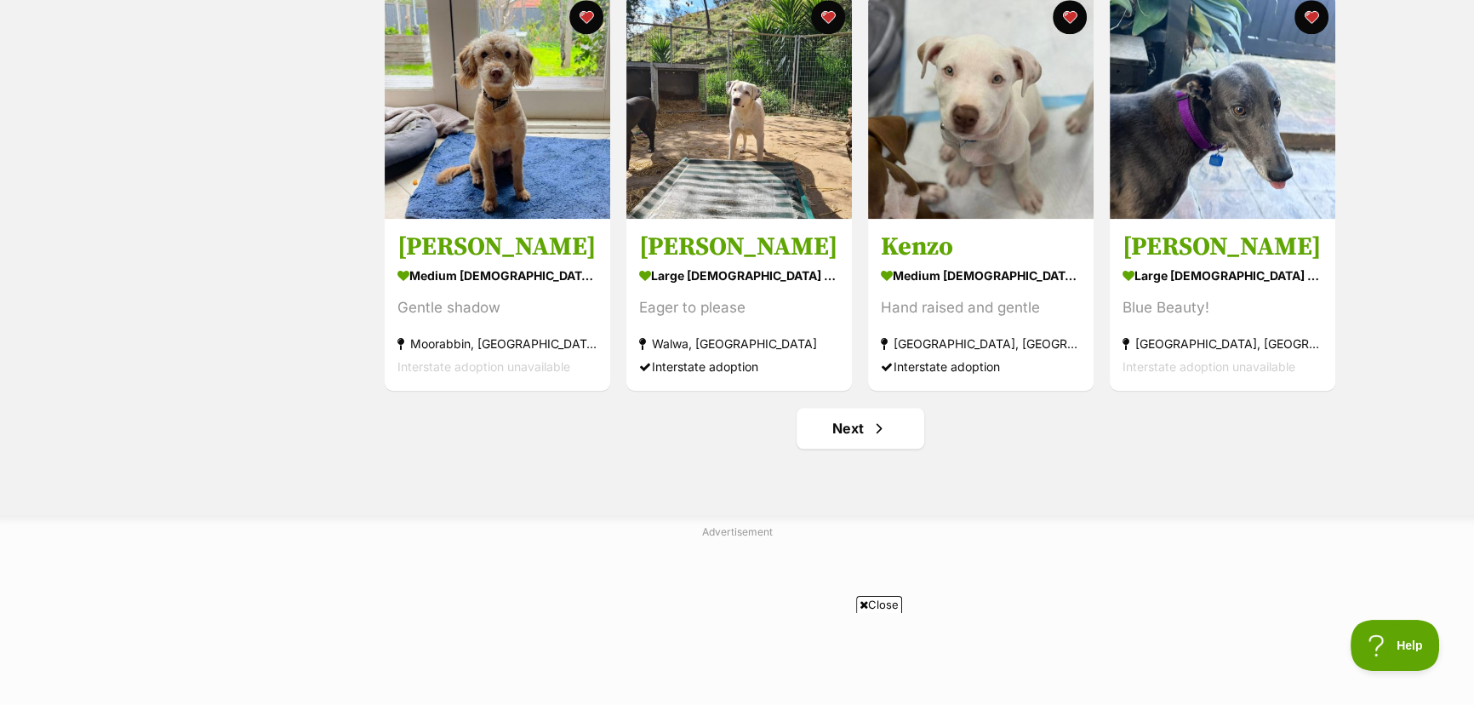
scroll to position [2089, 0]
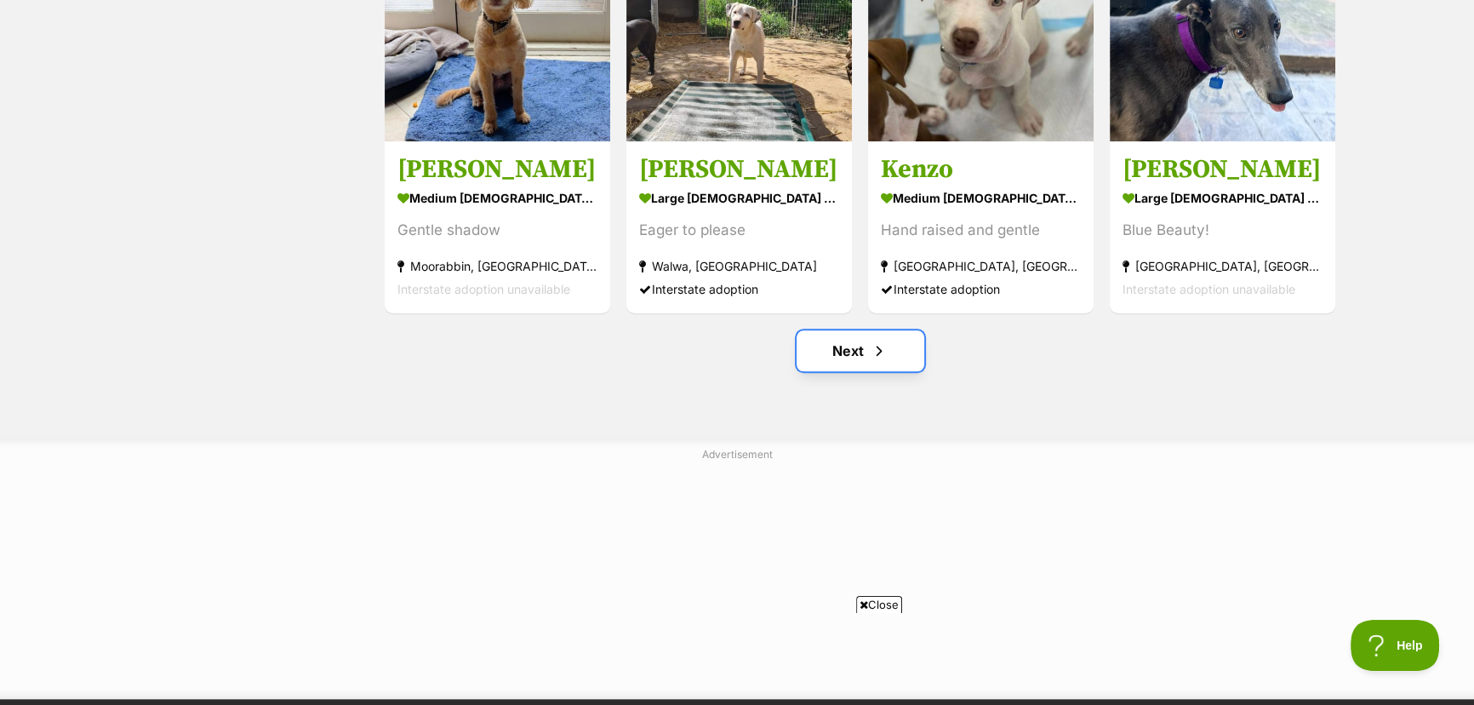
click at [858, 356] on link "Next" at bounding box center [861, 350] width 128 height 41
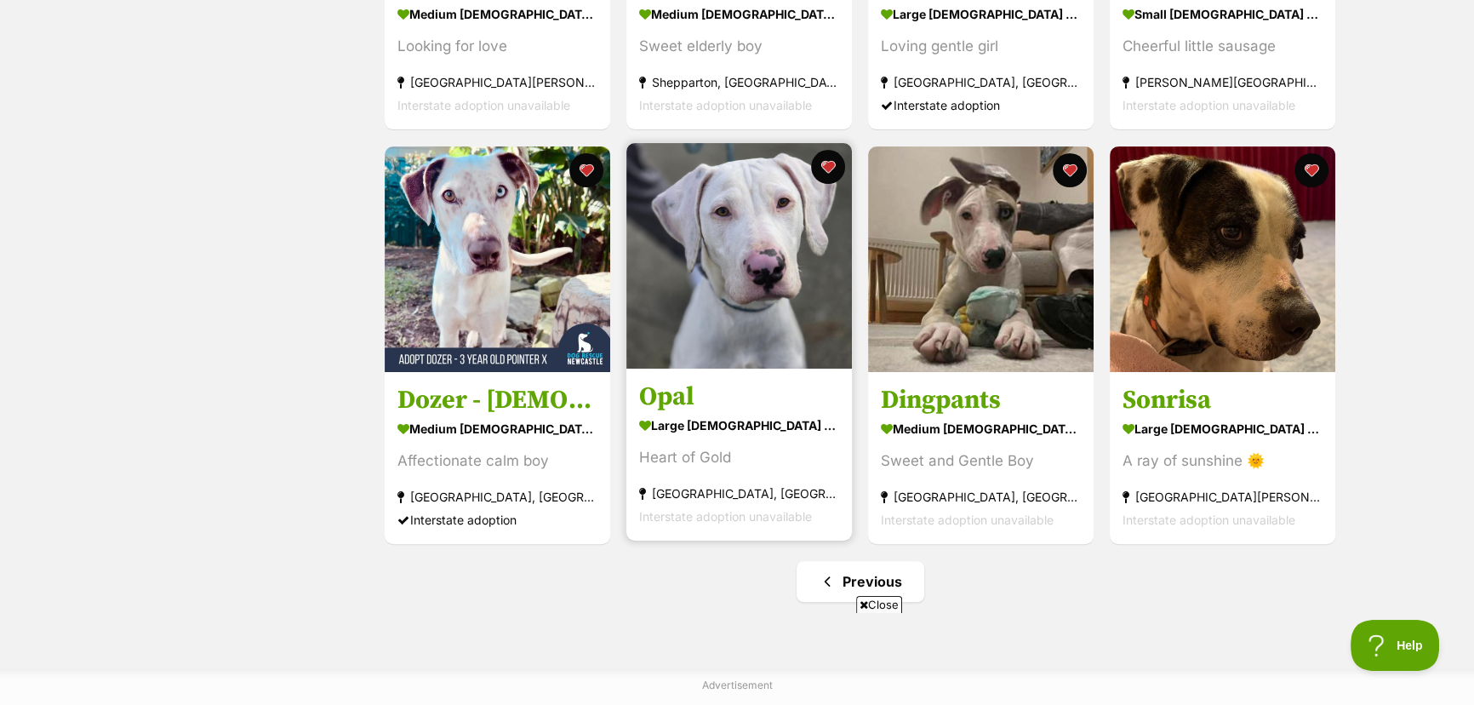
scroll to position [619, 0]
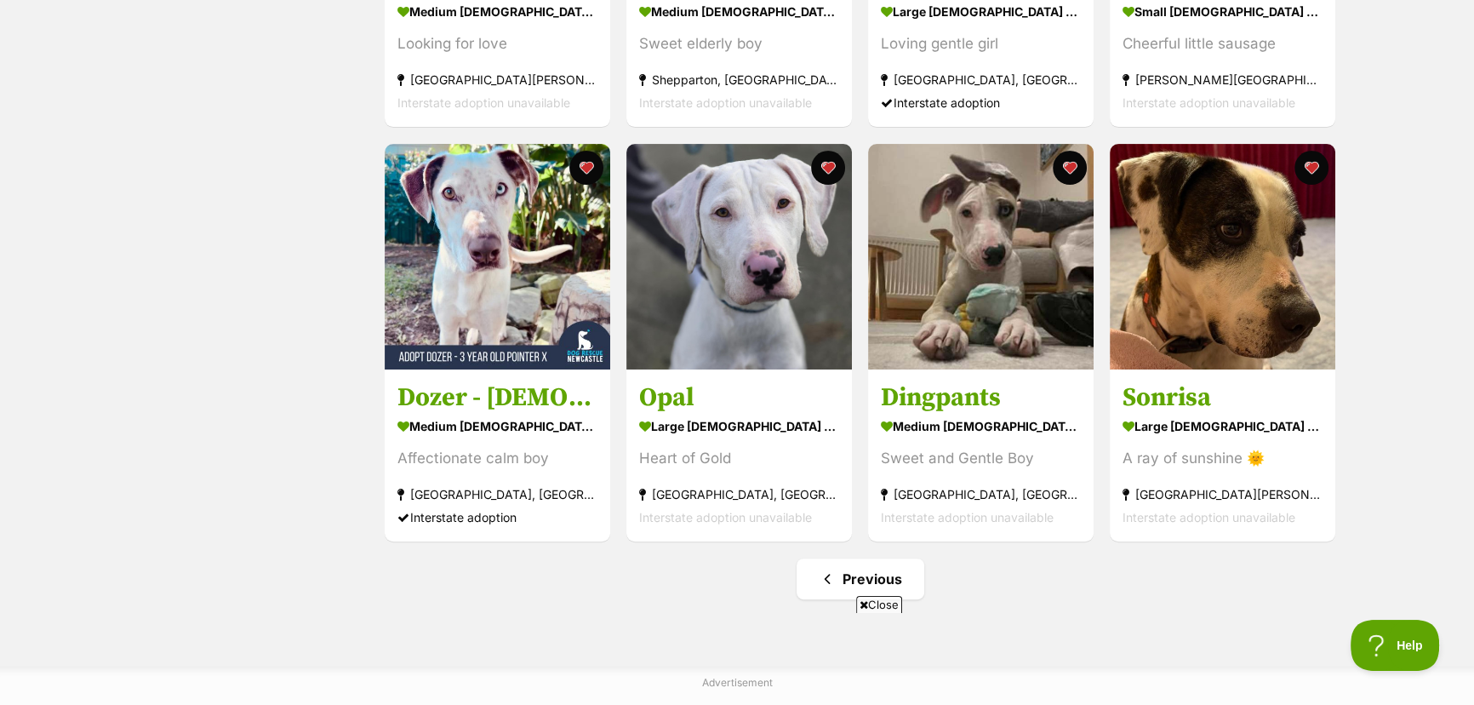
click at [872, 608] on span "Close" at bounding box center [879, 604] width 46 height 17
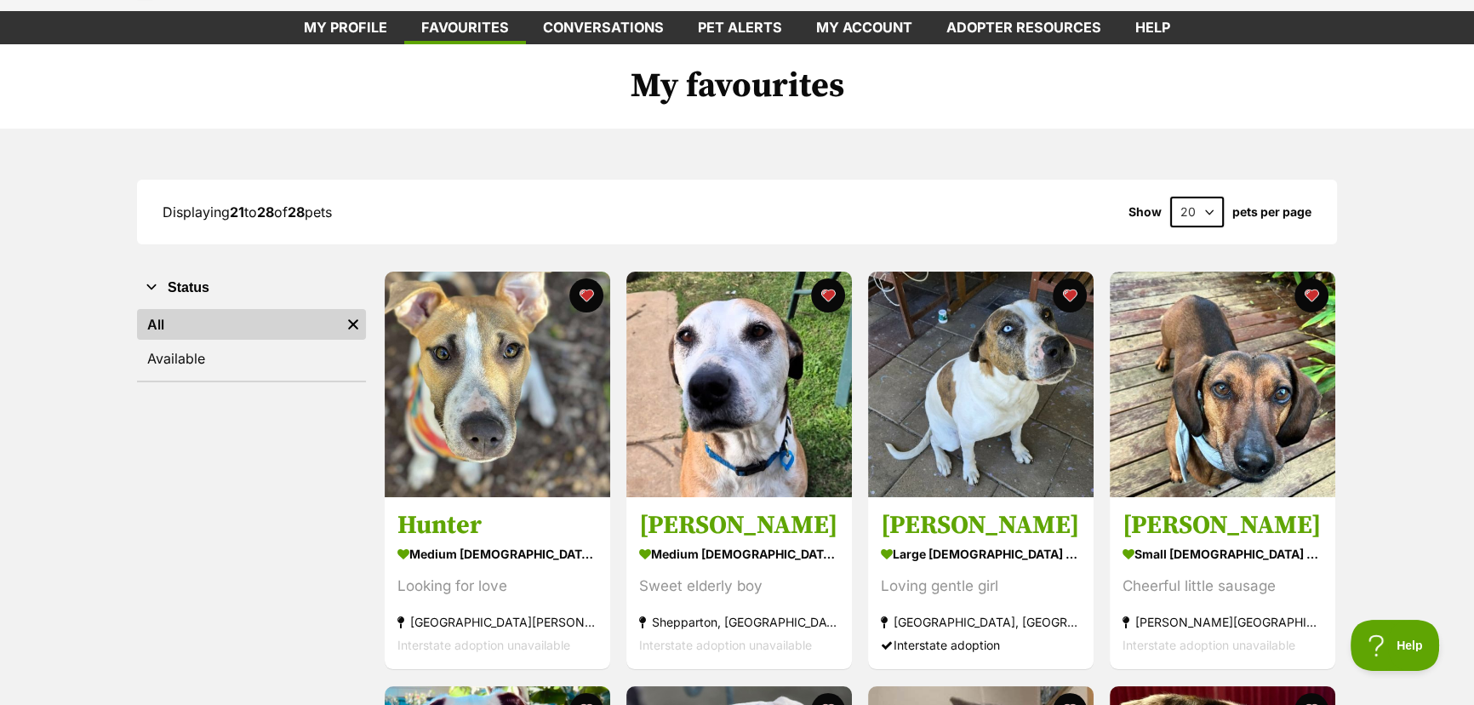
scroll to position [0, 0]
